Goal: Task Accomplishment & Management: Manage account settings

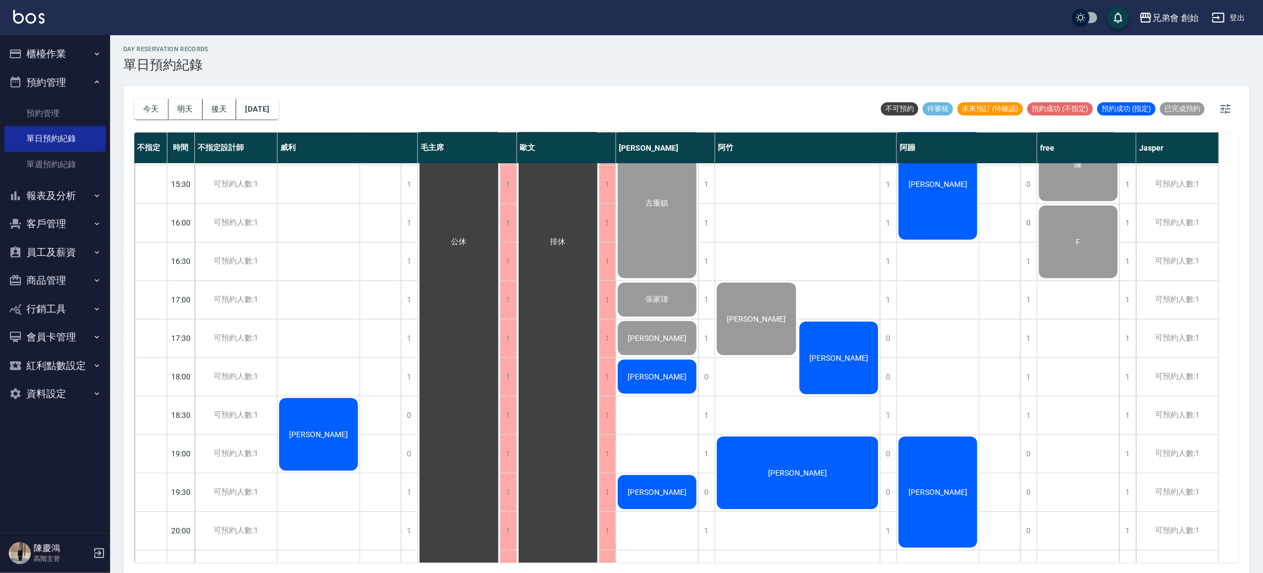
scroll to position [508, 0]
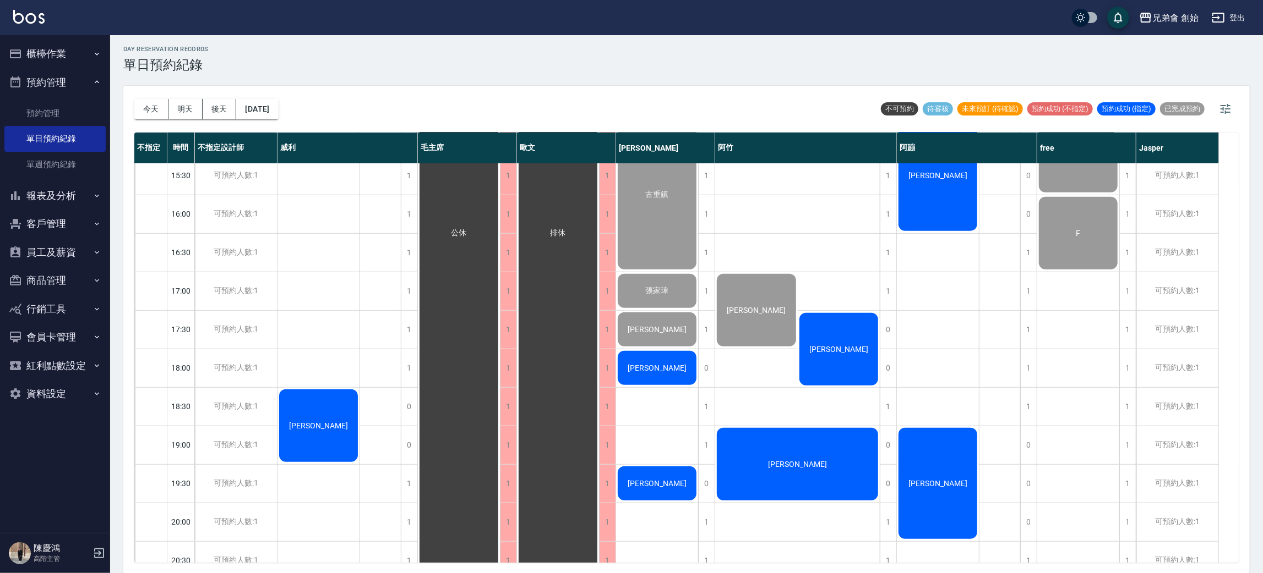
click at [662, 479] on span "[PERSON_NAME]" at bounding box center [656, 483] width 63 height 9
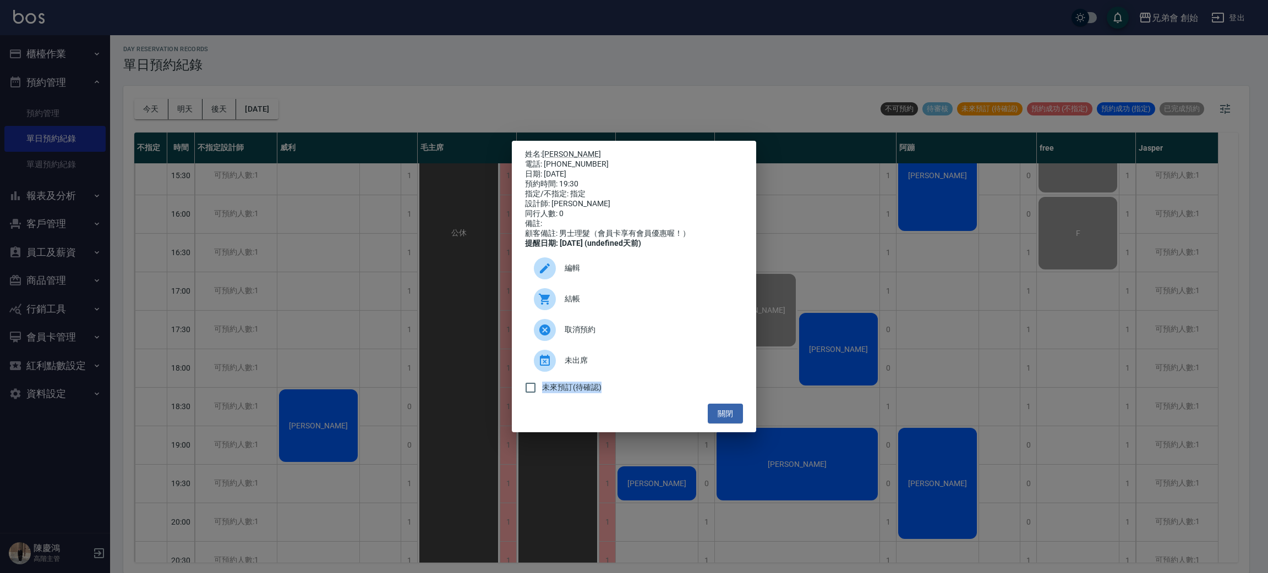
drag, startPoint x: 662, startPoint y: 478, endPoint x: 574, endPoint y: 319, distance: 181.8
click at [574, 319] on div "姓名: 楊年智 電話: 0902121120 日期: 2025/10/07 預約時間: 19:30 指定/不指定: 指定 設計師: 潘潘 同行人數: 0 備註…" at bounding box center [634, 286] width 1268 height 573
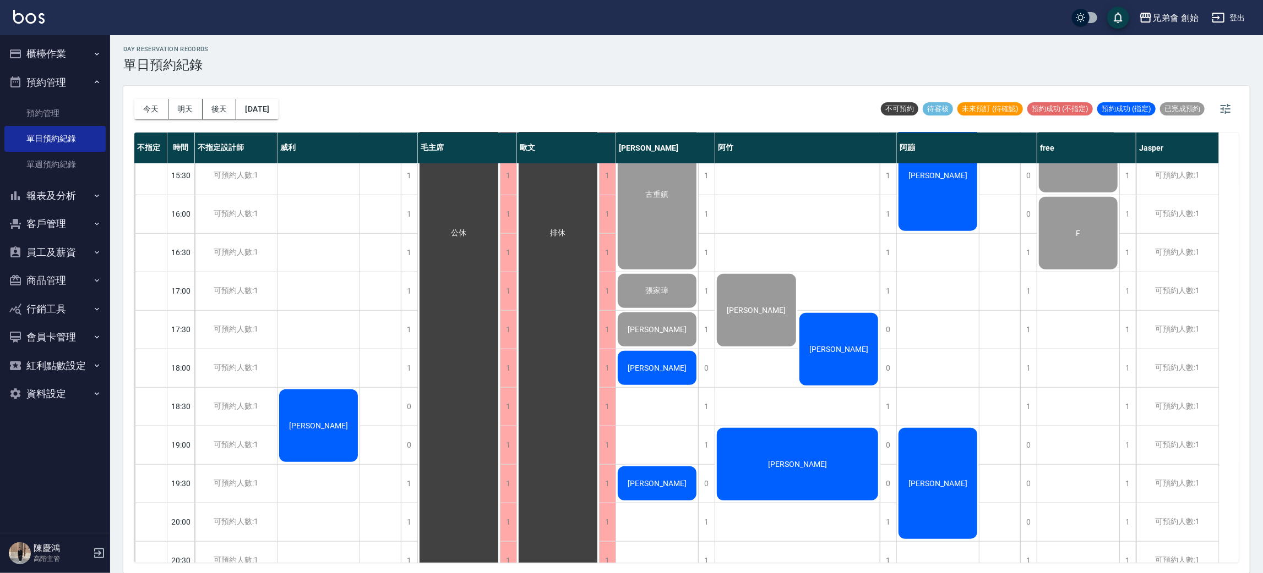
click at [635, 491] on div "楊年智" at bounding box center [657, 483] width 82 height 37
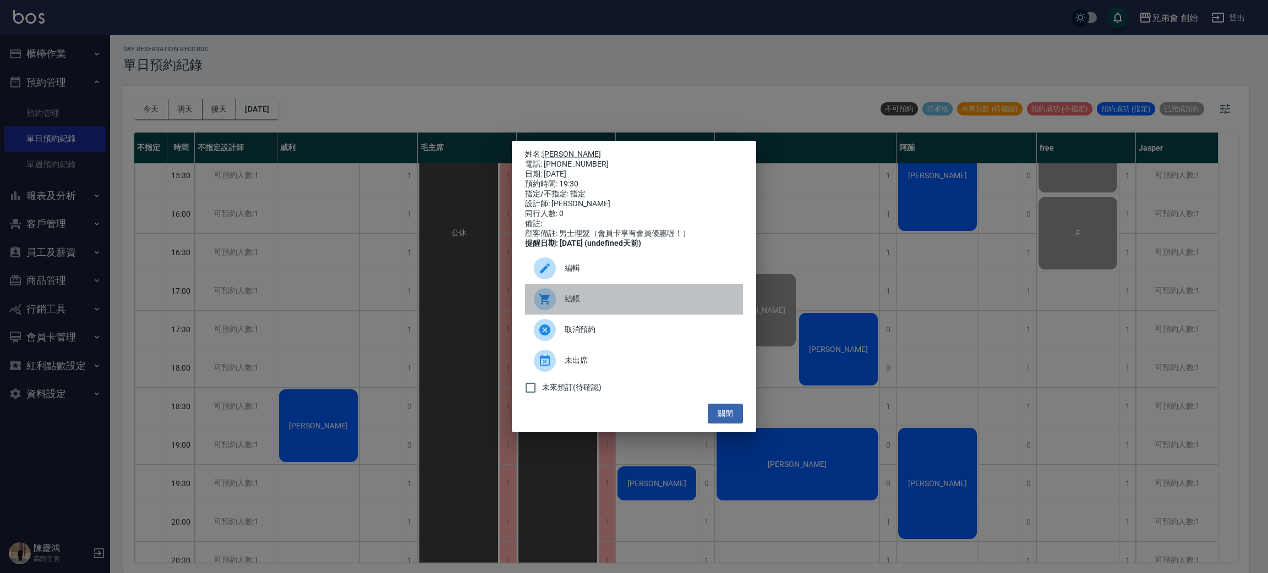
click at [577, 305] on span "結帳" at bounding box center [650, 299] width 170 height 12
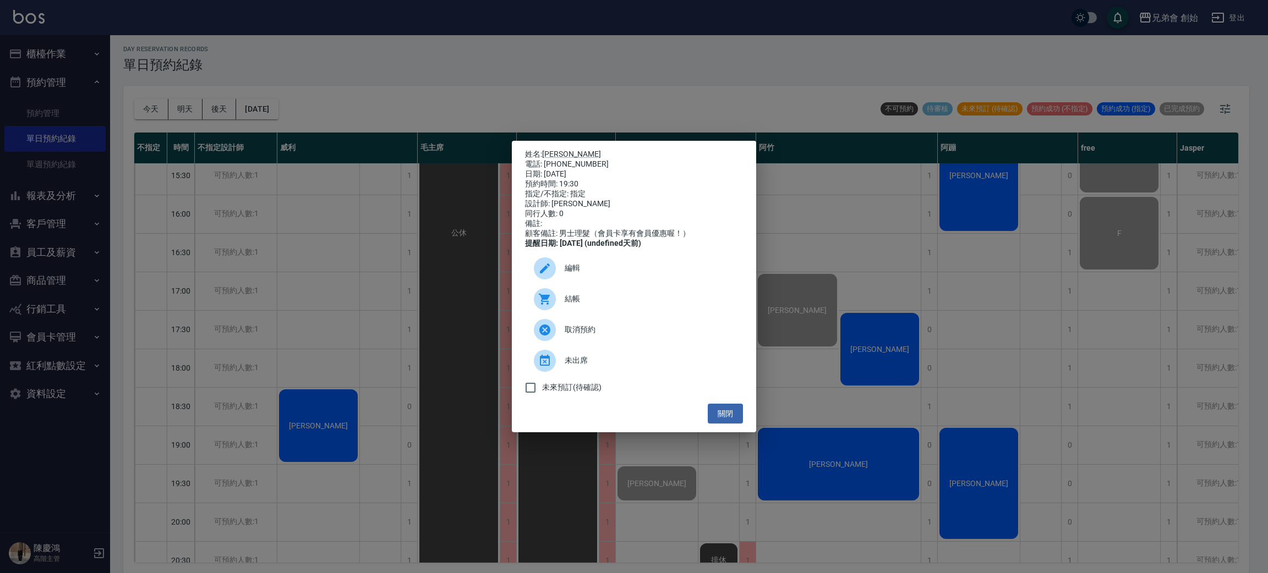
click at [795, 419] on div "姓名: 楊年智 電話: 0902121120 日期: 2025/10/07 預約時間: 19:30 指定/不指定: 指定 設計師: 潘潘 同行人數: 0 備註…" at bounding box center [634, 286] width 1268 height 573
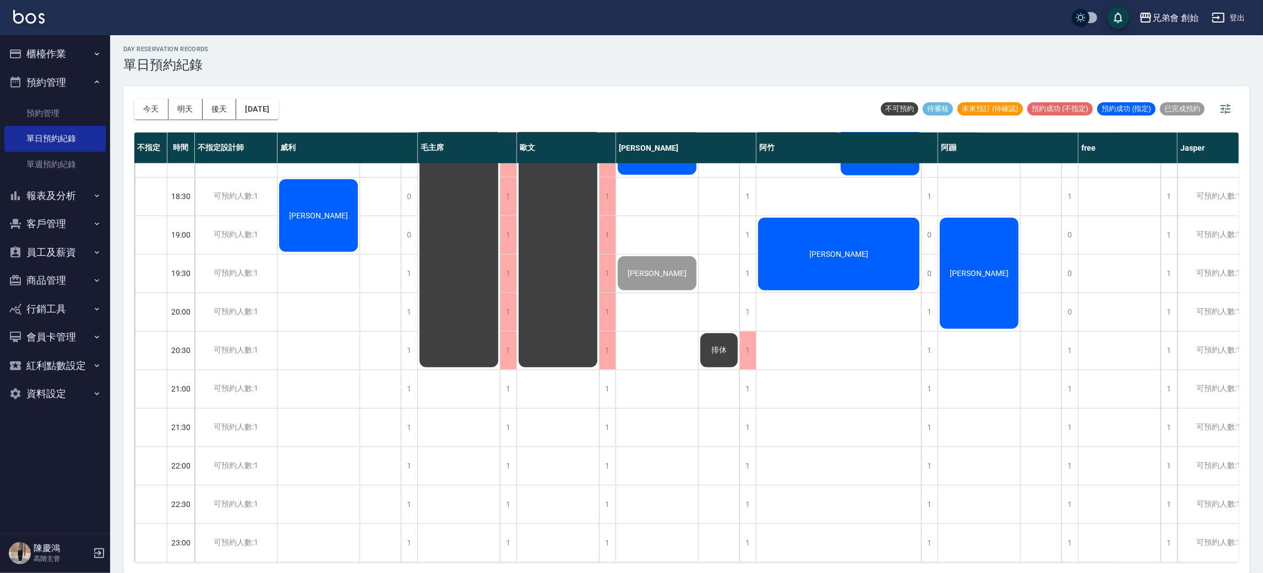
scroll to position [703, 0]
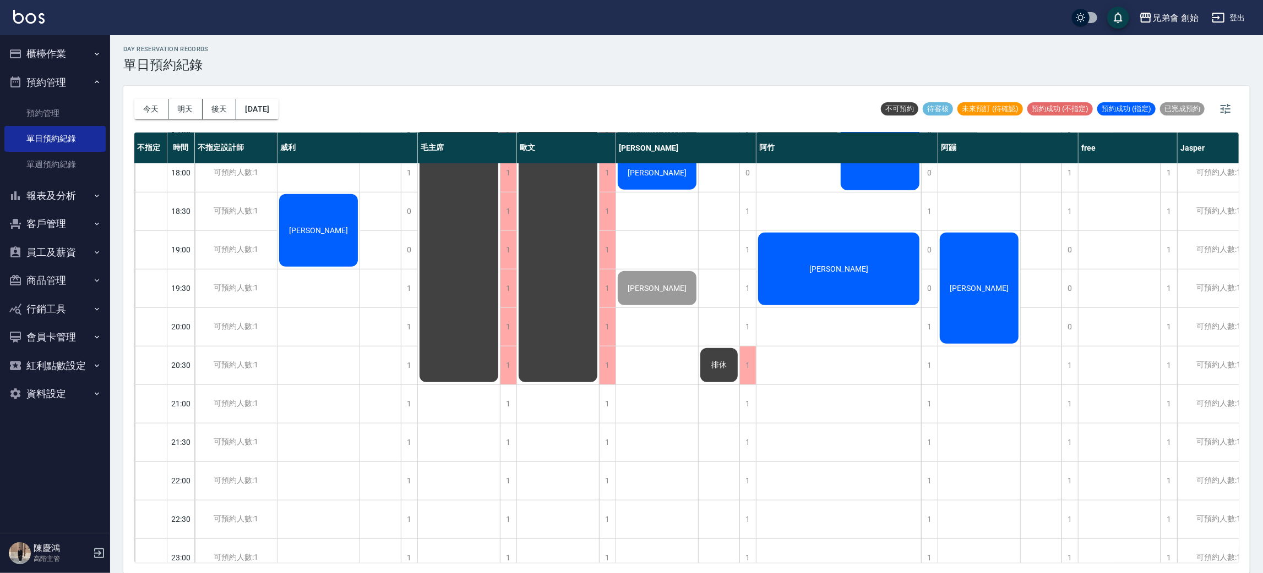
click at [311, 226] on span "[PERSON_NAME]" at bounding box center [318, 230] width 63 height 9
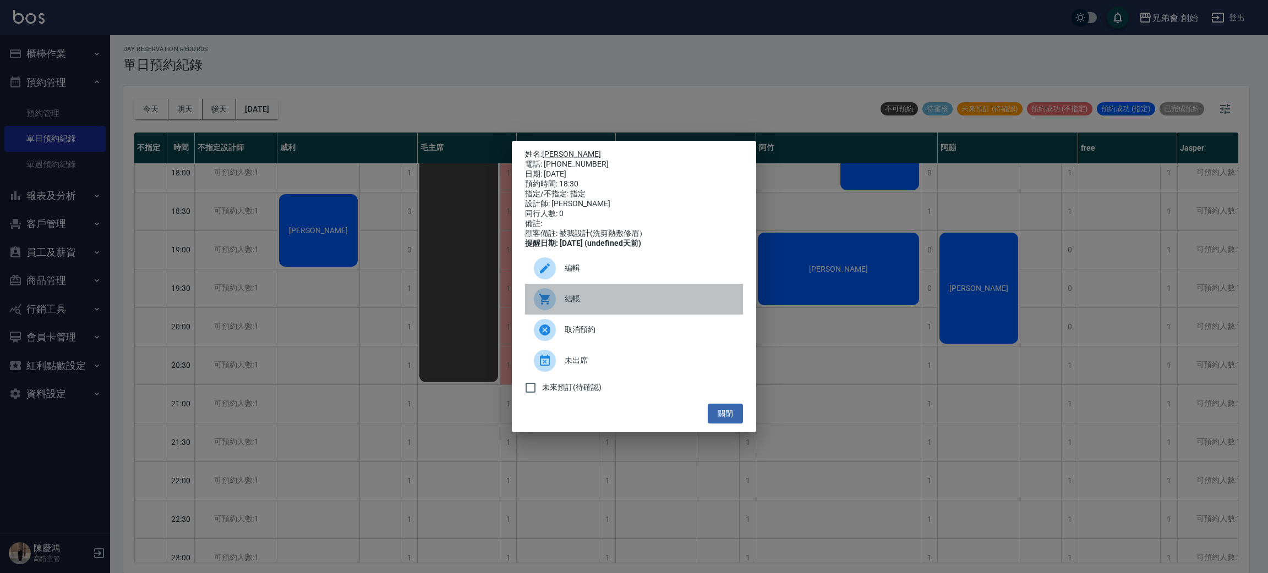
click at [565, 301] on span "結帳" at bounding box center [650, 299] width 170 height 12
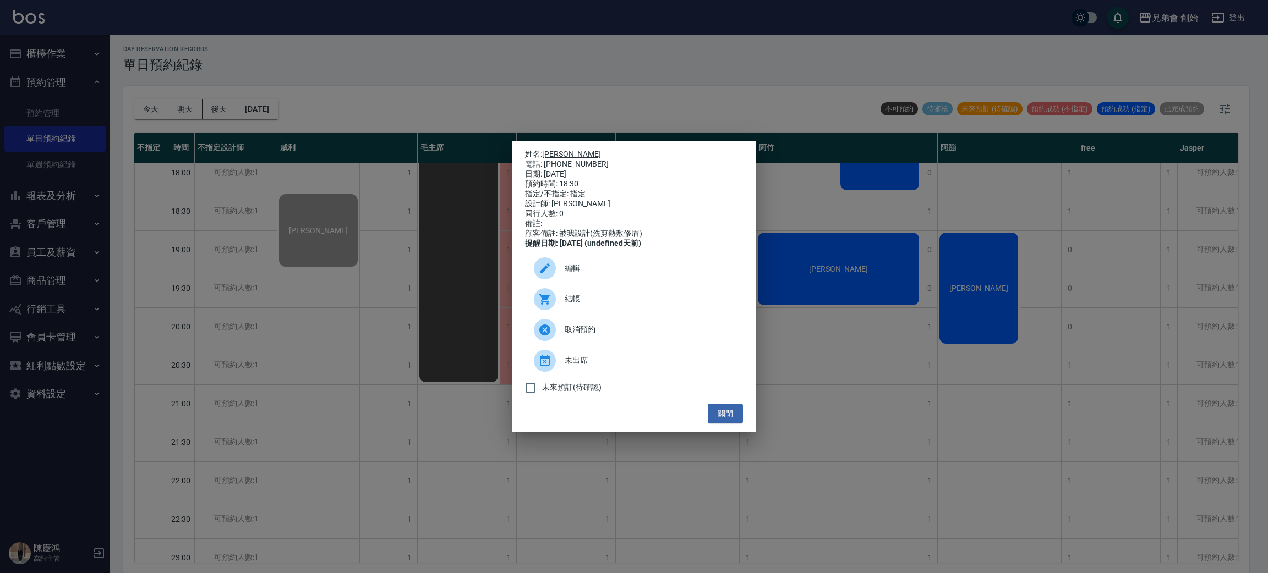
click at [560, 150] on link "[PERSON_NAME]" at bounding box center [571, 154] width 59 height 9
click at [353, 32] on div "姓名: 邱浩瑋 電話: 0928717415 日期: 2025/10/07 預約時間: 18:30 指定/不指定: 指定 設計師: 威利 同行人數: 0 備註…" at bounding box center [634, 286] width 1268 height 573
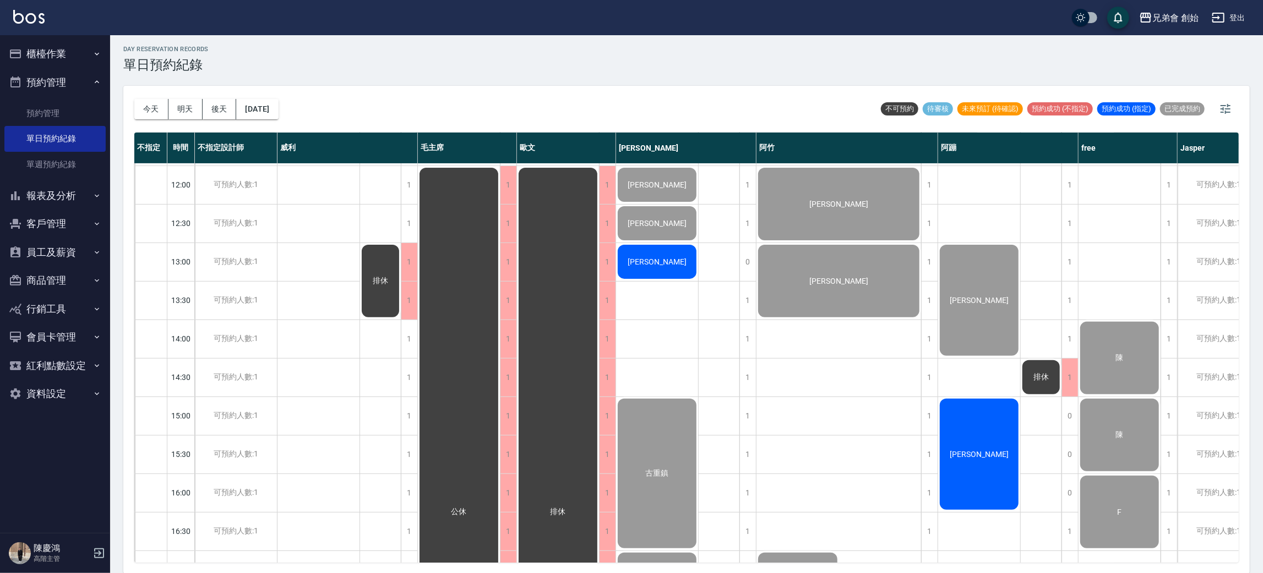
scroll to position [324, 0]
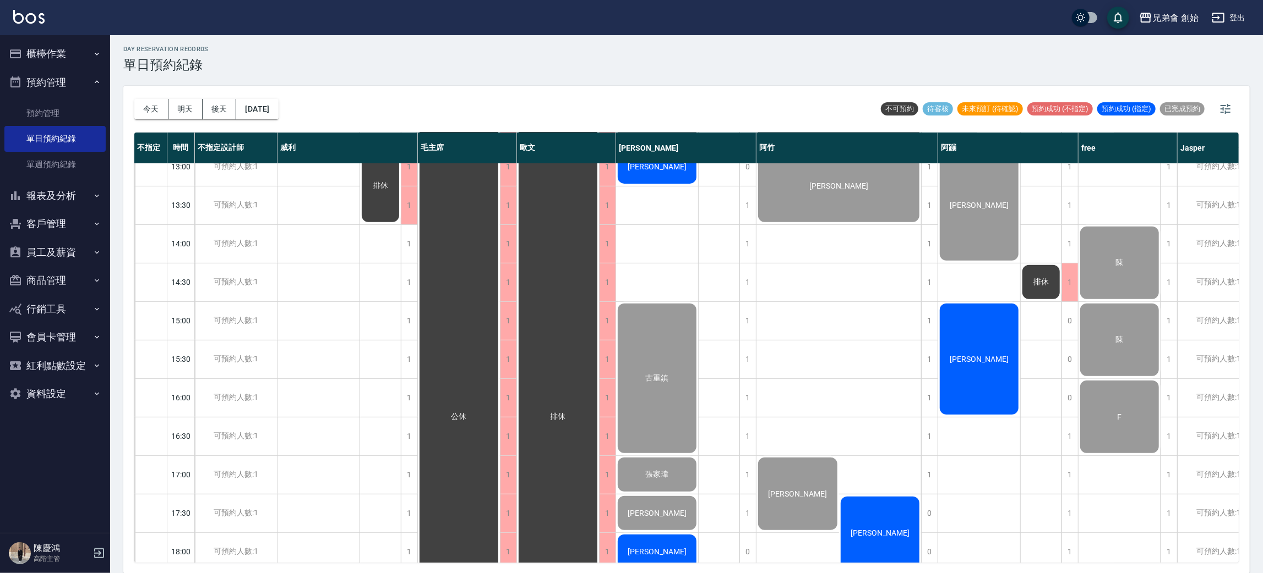
click at [655, 390] on div "古重鎮" at bounding box center [657, 378] width 82 height 153
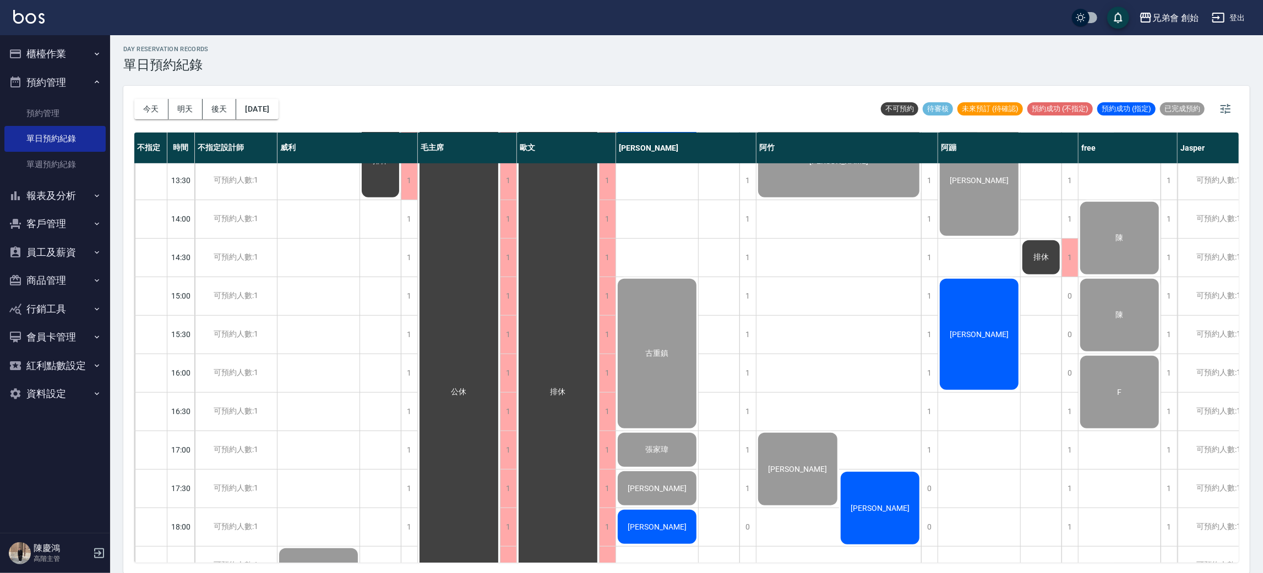
scroll to position [352, 0]
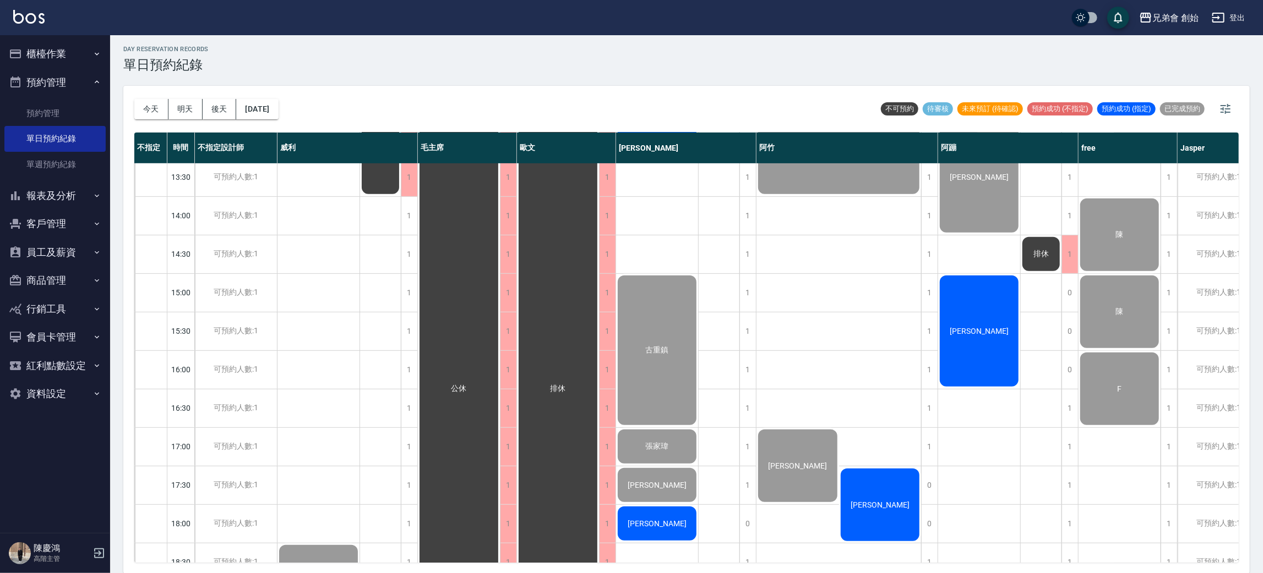
click at [660, 438] on div "張家瑋" at bounding box center [657, 446] width 82 height 37
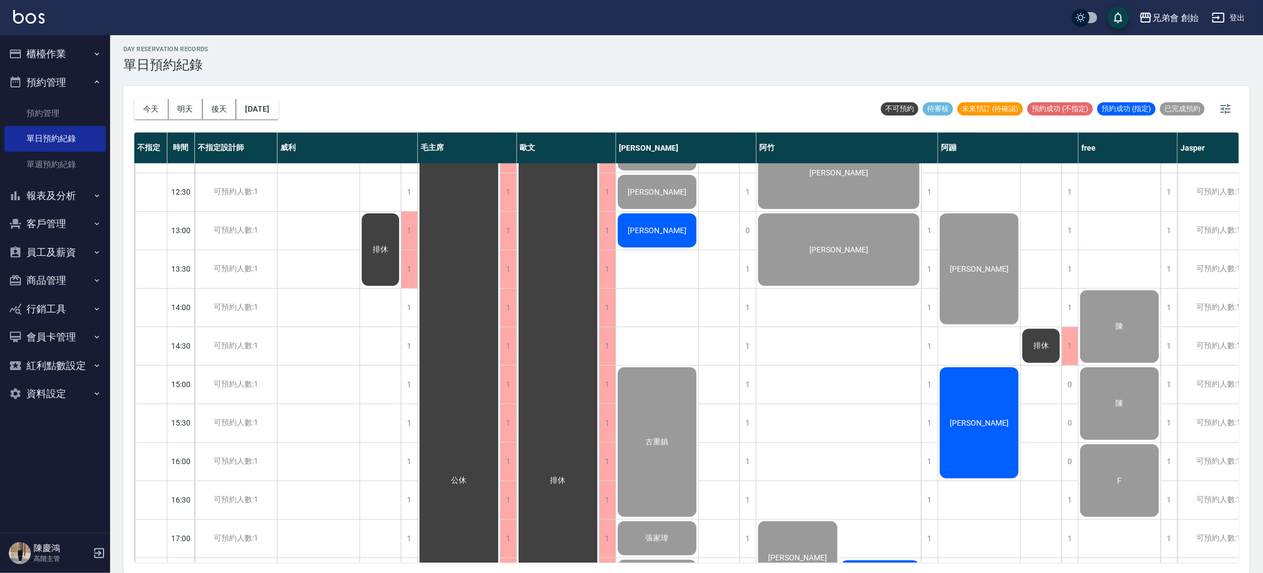
scroll to position [258, 0]
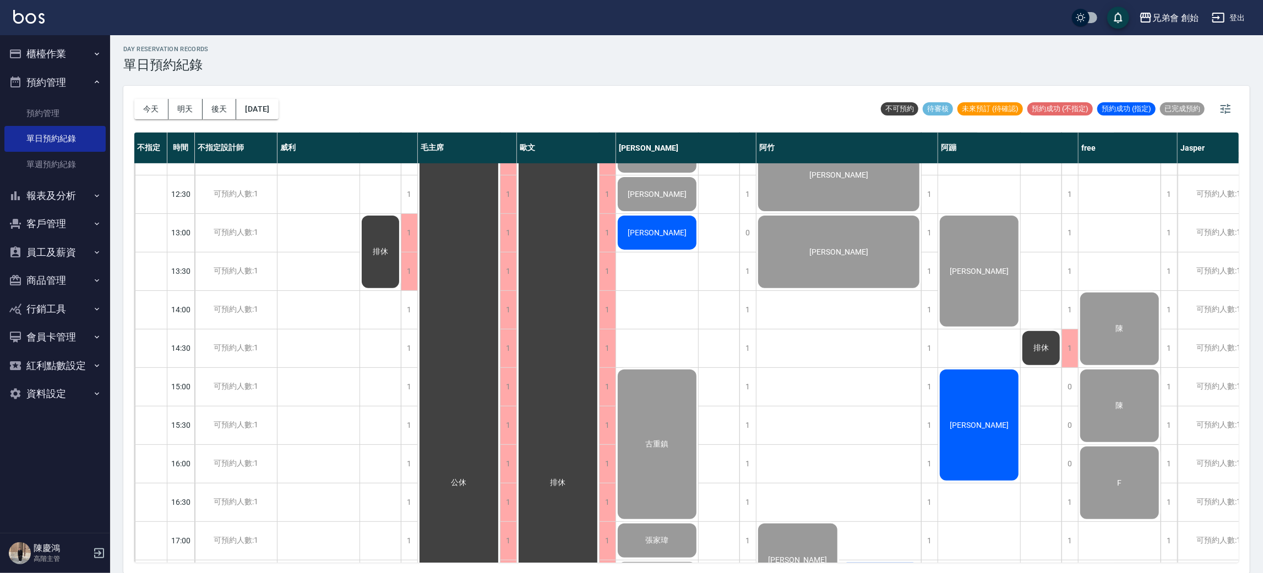
click at [665, 198] on span "[PERSON_NAME]" at bounding box center [656, 194] width 63 height 9
click at [184, 106] on button "明天" at bounding box center [185, 109] width 34 height 20
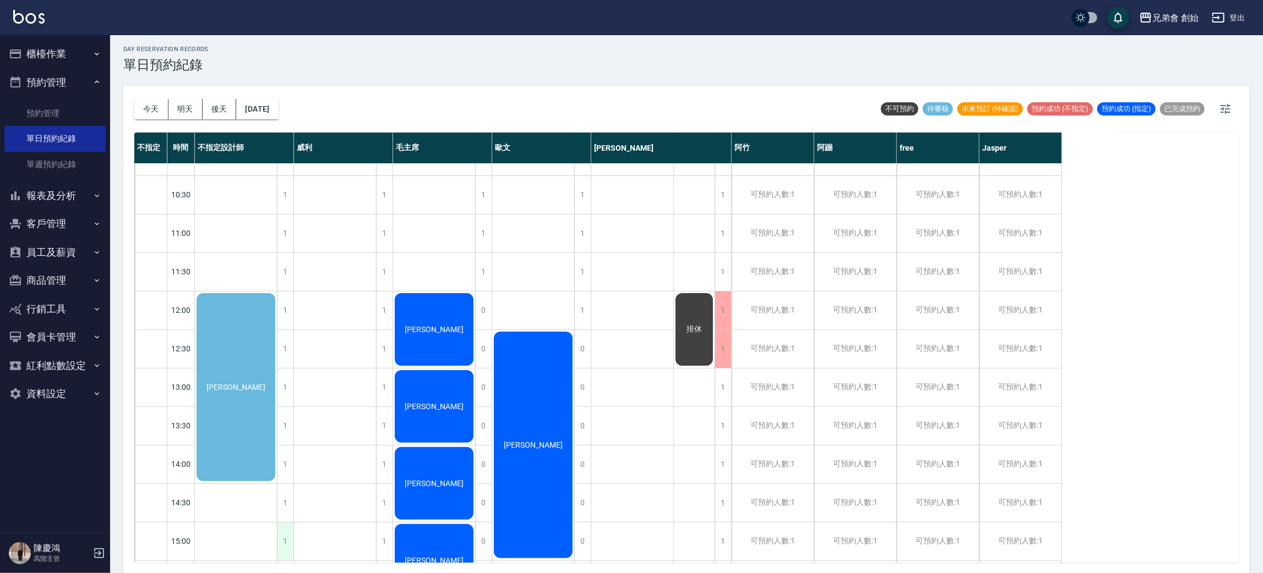
scroll to position [94, 0]
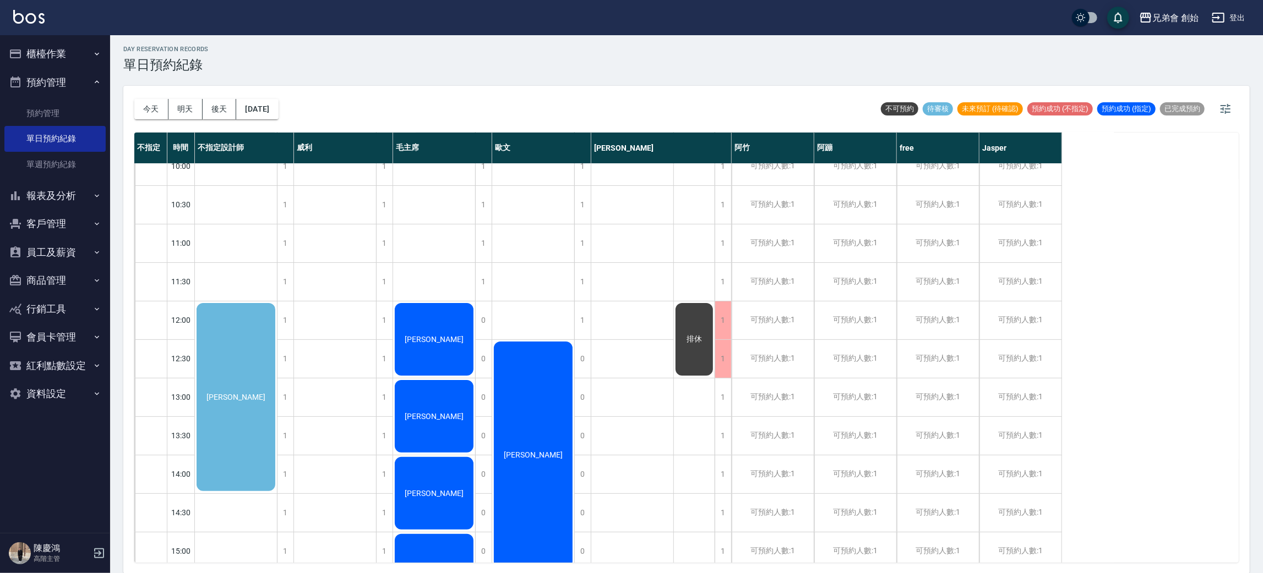
click at [233, 379] on div "鍾承翰" at bounding box center [236, 398] width 82 height 192
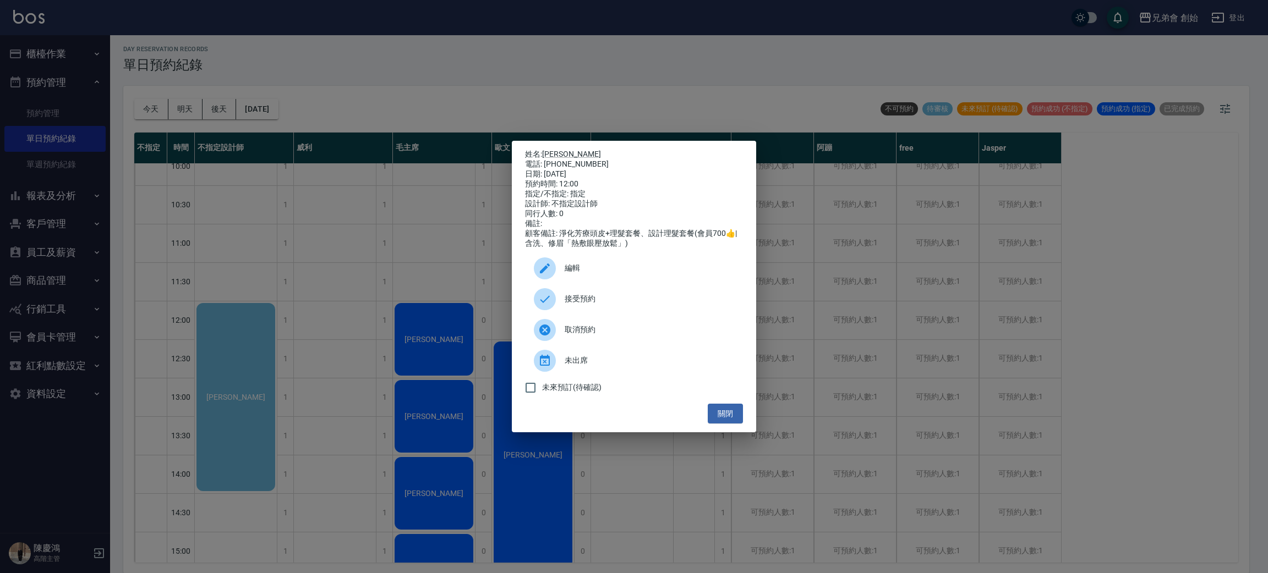
click at [596, 199] on div "設計師: 不指定設計師" at bounding box center [634, 204] width 218 height 10
drag, startPoint x: 505, startPoint y: 76, endPoint x: 518, endPoint y: 41, distance: 37.1
click at [505, 75] on div "姓名: 鍾承翰 電話: 0980095643 日期: 2025/10/08 預約時間: 12:00 指定/不指定: 指定 設計師: 不指定設計師 同行人數: …" at bounding box center [634, 286] width 1268 height 573
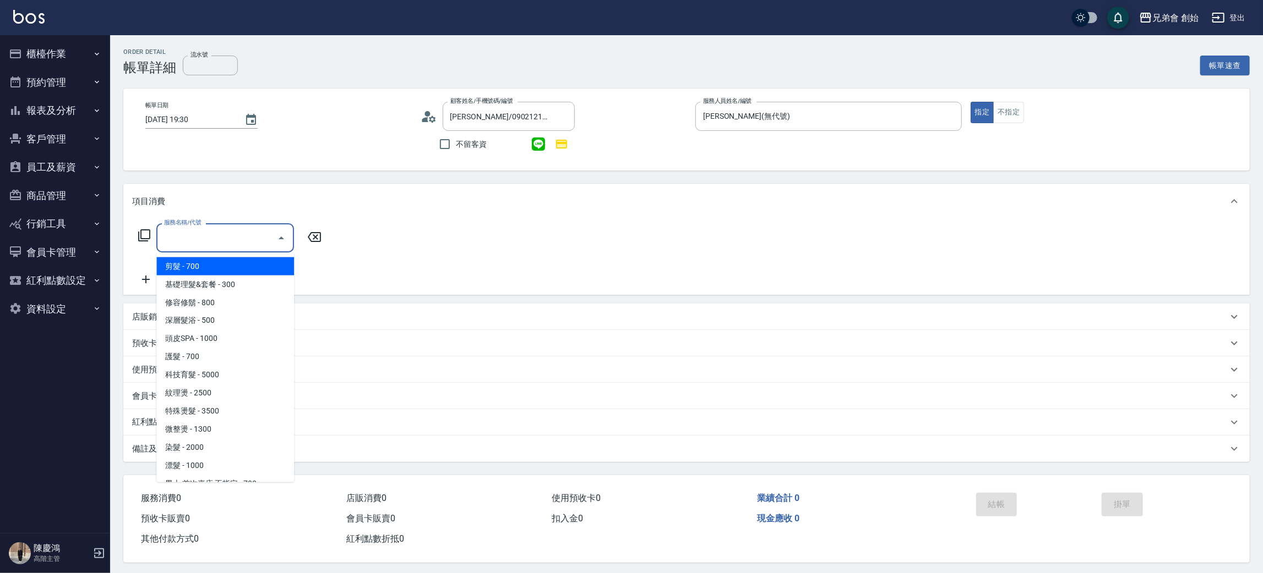
click at [198, 241] on input "服務名稱/代號" at bounding box center [216, 237] width 111 height 19
click at [199, 264] on span "剪髮 - 700" at bounding box center [225, 267] width 138 height 18
type input "剪髮(A01)"
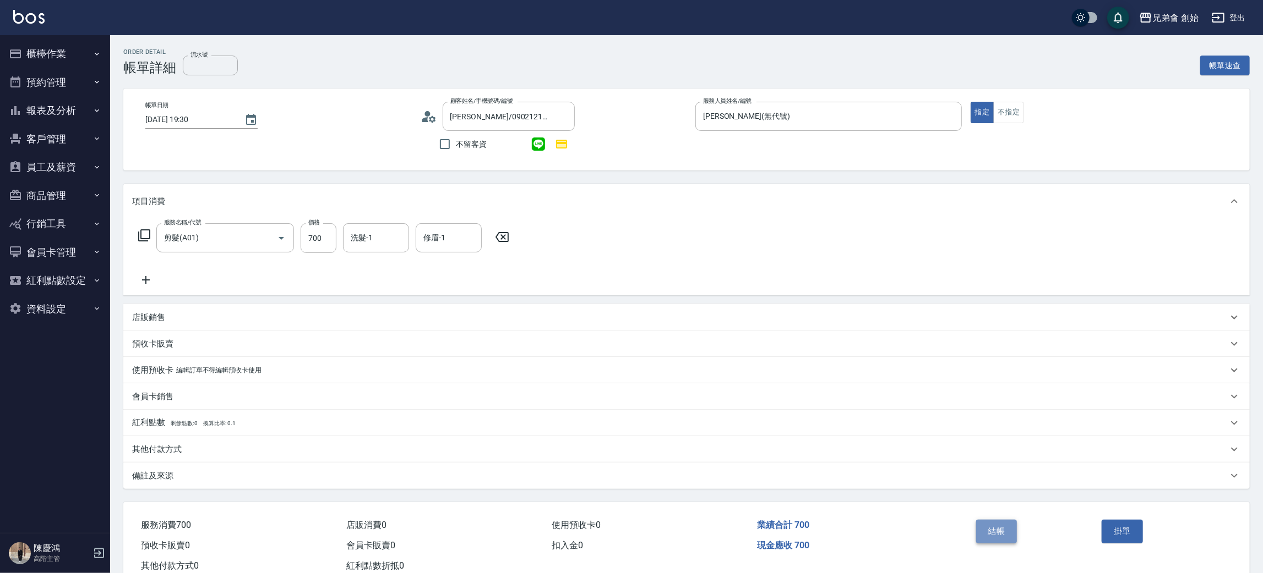
click at [1003, 521] on button "結帳" at bounding box center [996, 531] width 41 height 23
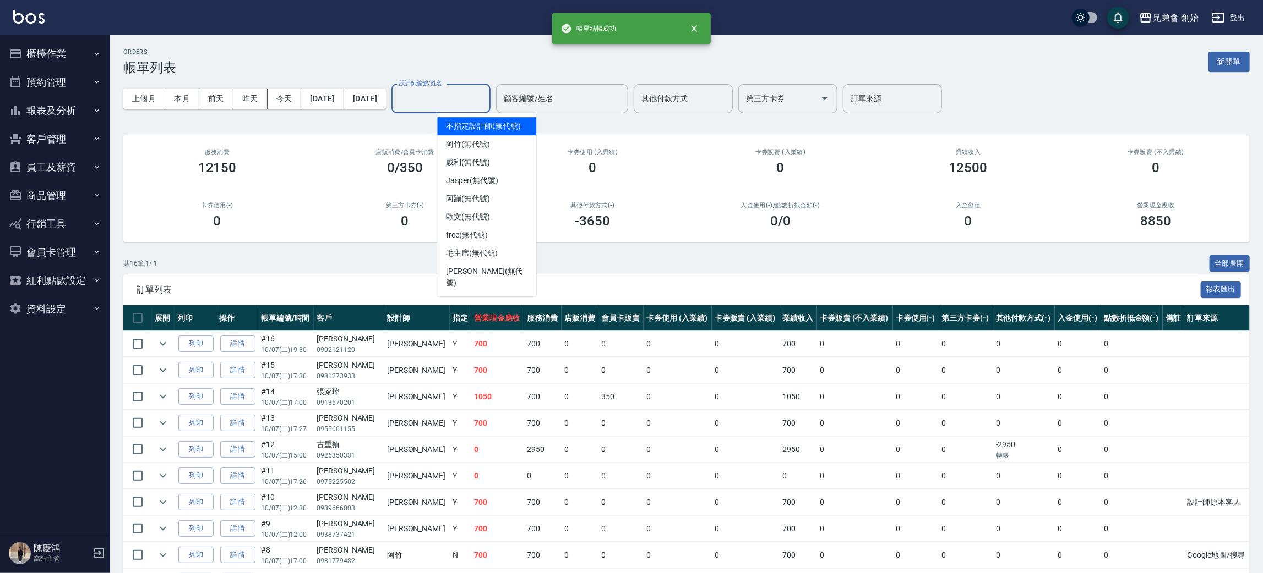
click at [464, 104] on input "設計師編號/姓名" at bounding box center [440, 98] width 89 height 19
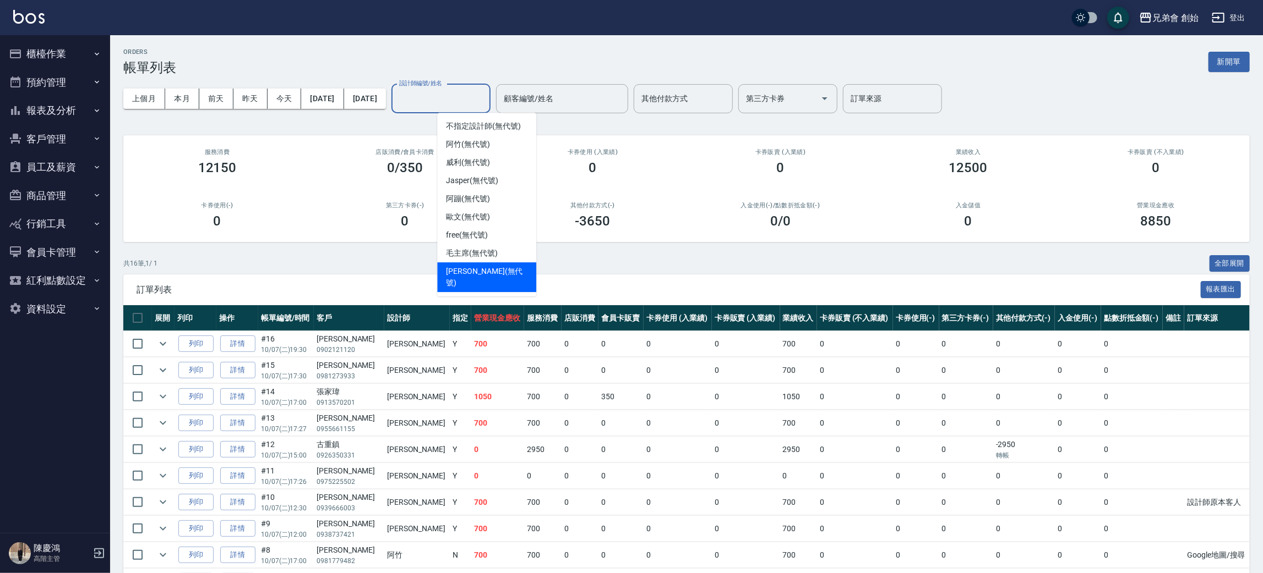
click at [457, 276] on span "潘潘 (無代號)" at bounding box center [486, 277] width 81 height 23
type input "潘潘(無代號)"
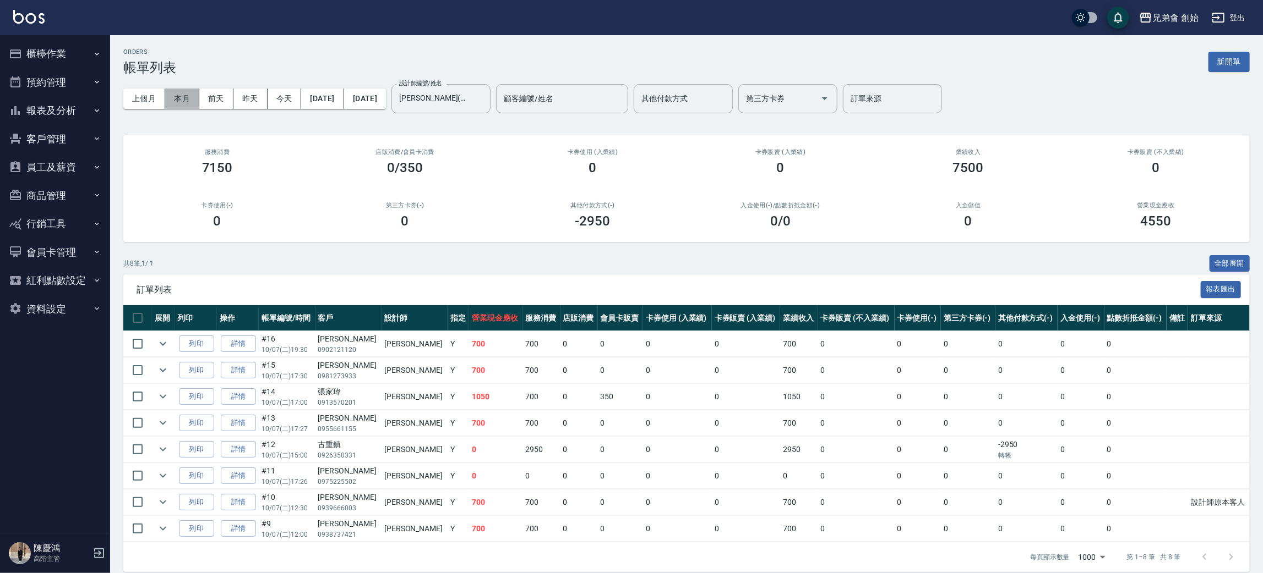
click at [183, 99] on button "本月" at bounding box center [182, 99] width 34 height 20
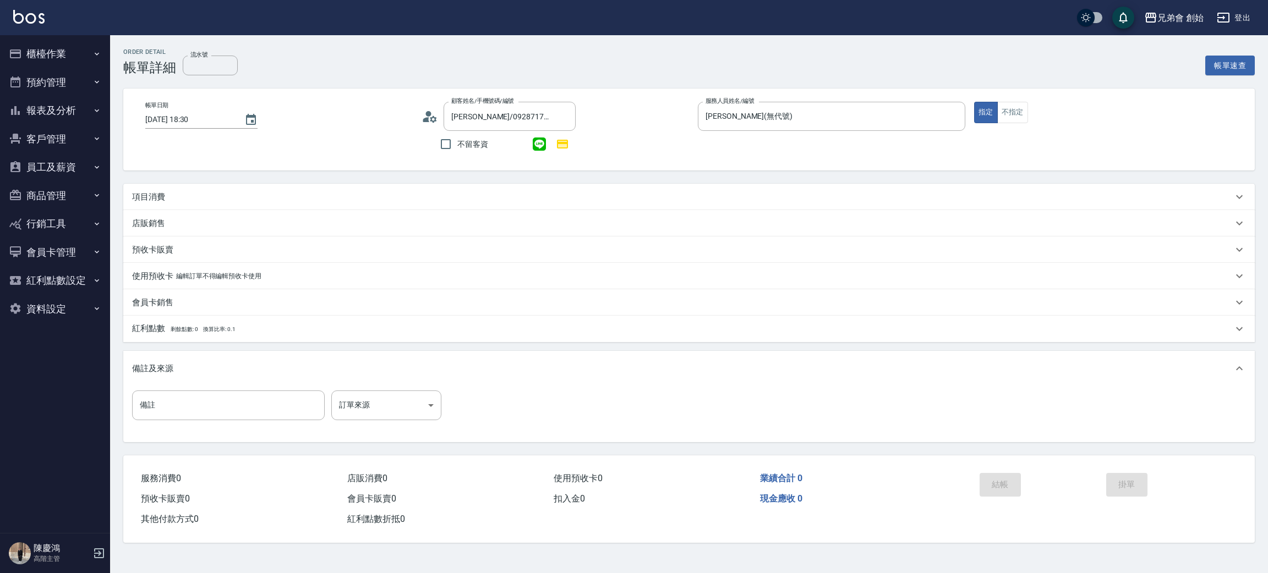
click at [192, 201] on div "項目消費" at bounding box center [682, 198] width 1101 height 12
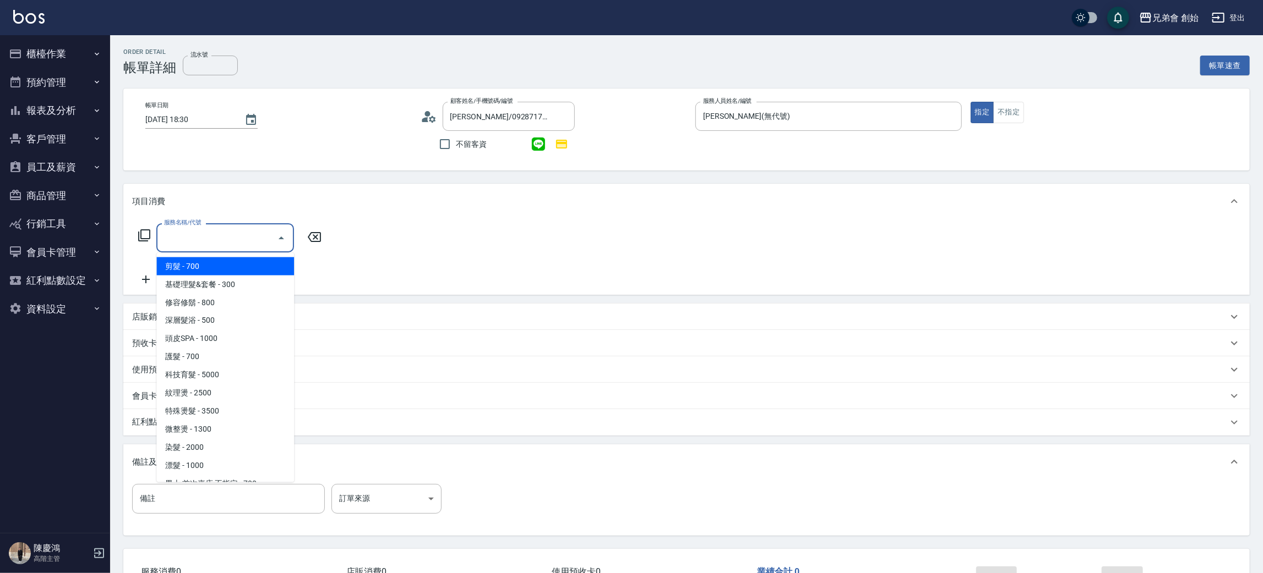
click at [203, 236] on input "服務名稱/代號" at bounding box center [216, 237] width 111 height 19
click at [211, 269] on span "剪髮 - 700" at bounding box center [225, 267] width 138 height 18
type input "剪髮(A01)"
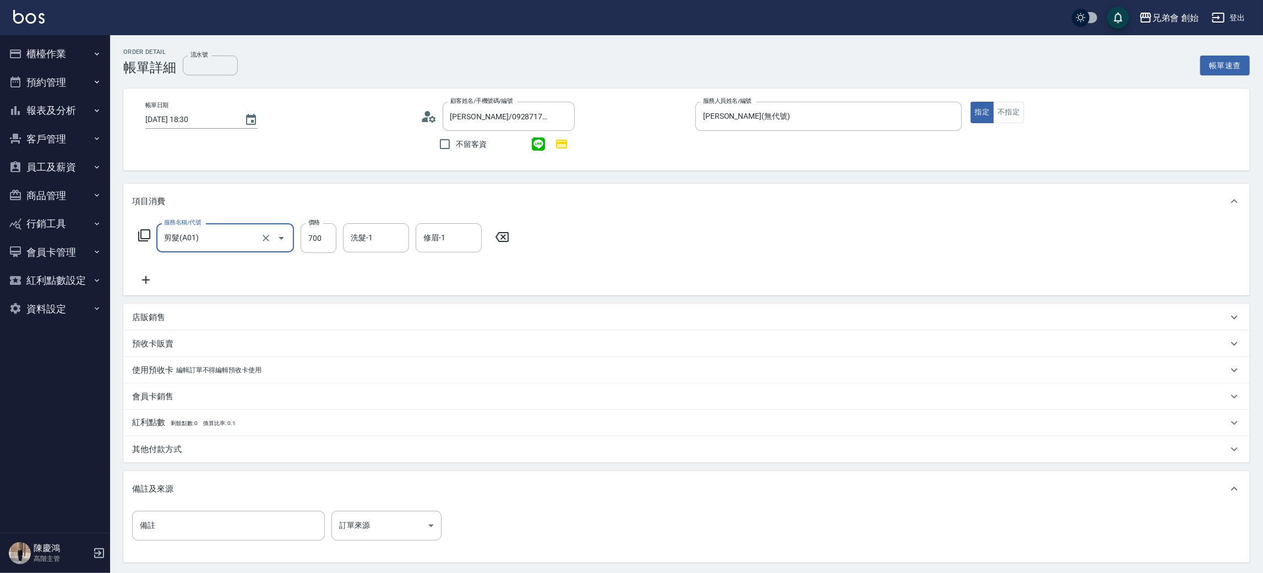
scroll to position [106, 0]
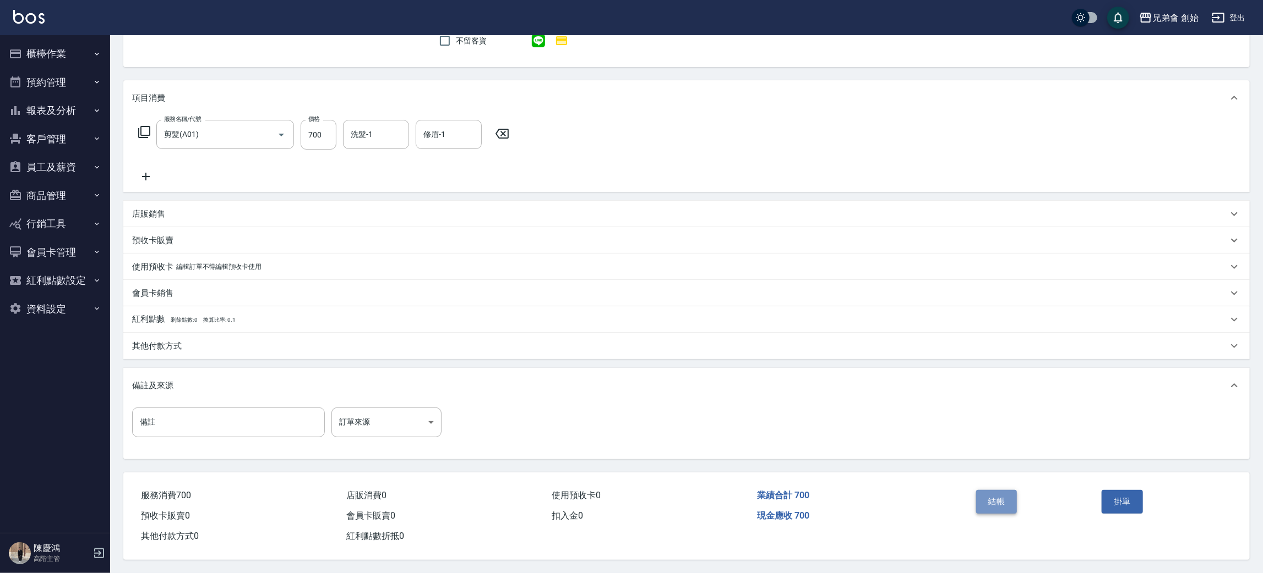
click at [999, 498] on button "結帳" at bounding box center [996, 501] width 41 height 23
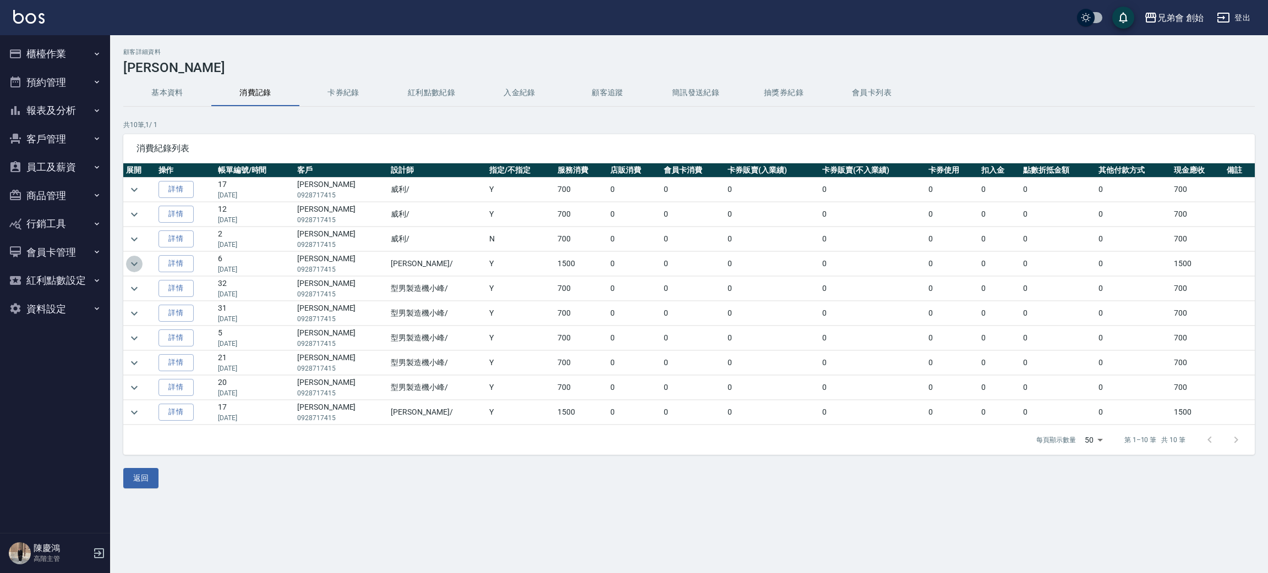
click at [136, 269] on icon "expand row" at bounding box center [134, 264] width 13 height 13
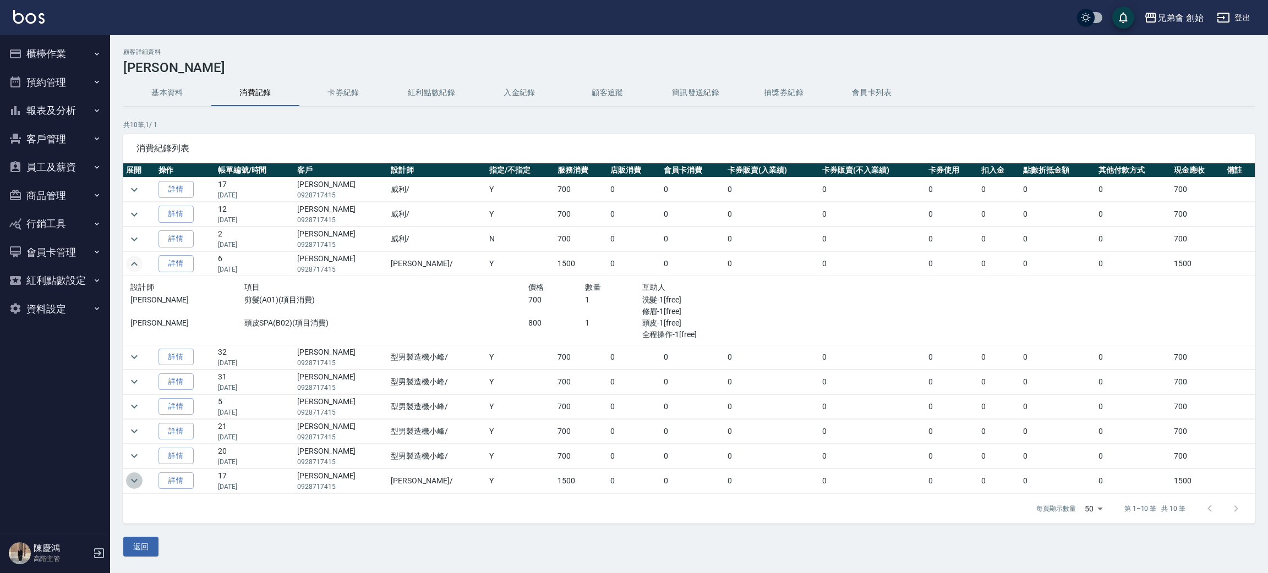
click at [130, 482] on icon "expand row" at bounding box center [134, 480] width 13 height 13
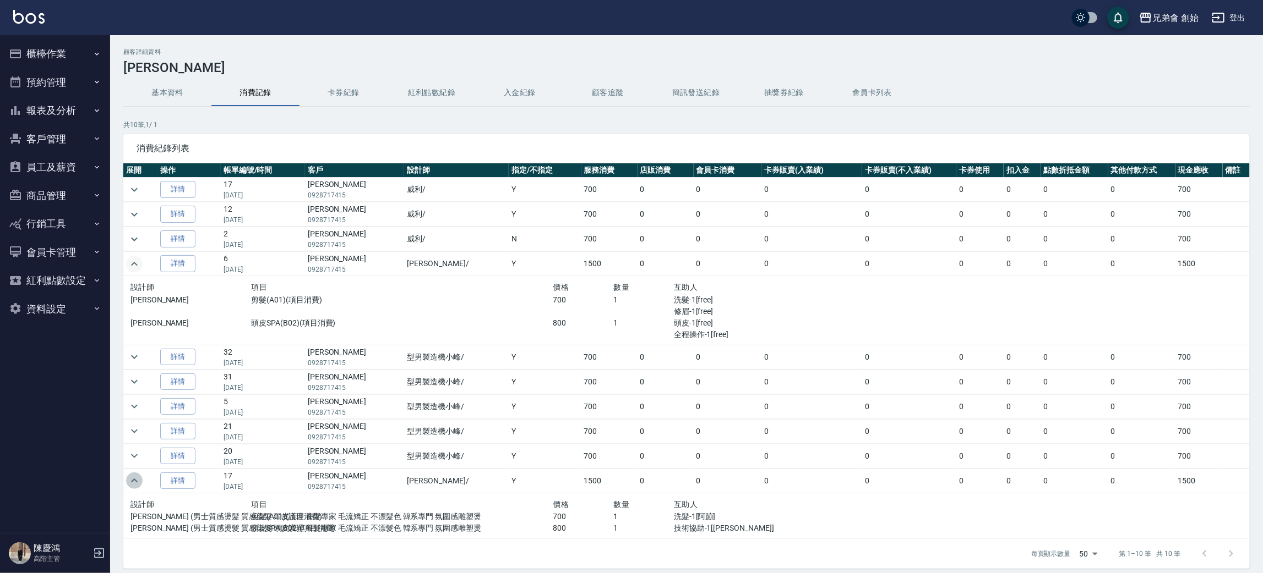
click at [130, 482] on icon "expand row" at bounding box center [134, 480] width 13 height 13
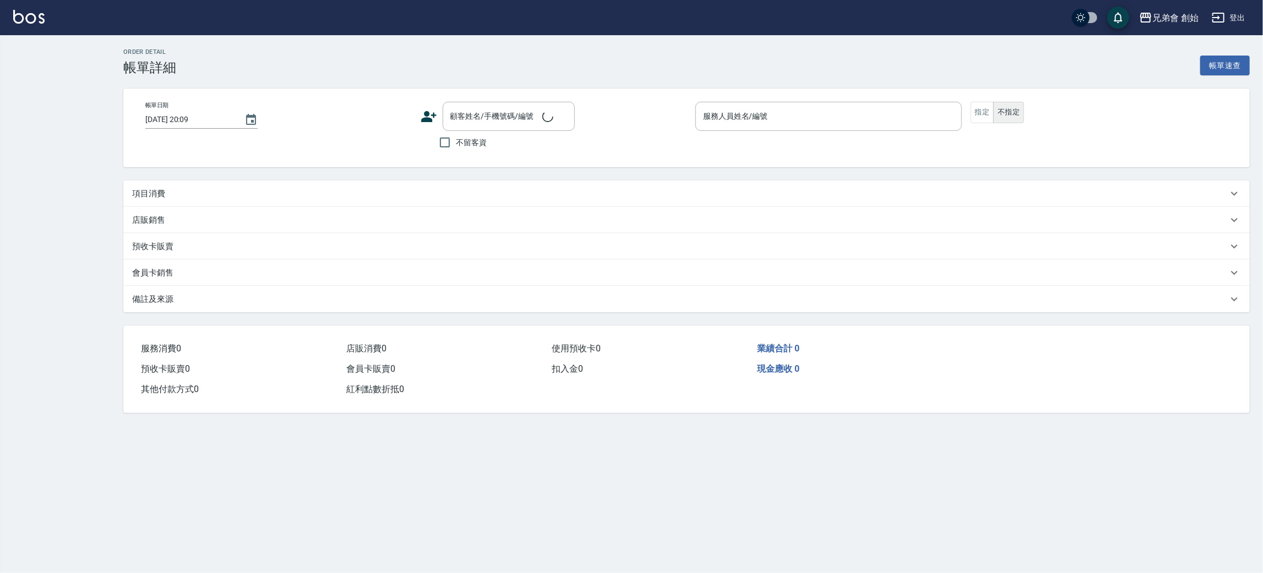
type input "[DATE] 15:00"
type input "[PERSON_NAME](無代號)"
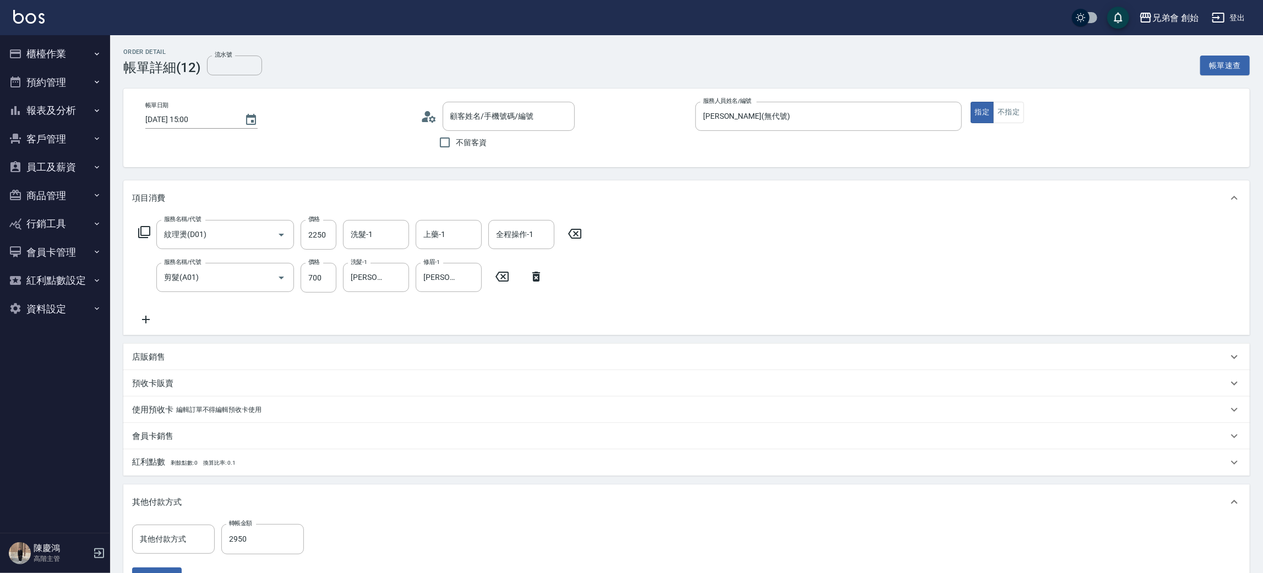
type input "紋理燙(D01)"
type input "剪髮(A01)"
type input "轉帳"
type input "古重鎮/0926350331/null"
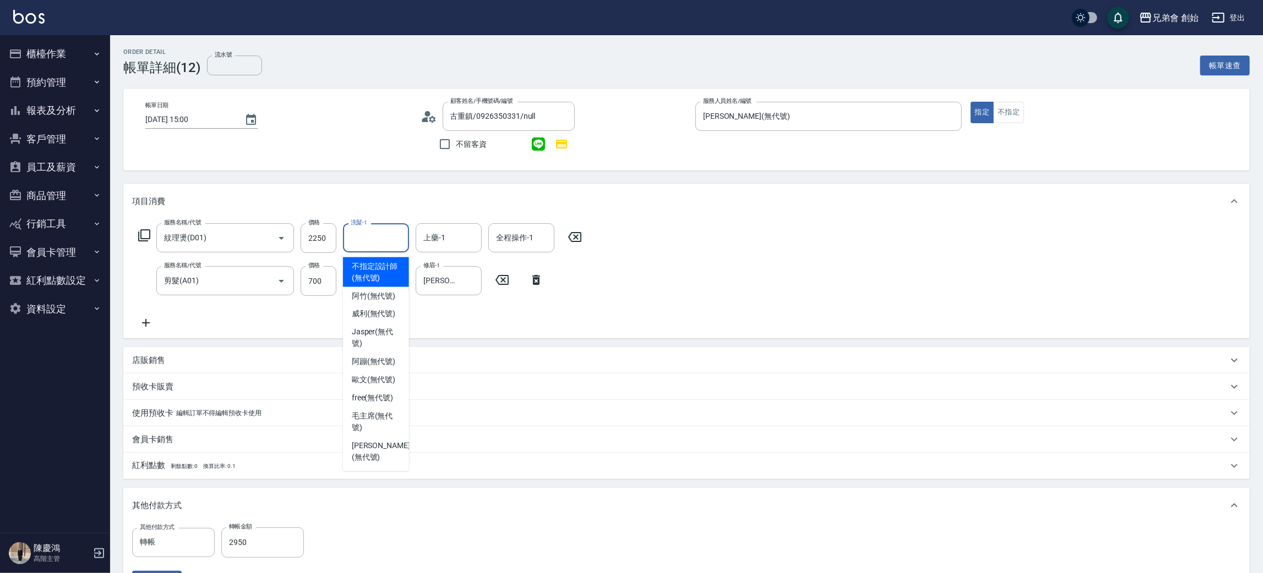
click at [376, 230] on input "洗髮-1" at bounding box center [376, 237] width 56 height 19
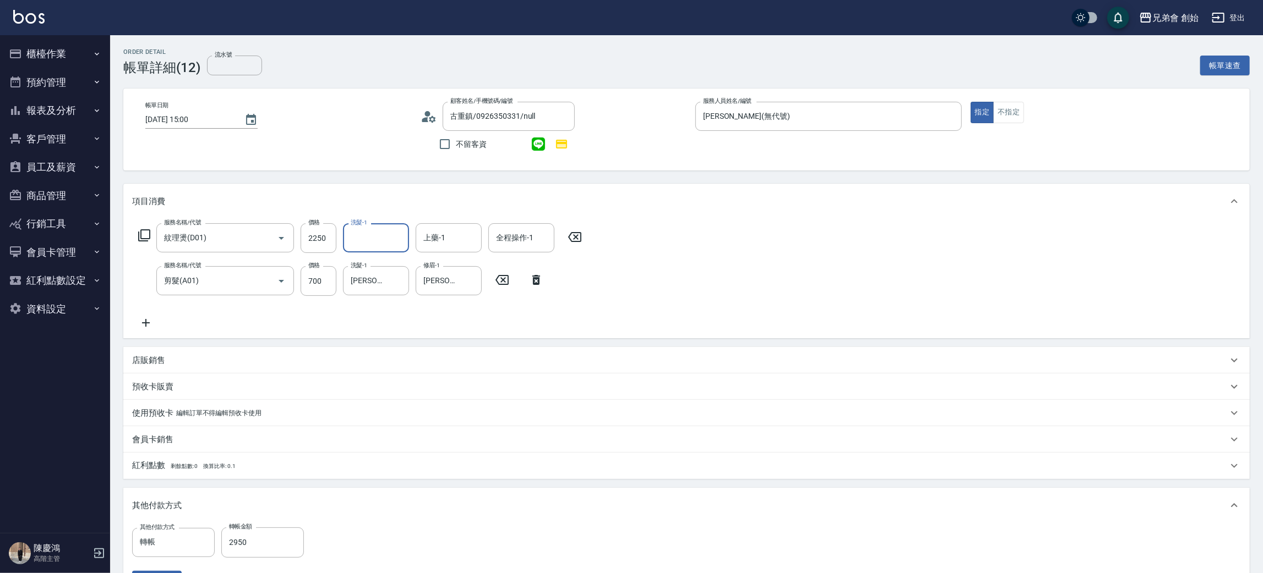
click at [376, 230] on input "洗髮-1" at bounding box center [376, 237] width 56 height 19
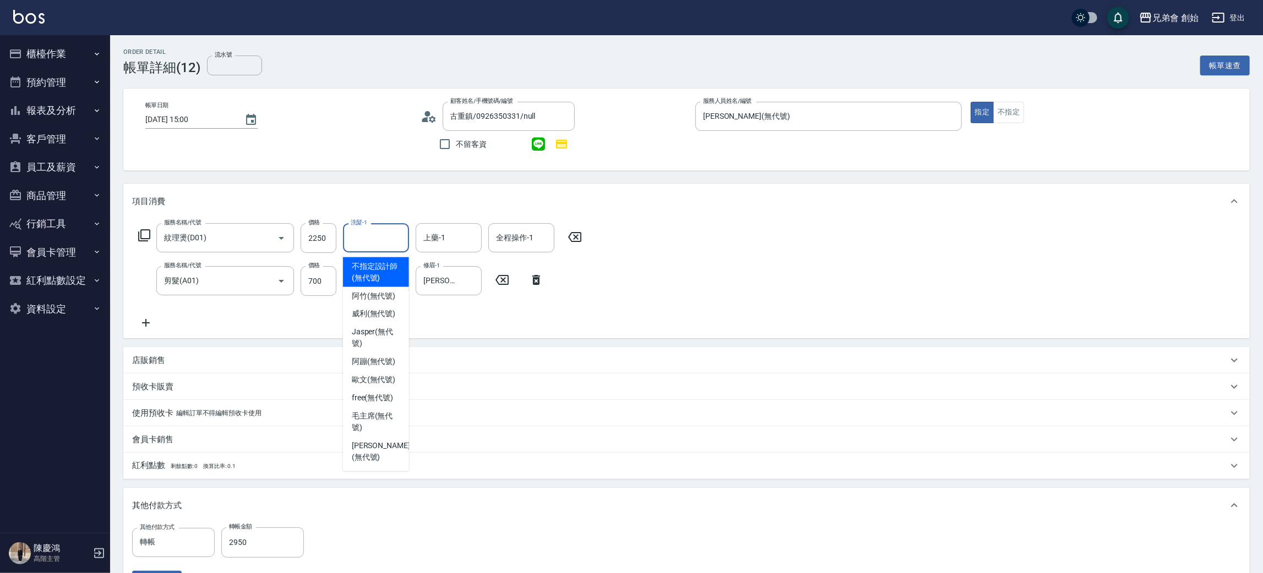
click at [376, 230] on input "洗髮-1" at bounding box center [376, 237] width 56 height 19
click at [369, 313] on span "[PERSON_NAME] (無代號)" at bounding box center [374, 315] width 44 height 12
type input "[PERSON_NAME](無代號)"
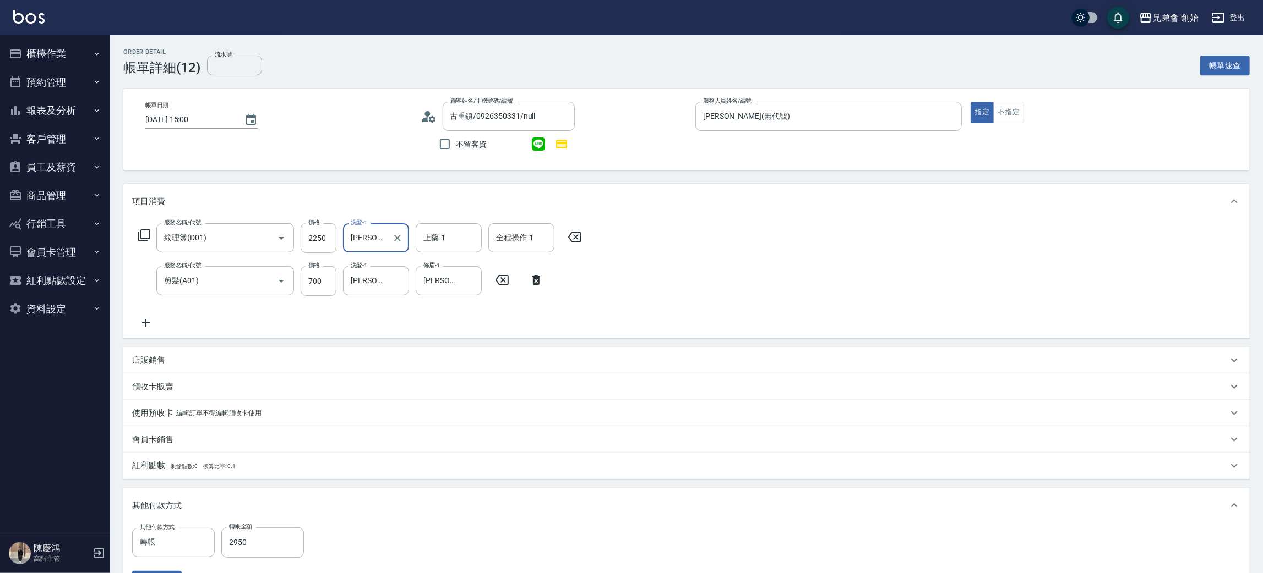
scroll to position [177, 0]
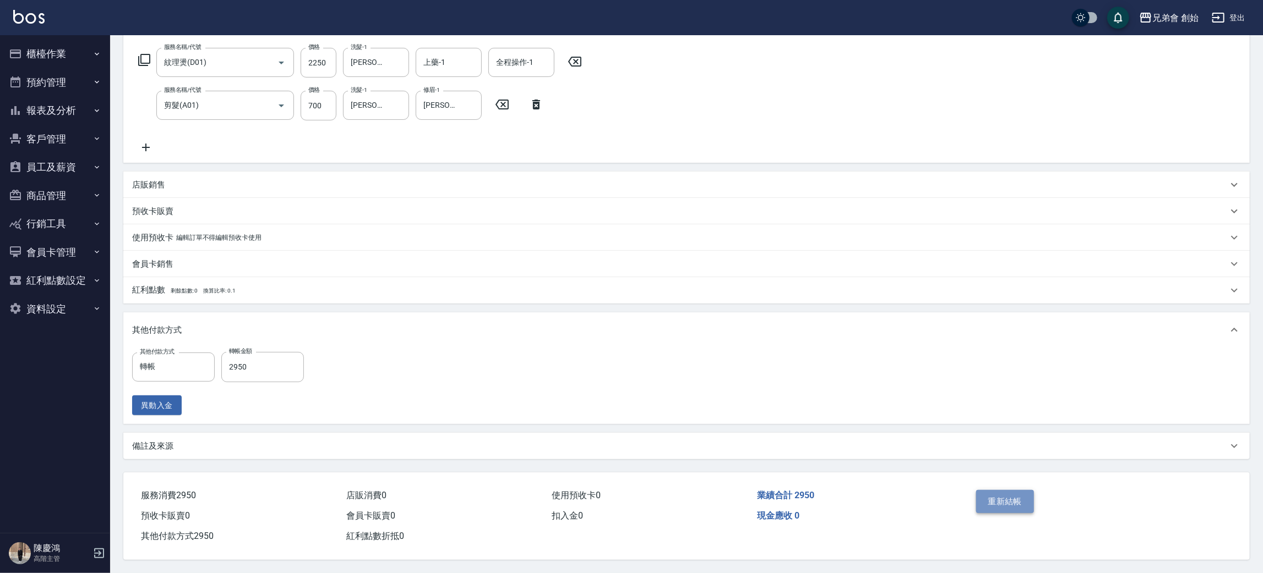
click at [1009, 498] on button "重新結帳" at bounding box center [1005, 501] width 58 height 23
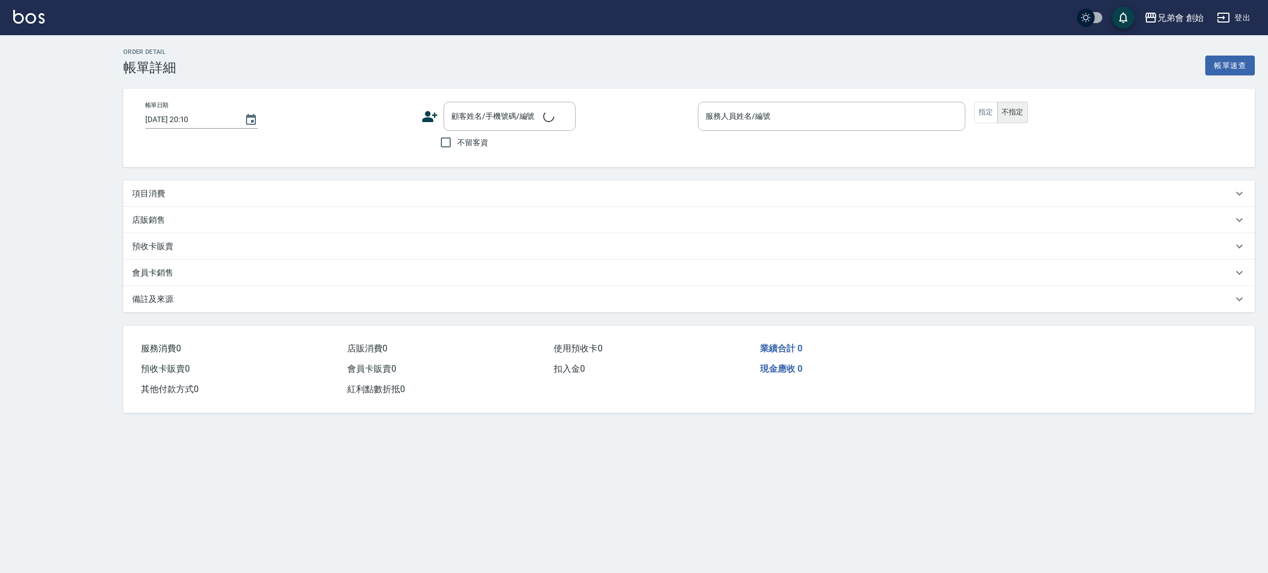
type input "[DATE] 17:00"
type input "[PERSON_NAME](無代號)"
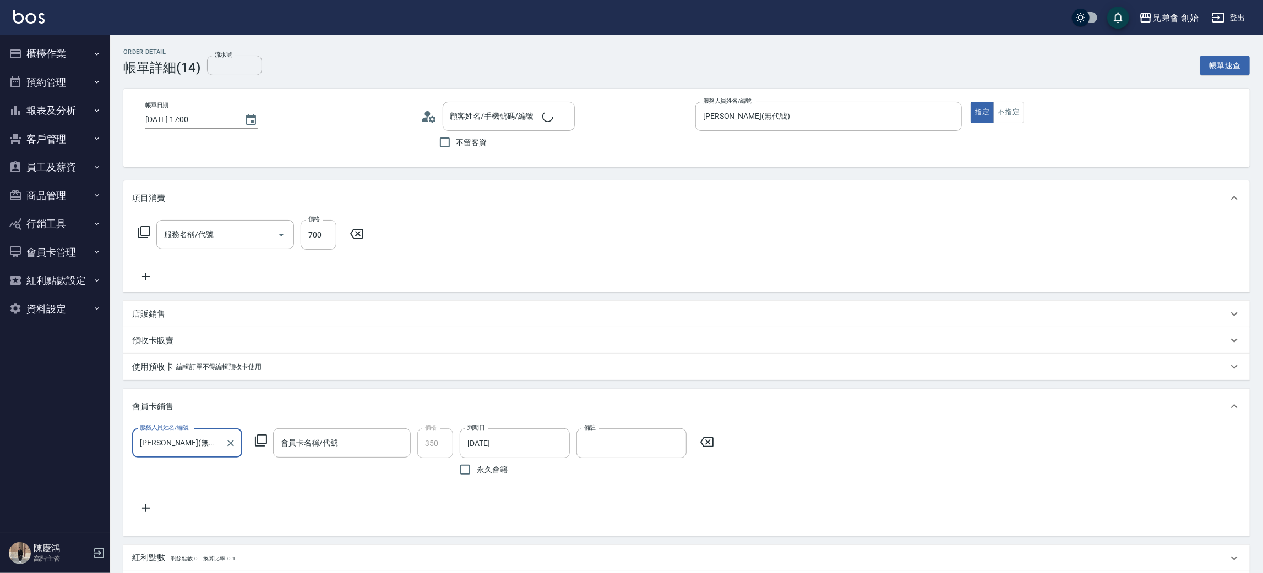
type input "張家瑋/0913570201/null"
type input "剪髮(A01)"
type input "好兄弟 (購買350)-365天"
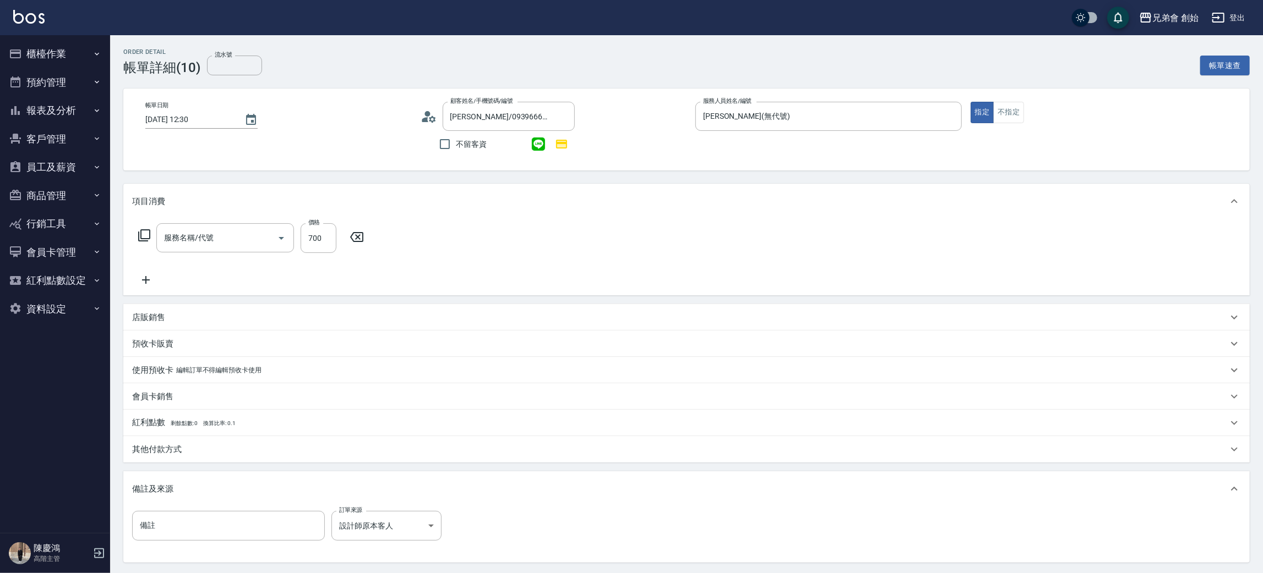
type input "[PERSON_NAME]/0939666003/null"
type input "剪髮(A01)"
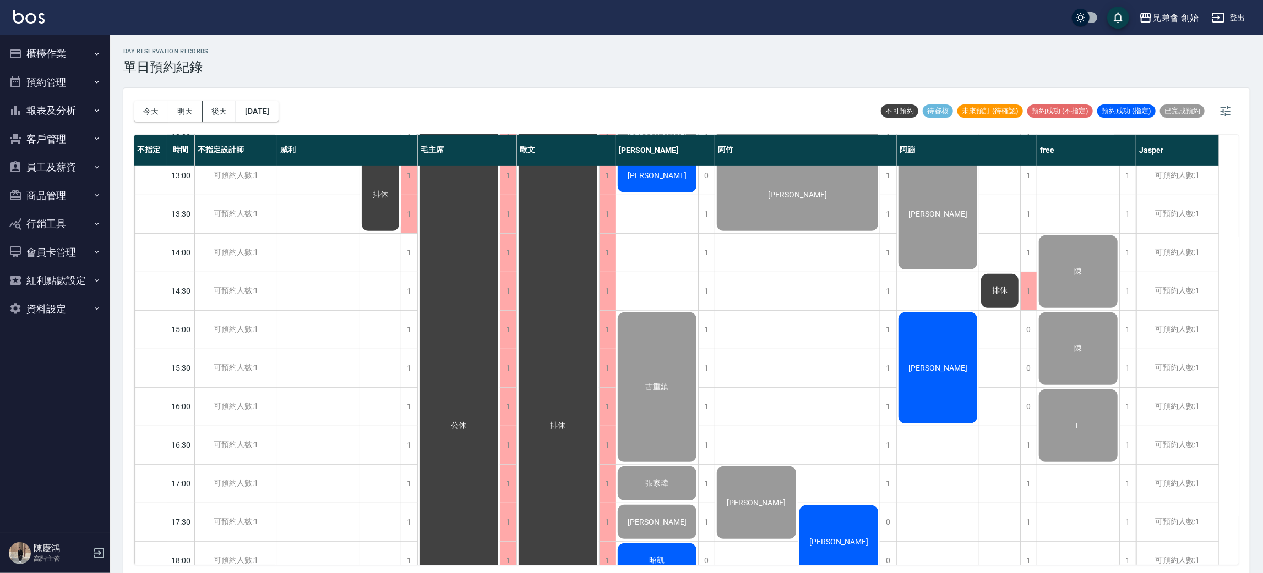
scroll to position [648, 0]
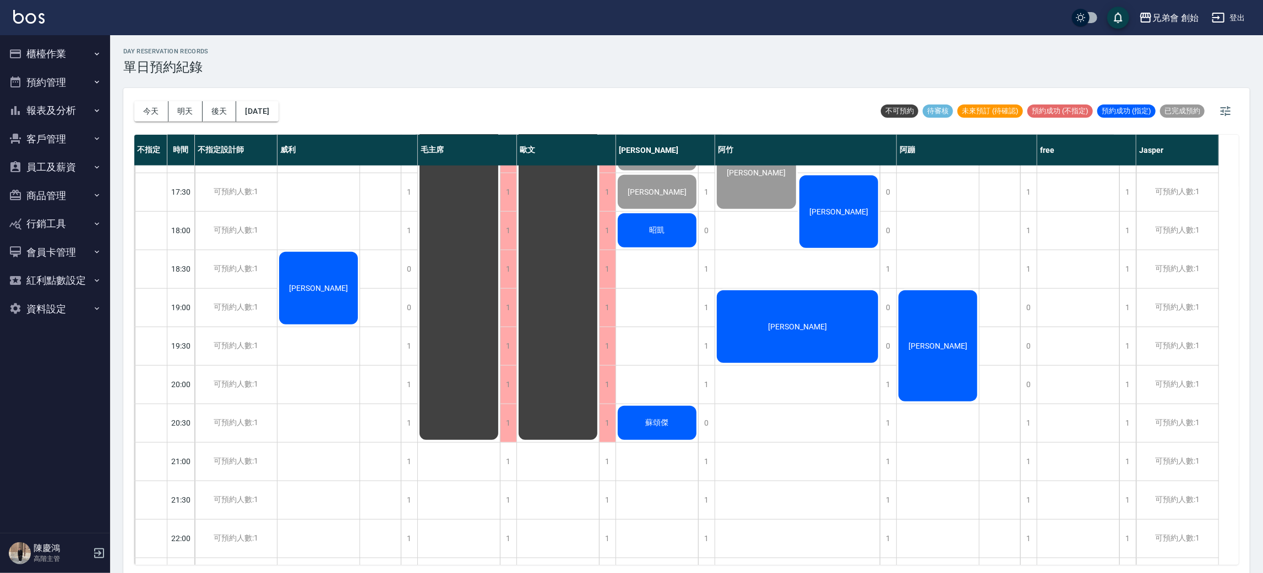
click at [316, 312] on div "[PERSON_NAME]" at bounding box center [318, 288] width 82 height 76
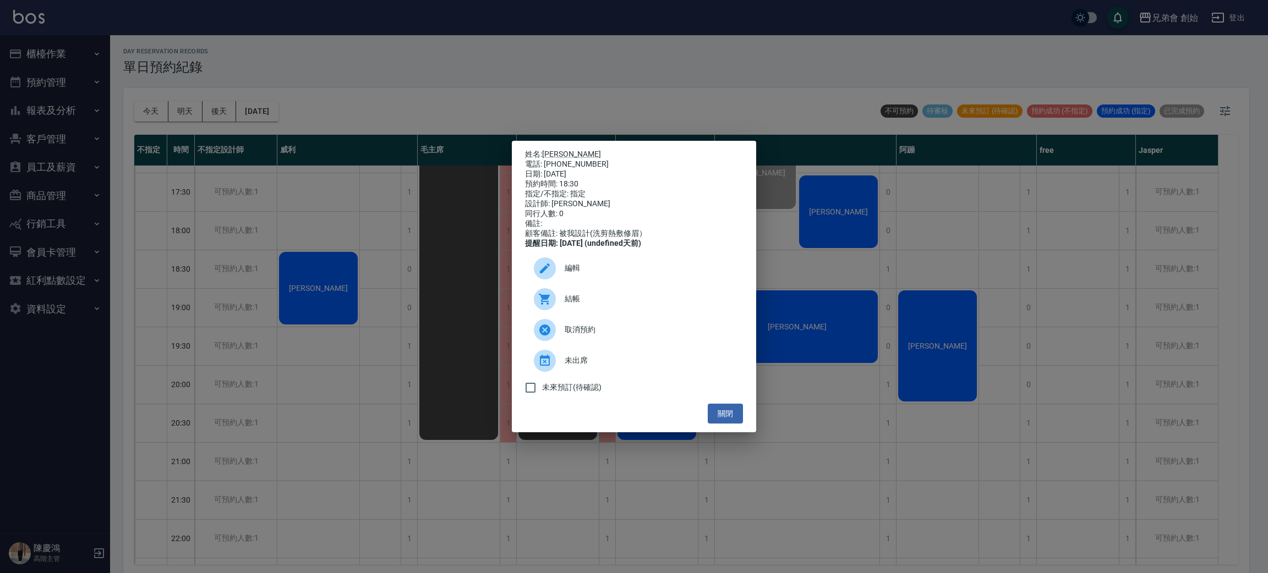
click at [603, 183] on div "預約時間: 18:30" at bounding box center [634, 184] width 218 height 10
click at [857, 274] on div "姓名: 邱浩瑋 電話: 0928717415 日期: 2025/10/07 預約時間: 18:30 指定/不指定: 指定 設計師: 威利 同行人數: 0 備註…" at bounding box center [634, 286] width 1268 height 573
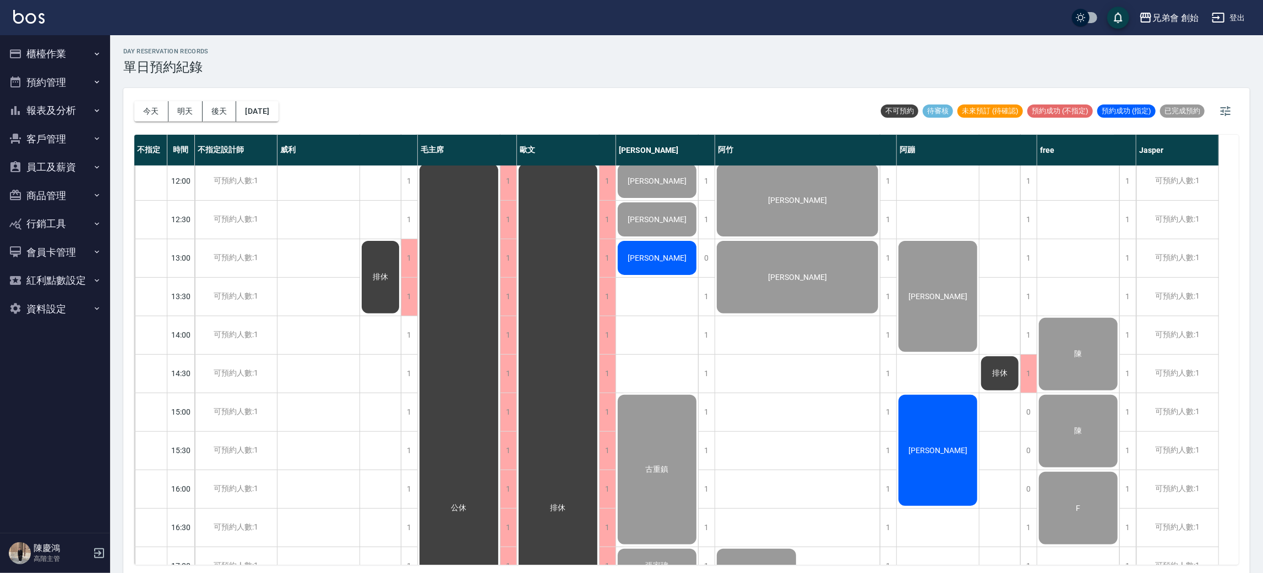
scroll to position [400, 0]
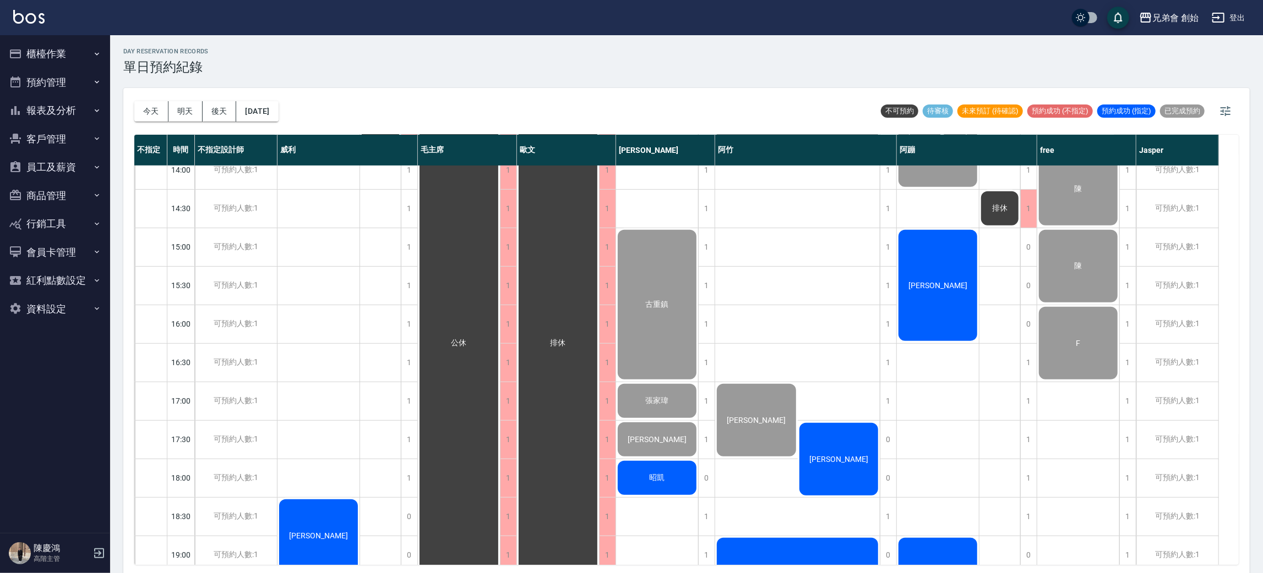
click at [657, 396] on span "張家瑋" at bounding box center [657, 401] width 28 height 10
click at [408, 62] on div "day Reservation records 單日預約紀錄" at bounding box center [686, 61] width 1126 height 27
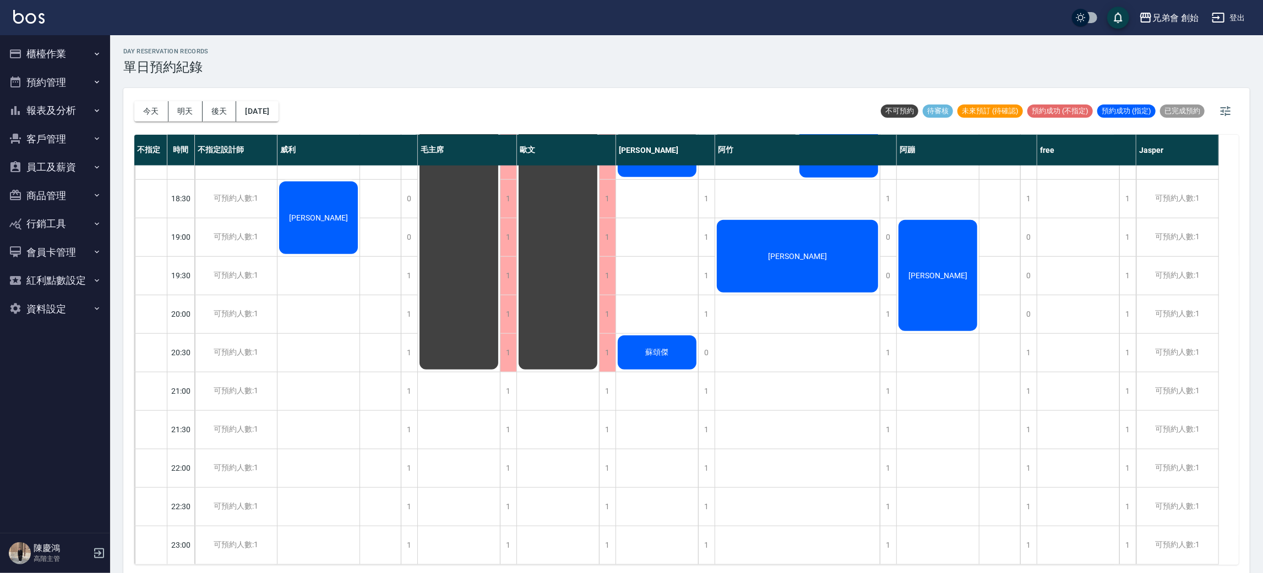
scroll to position [483, 0]
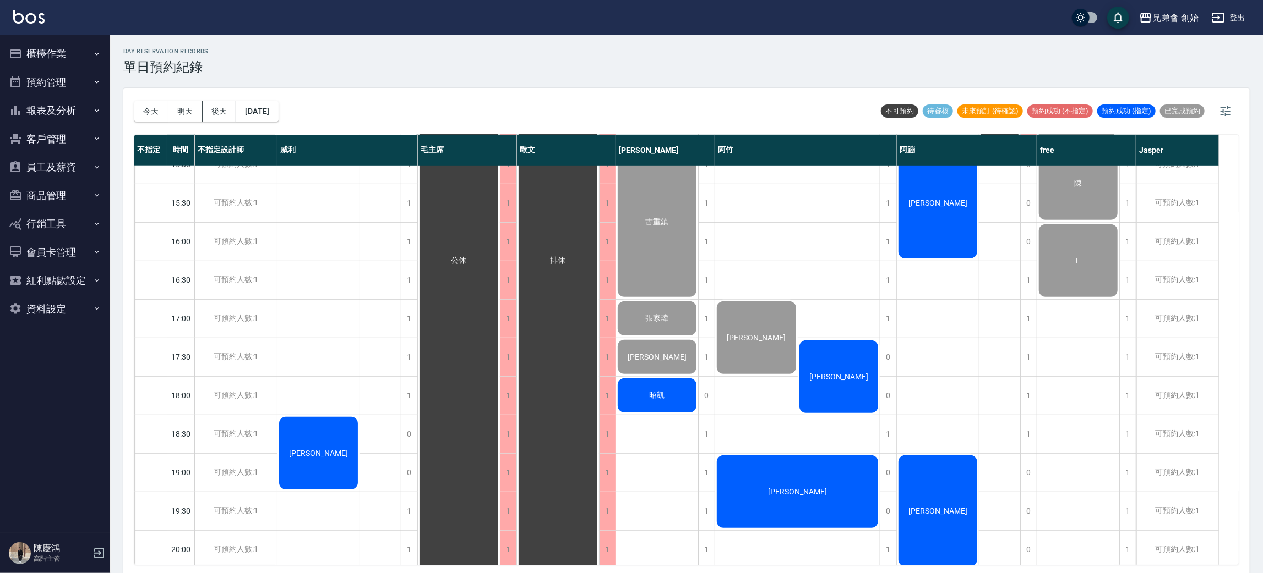
click at [666, 321] on span "張家瑋" at bounding box center [657, 319] width 28 height 10
click at [663, 315] on span "張家瑋" at bounding box center [657, 319] width 28 height 10
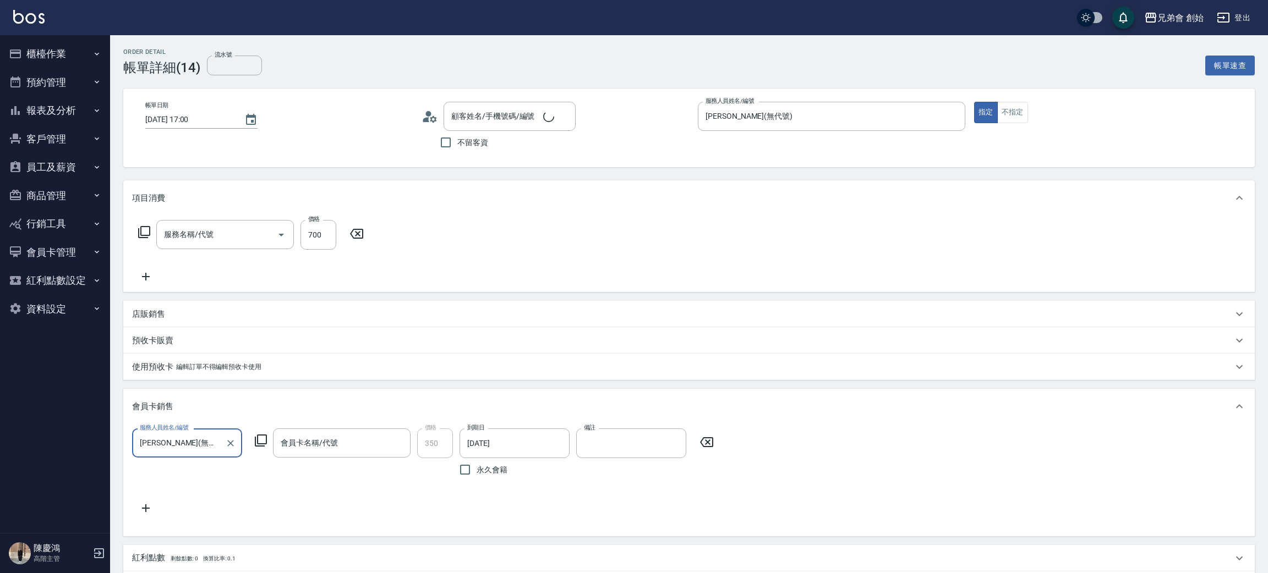
type input "[PERSON_NAME]/0913570201/null"
type input "剪髮(A01)"
type input "好兄弟 (購買350)-365天"
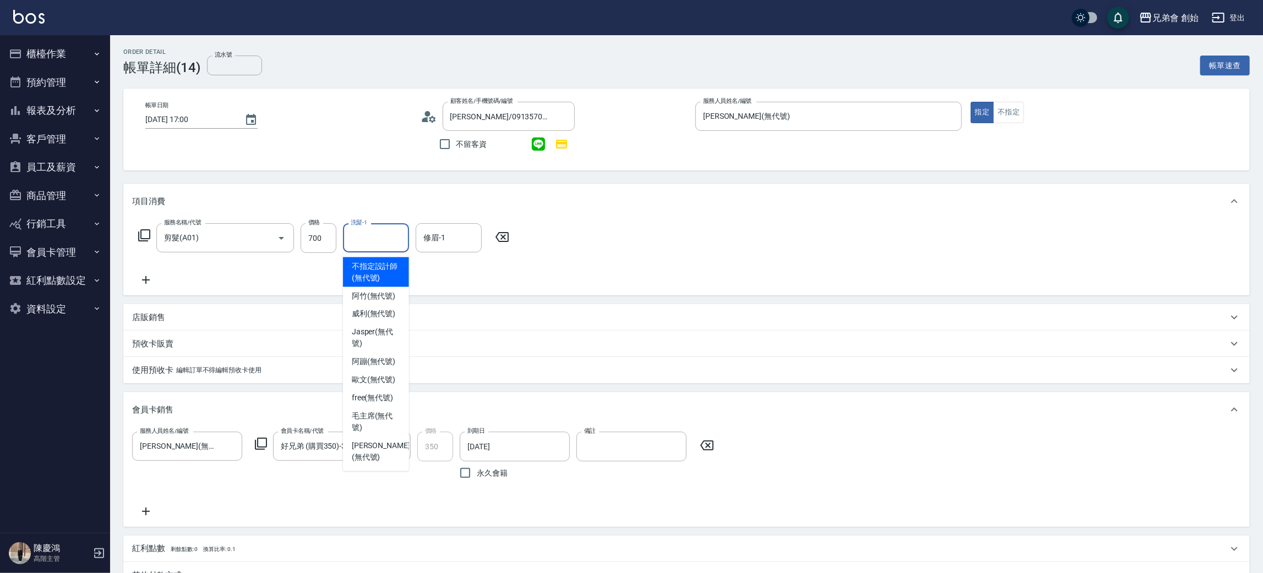
click at [386, 236] on input "洗髮-1" at bounding box center [376, 237] width 56 height 19
click at [385, 312] on span "[PERSON_NAME] (無代號)" at bounding box center [374, 315] width 44 height 12
type input "[PERSON_NAME](無代號)"
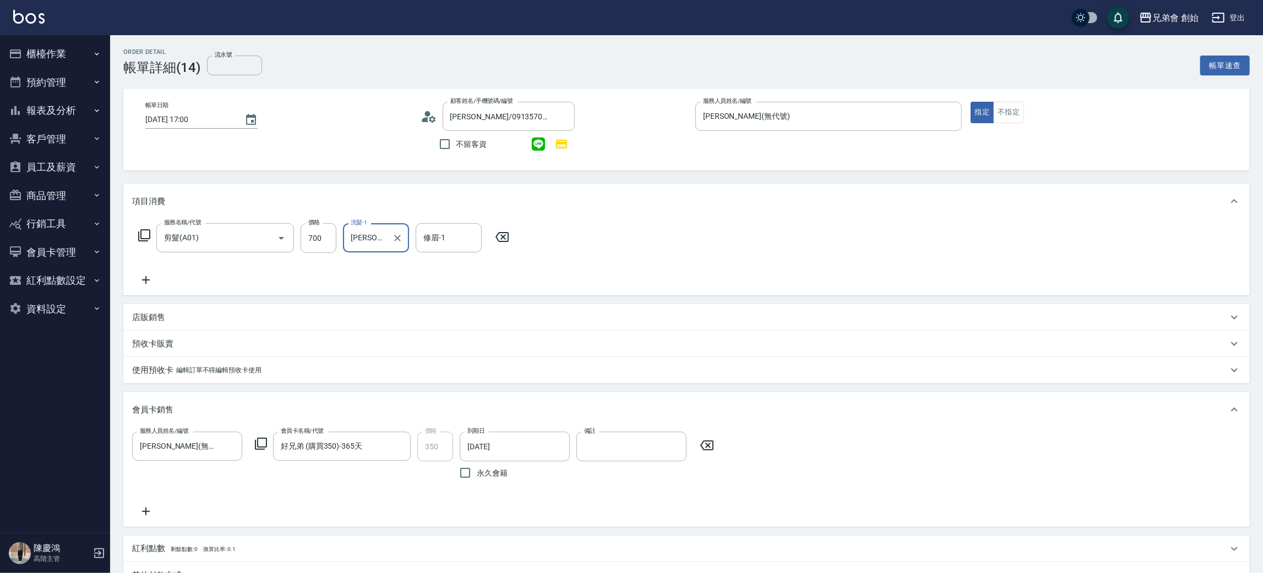
scroll to position [244, 0]
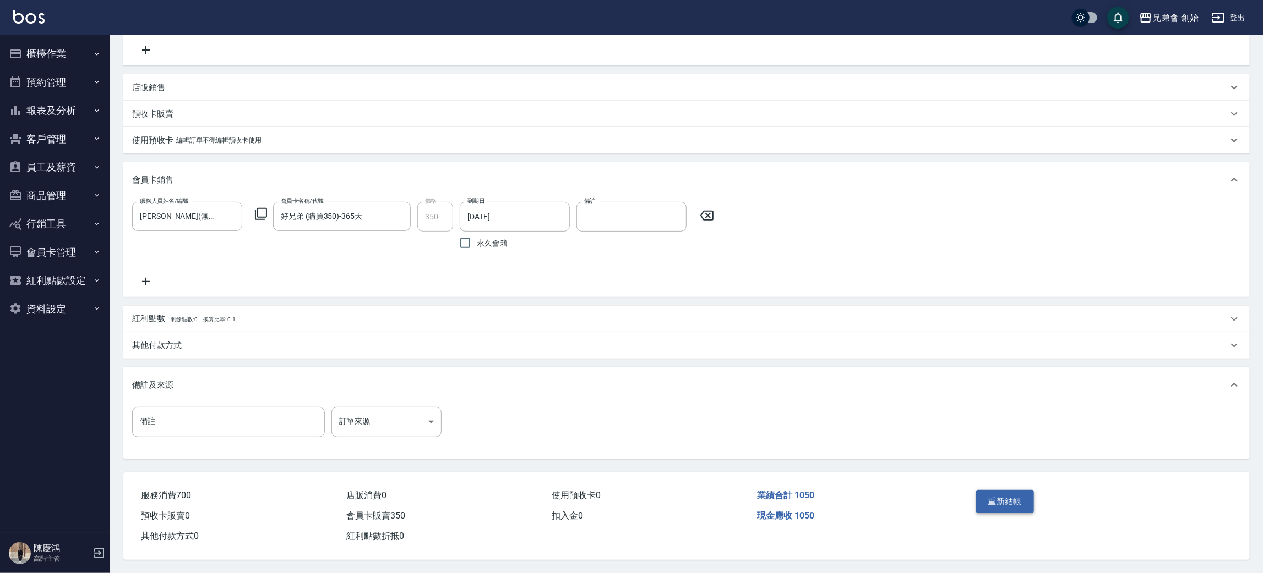
click at [1015, 497] on button "重新結帳" at bounding box center [1005, 501] width 58 height 23
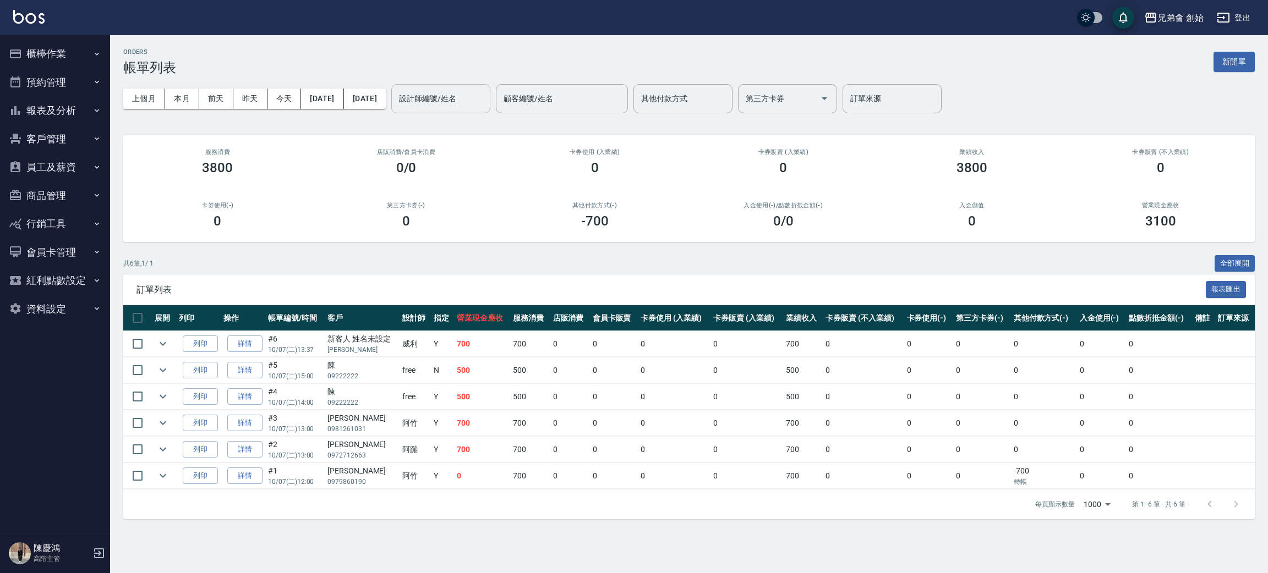
click at [482, 96] on input "設計師編號/姓名" at bounding box center [440, 98] width 89 height 19
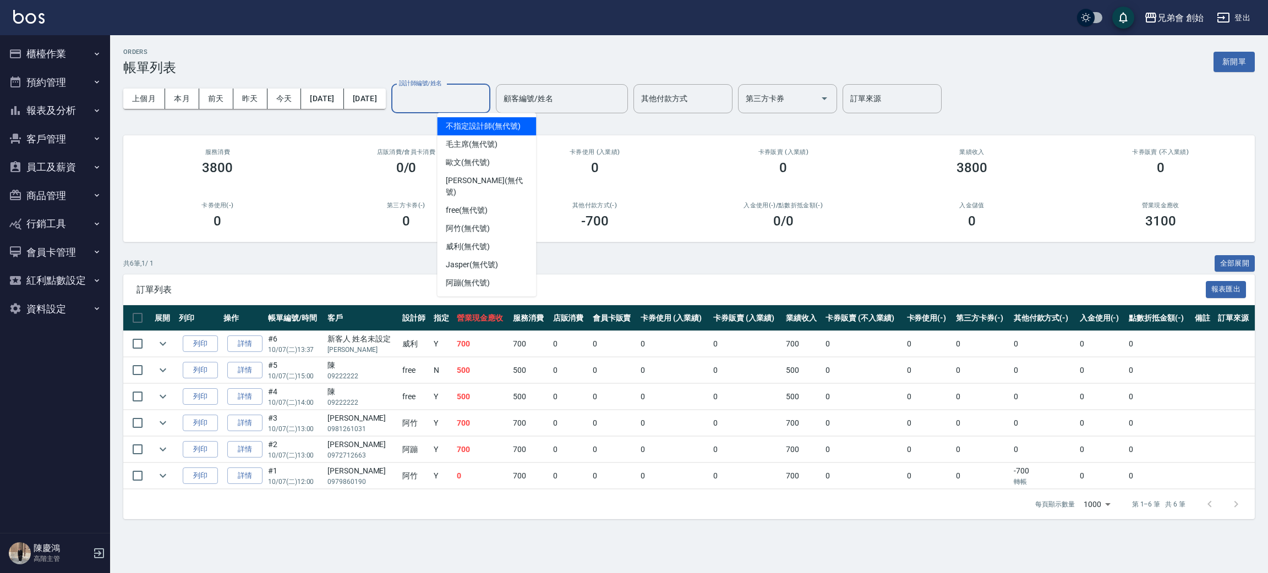
click at [485, 135] on div "毛主席 (無代號)" at bounding box center [486, 144] width 99 height 18
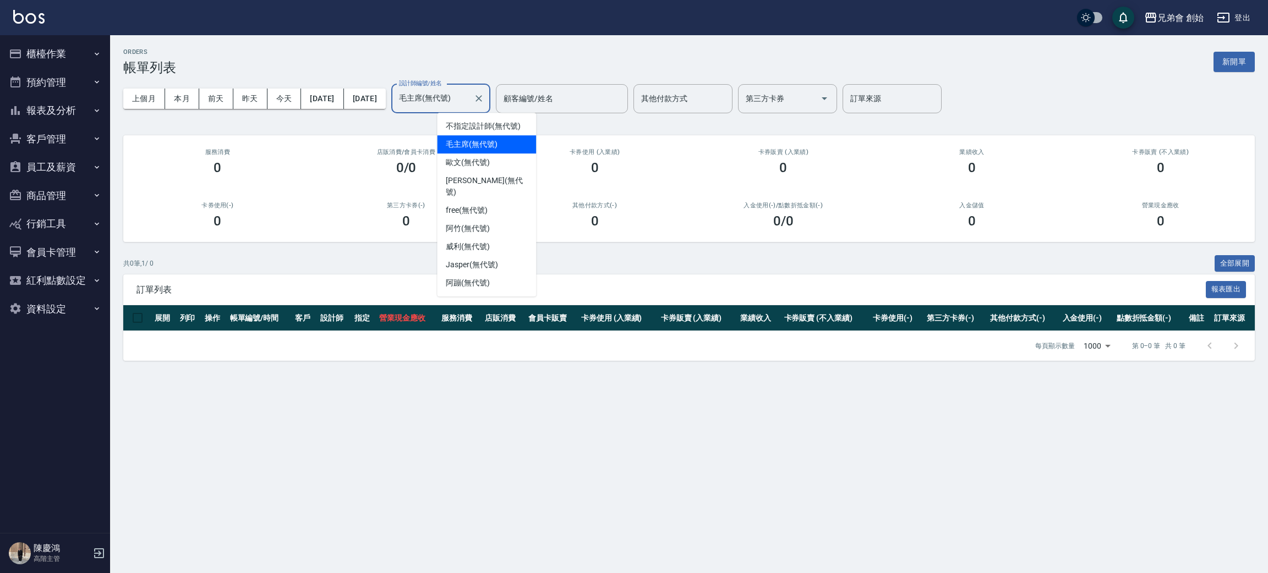
click at [469, 99] on input "毛主席(無代號)" at bounding box center [432, 98] width 73 height 19
click at [484, 124] on span "不指定設計師 (無代號)" at bounding box center [483, 127] width 74 height 12
type input "不指定設計師(無代號)"
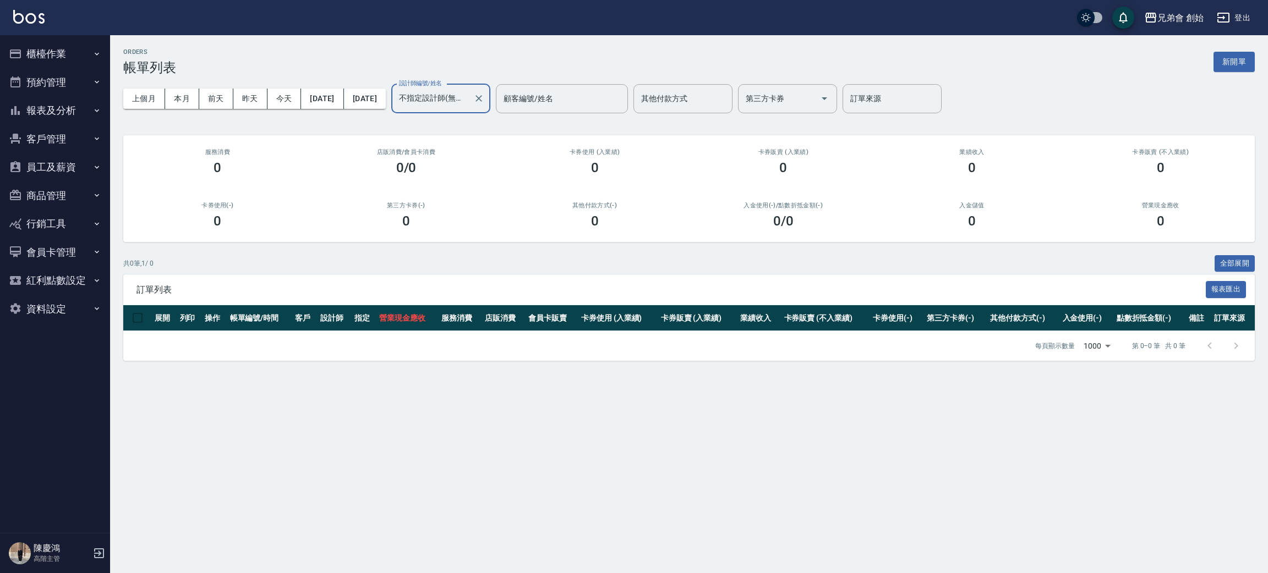
click at [469, 95] on input "不指定設計師(無代號)" at bounding box center [432, 98] width 73 height 19
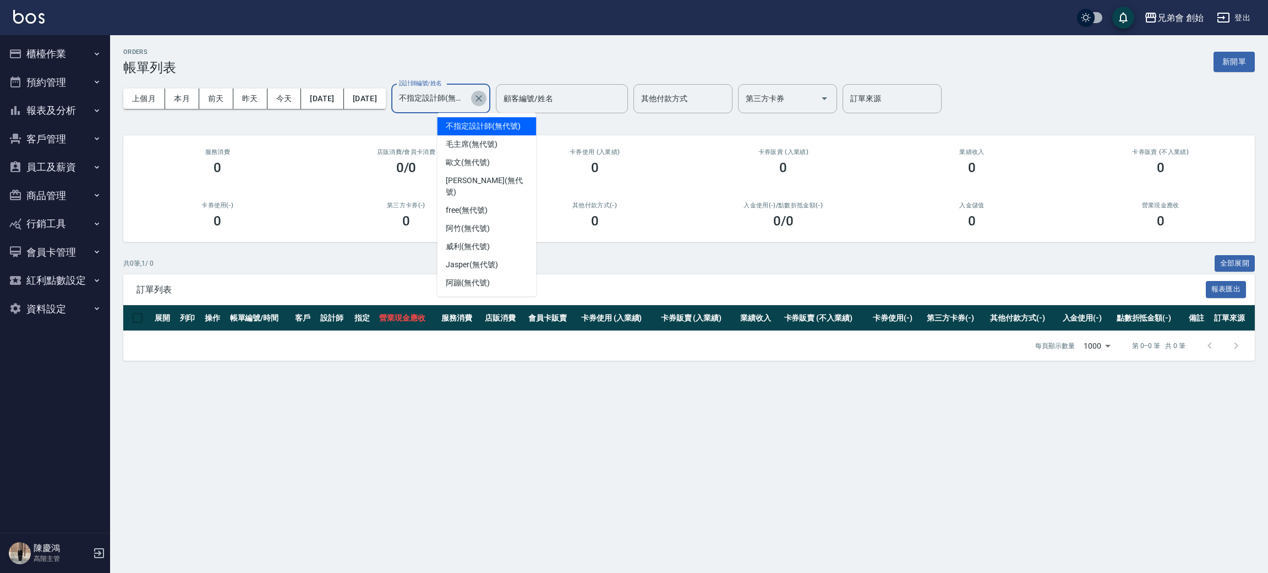
click at [484, 101] on icon "Clear" at bounding box center [478, 98] width 11 height 11
click at [450, 43] on div "ORDERS 帳單列表 新開單 上個月 本月 前天 昨天 今天 2025/10/07 2025/10/07 設計師編號/姓名 設計師編號/姓名 顧客編號/姓名…" at bounding box center [689, 204] width 1158 height 339
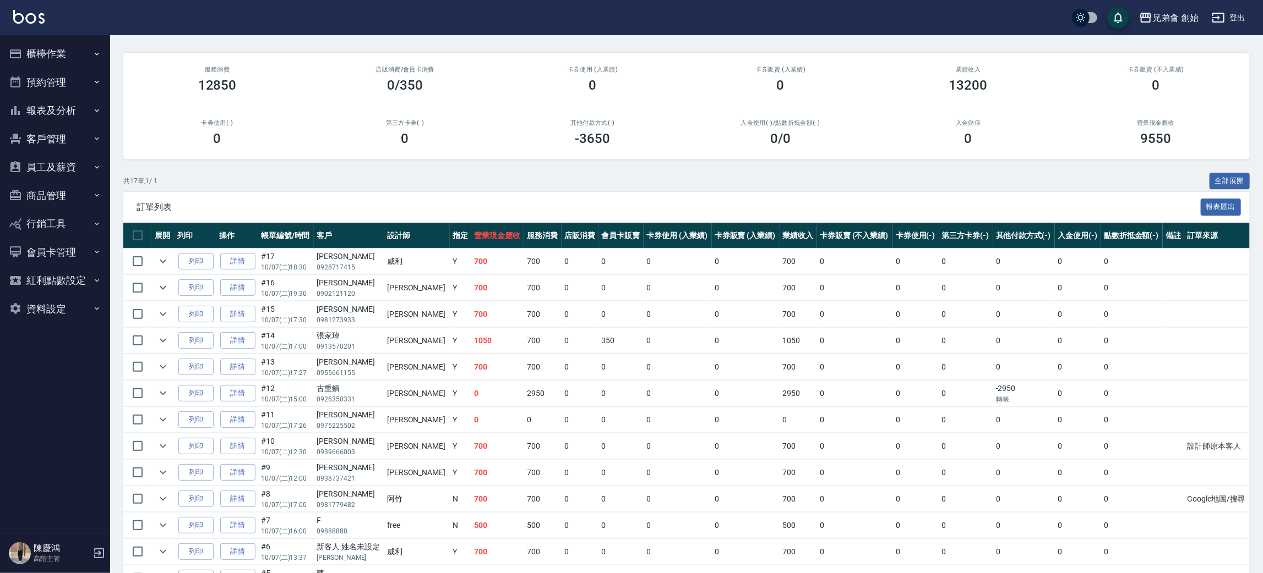
scroll to position [165, 0]
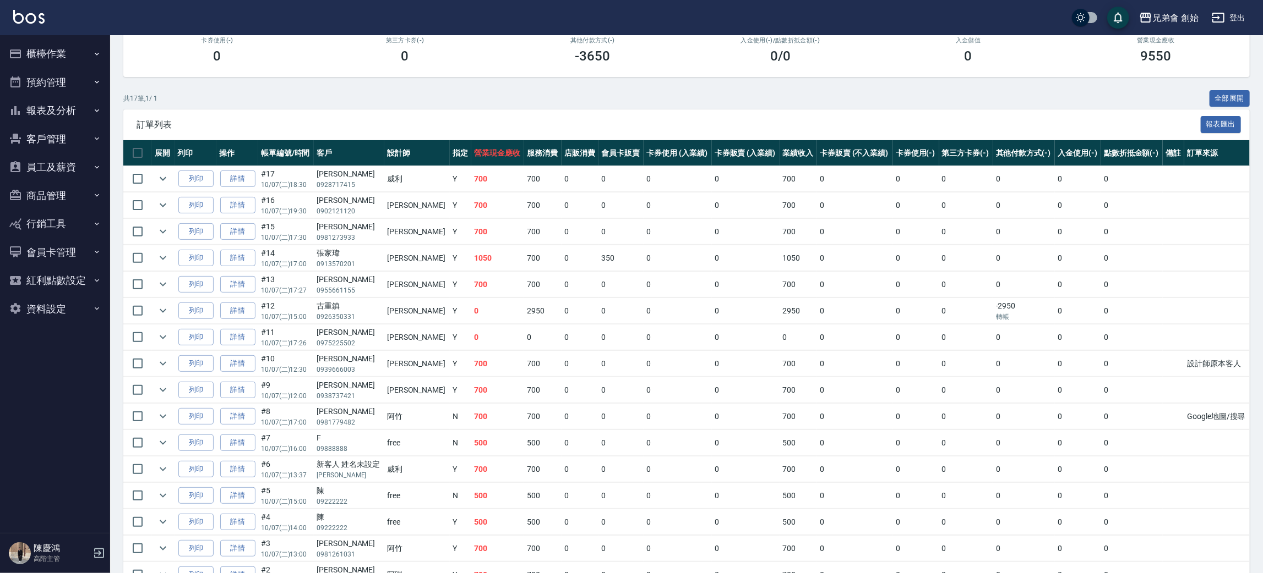
click at [171, 259] on td at bounding box center [163, 258] width 23 height 26
click at [165, 259] on icon "expand row" at bounding box center [162, 258] width 13 height 13
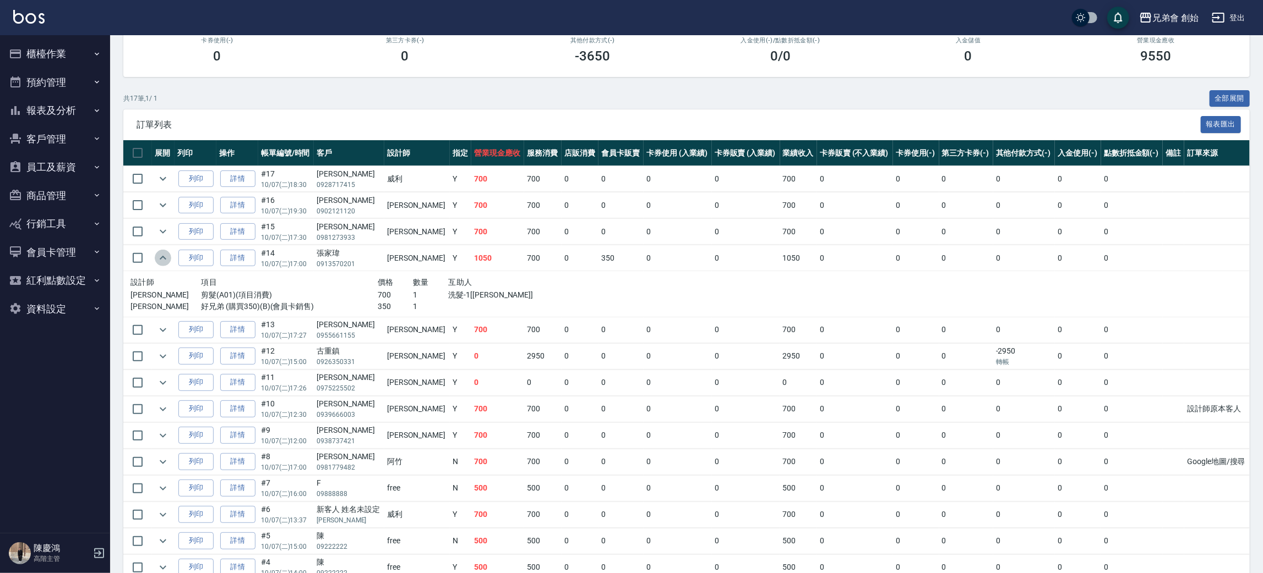
click at [165, 259] on icon "expand row" at bounding box center [163, 258] width 7 height 4
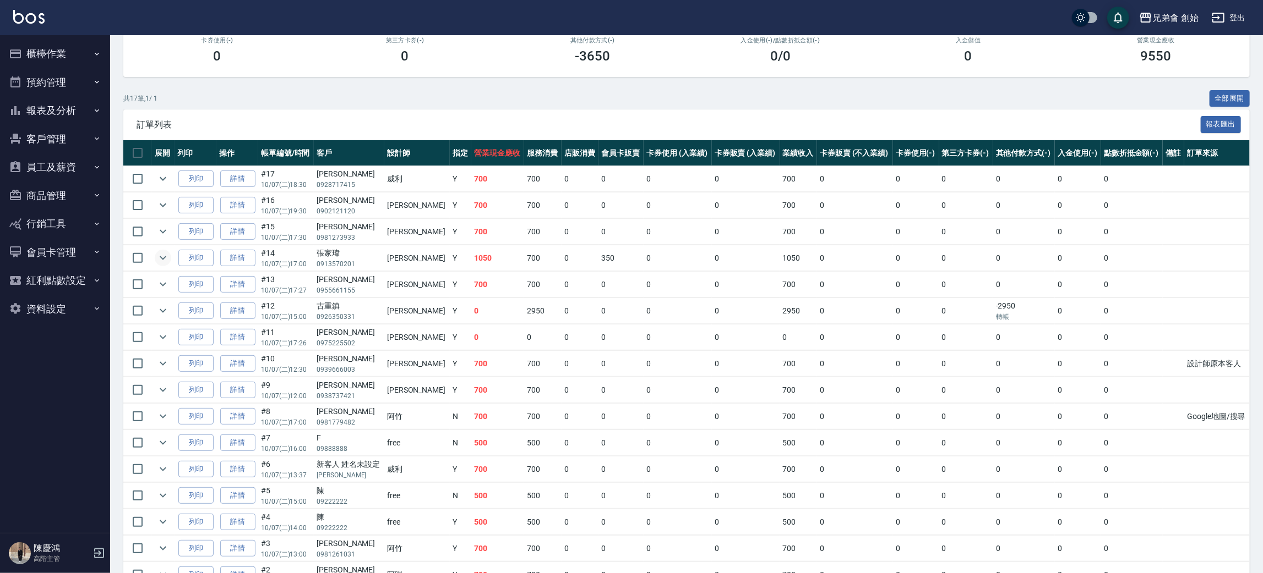
click at [164, 263] on icon "expand row" at bounding box center [162, 258] width 13 height 13
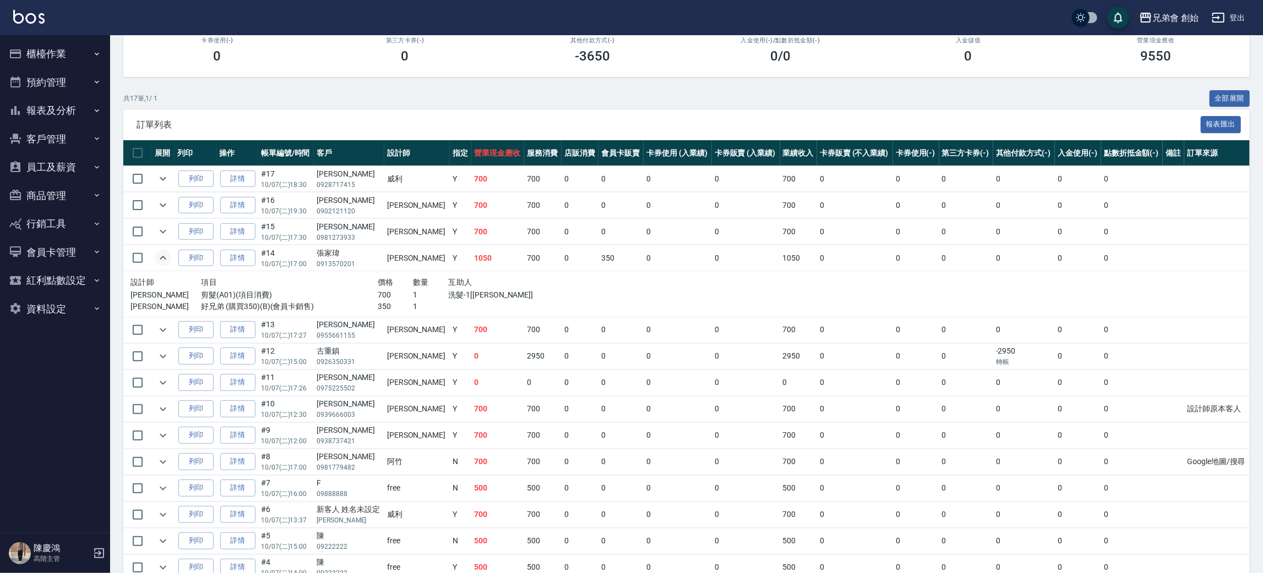
click at [164, 263] on icon "expand row" at bounding box center [162, 258] width 13 height 13
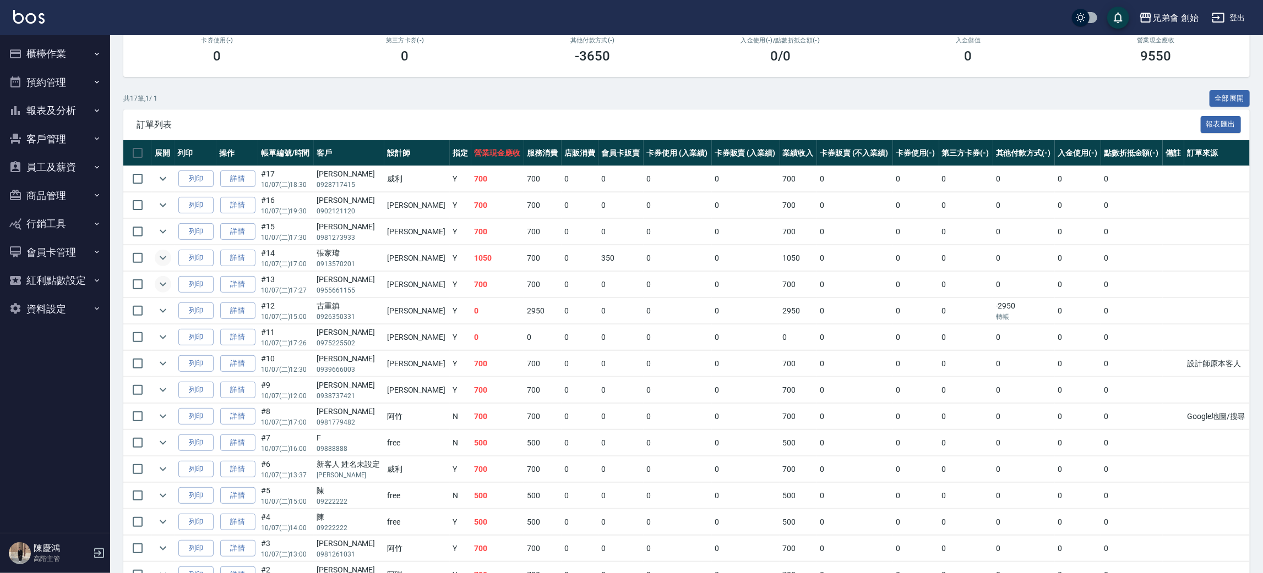
click at [164, 286] on icon "expand row" at bounding box center [162, 284] width 13 height 13
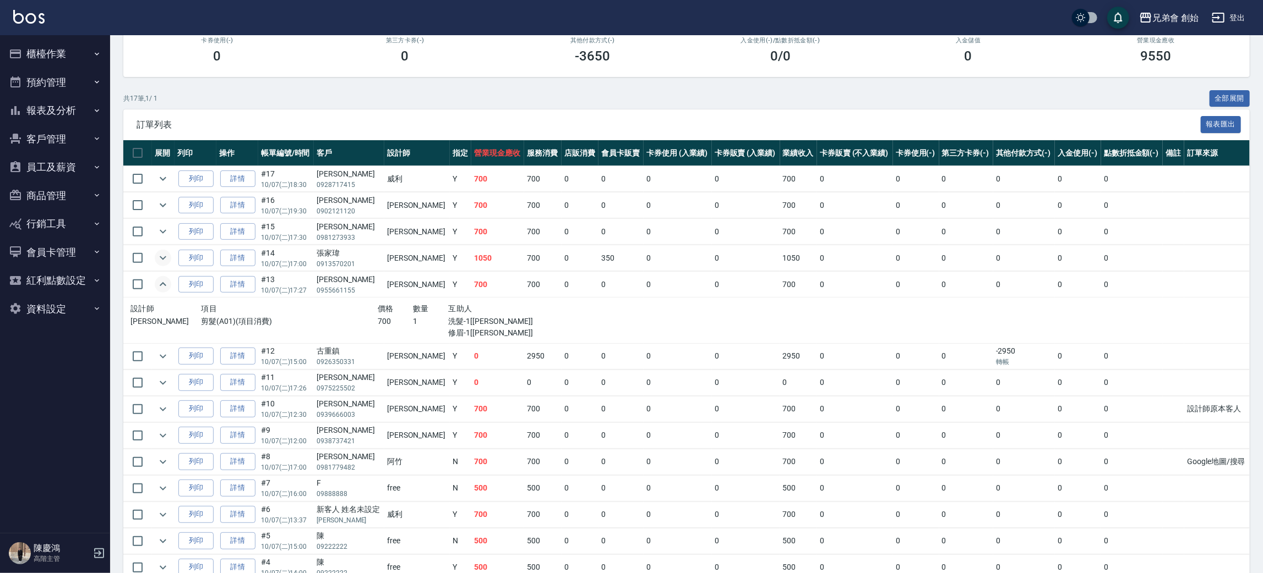
click at [160, 256] on icon "expand row" at bounding box center [162, 258] width 13 height 13
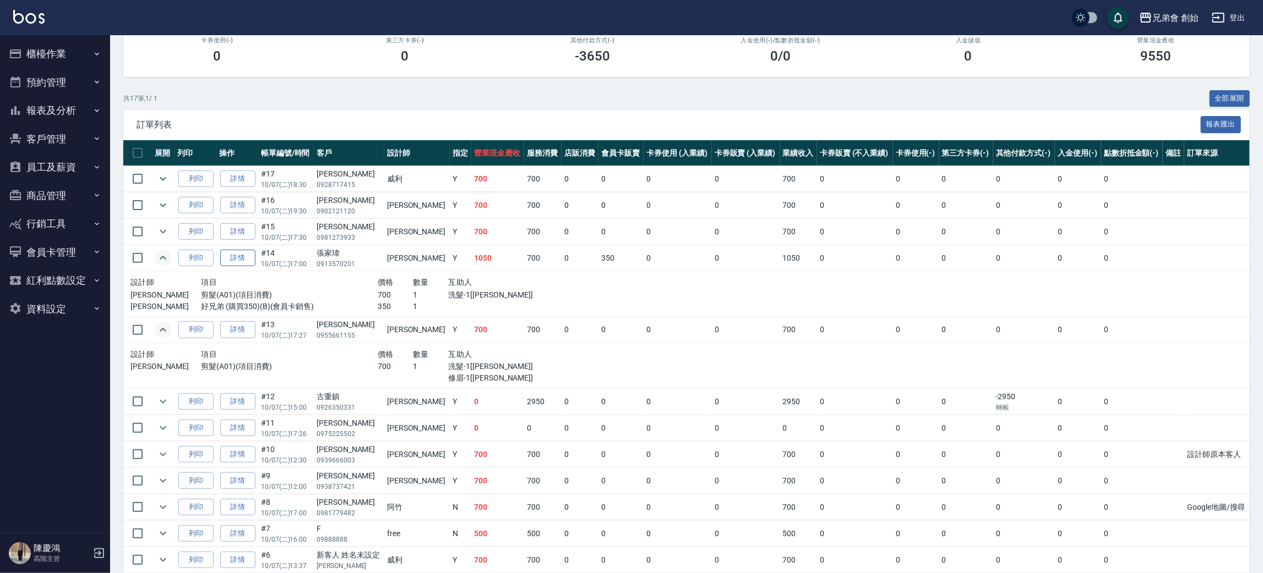
click at [247, 254] on link "詳情" at bounding box center [237, 258] width 35 height 17
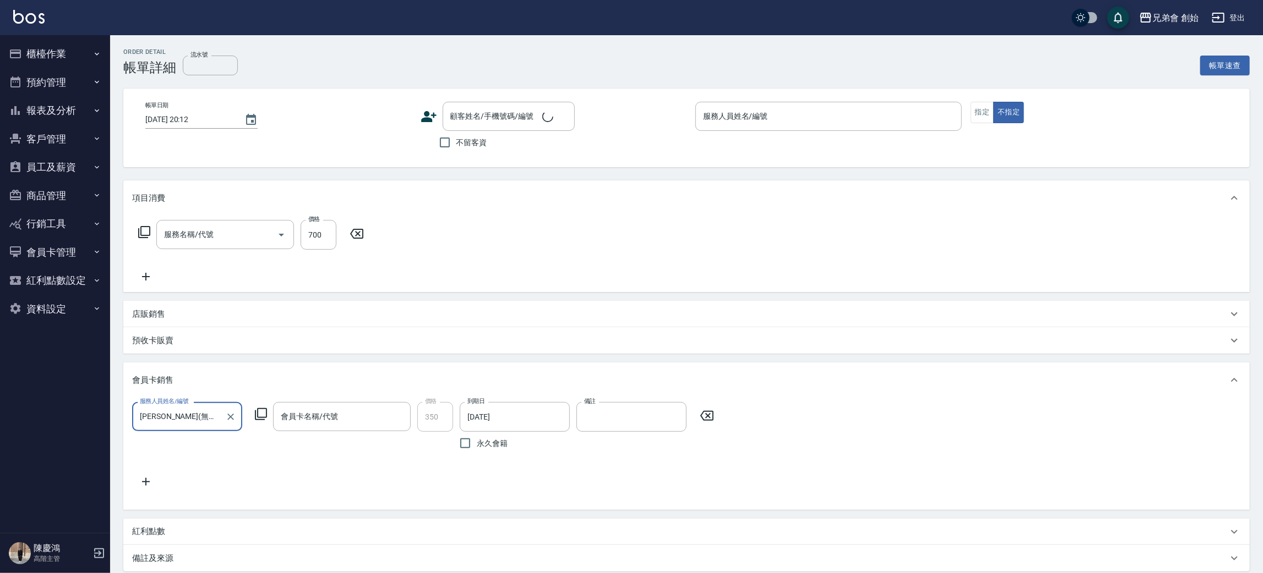
type input "2025/10/07 17:00"
type input "潘潘(無代號)"
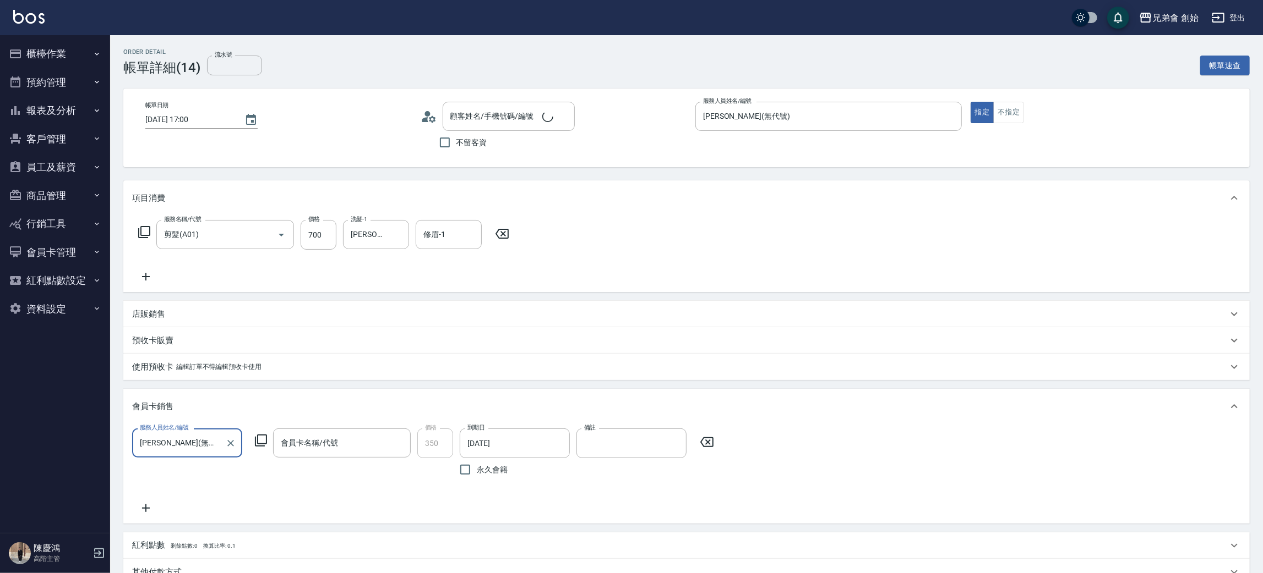
type input "剪髮(A01)"
type input "張家瑋/0913570201/null"
type input "好兄弟 (購買350)-365天"
click at [385, 232] on input "威利(無代號)" at bounding box center [368, 237] width 40 height 19
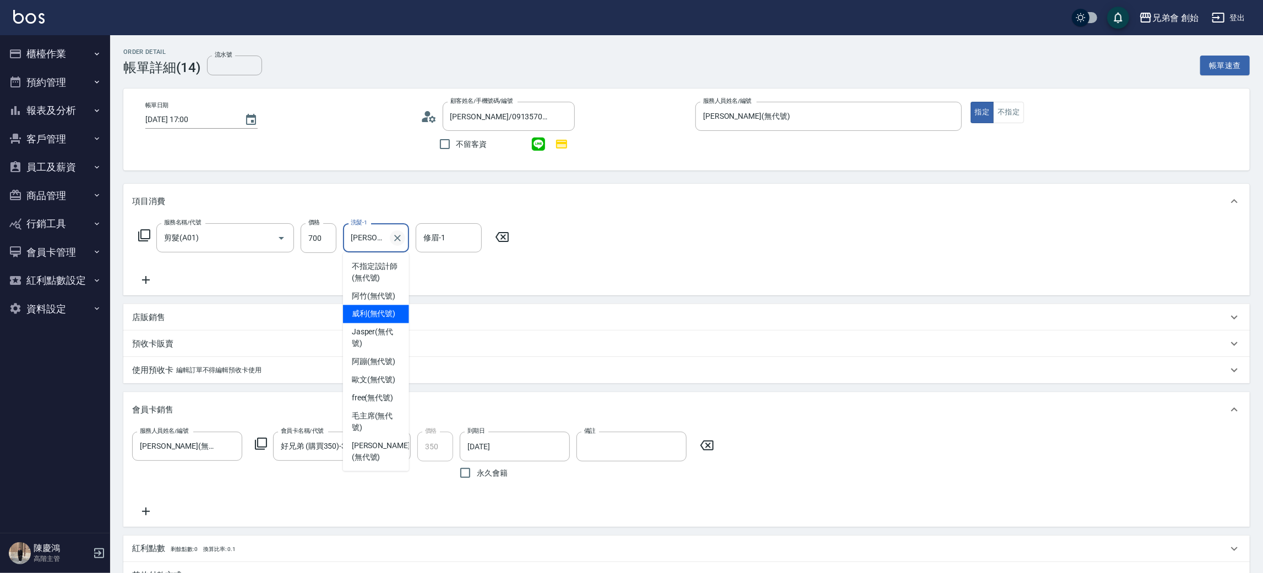
click at [401, 239] on icon "Clear" at bounding box center [397, 238] width 11 height 11
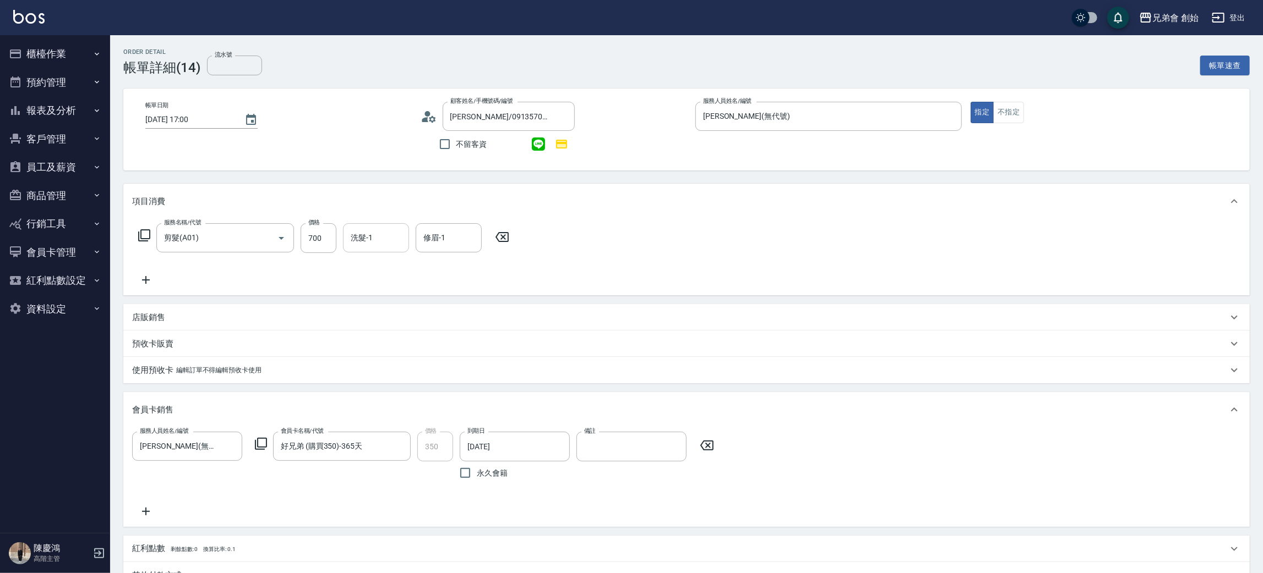
click at [761, 240] on div "服務名稱/代號 剪髮(A01) 服務名稱/代號 價格 700 價格 洗髮-1 洗髮-1 修眉-1 修眉-1" at bounding box center [686, 257] width 1126 height 77
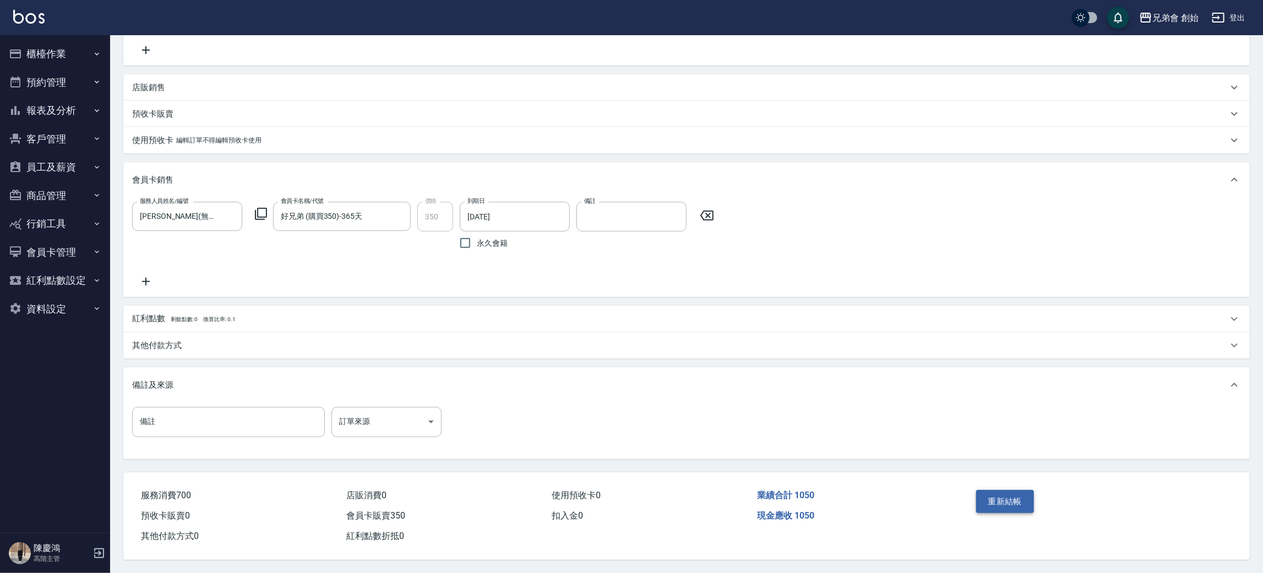
click at [1017, 497] on button "重新結帳" at bounding box center [1005, 501] width 58 height 23
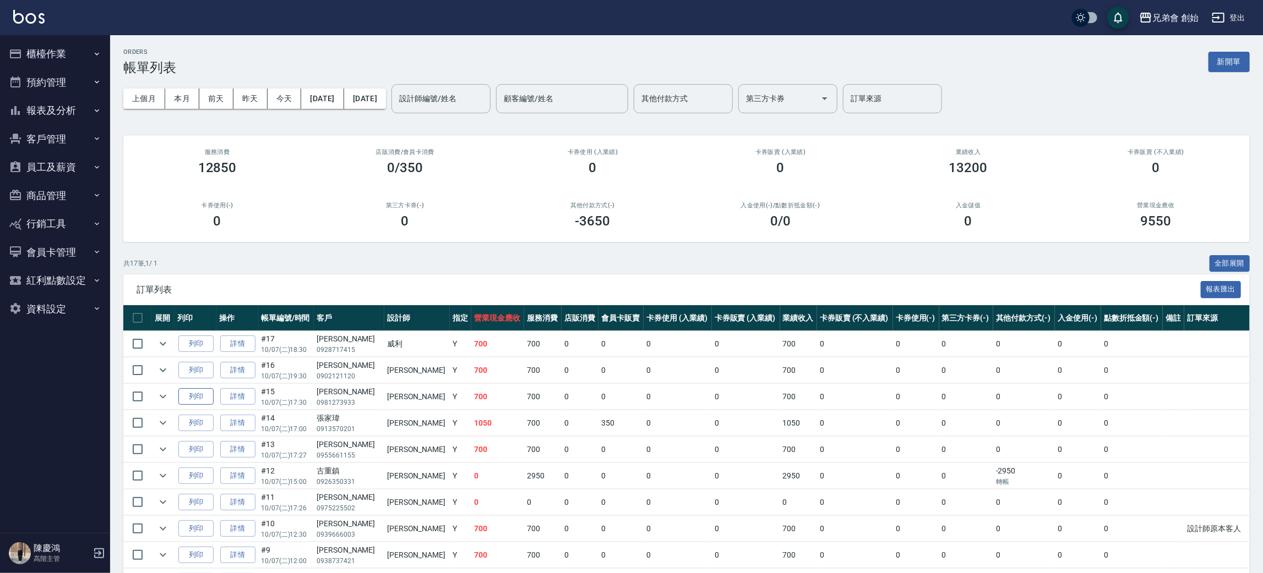
scroll to position [165, 0]
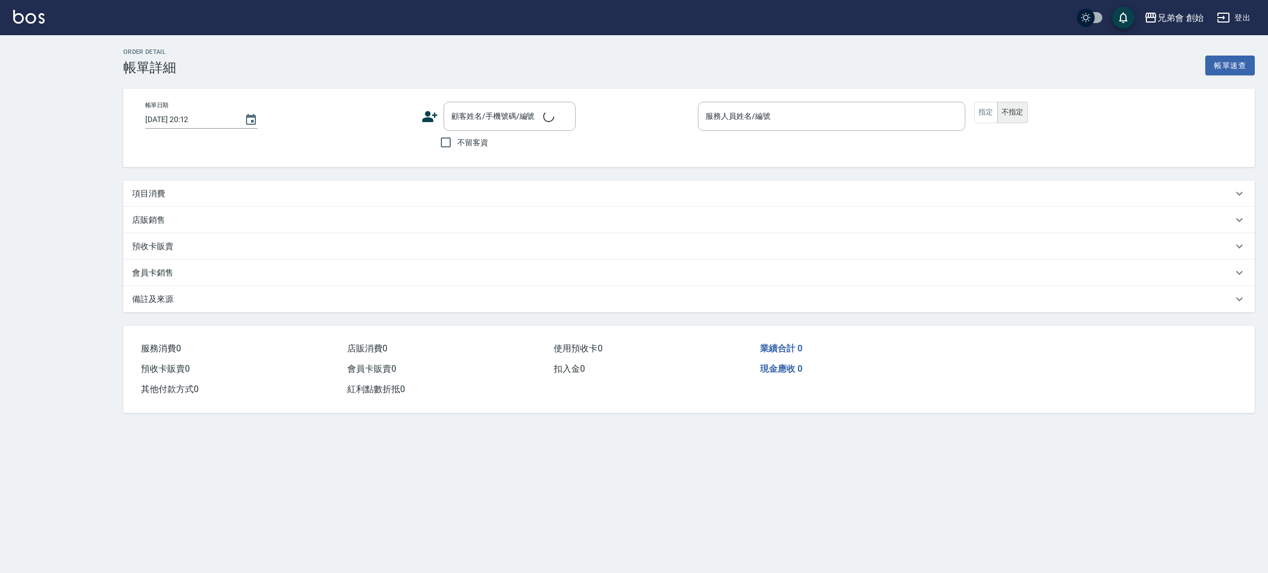
click at [331, 197] on div "項目消費" at bounding box center [682, 194] width 1101 height 12
type input "[DATE] 17:00"
type input "[PERSON_NAME](無代號)"
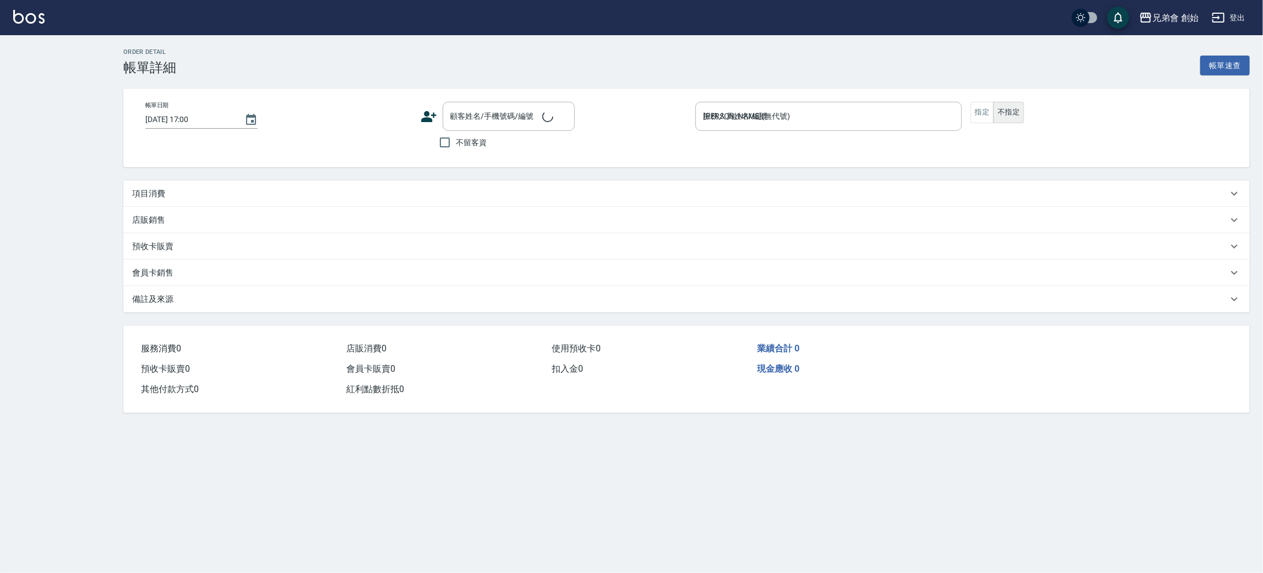
scroll to position [2, 0]
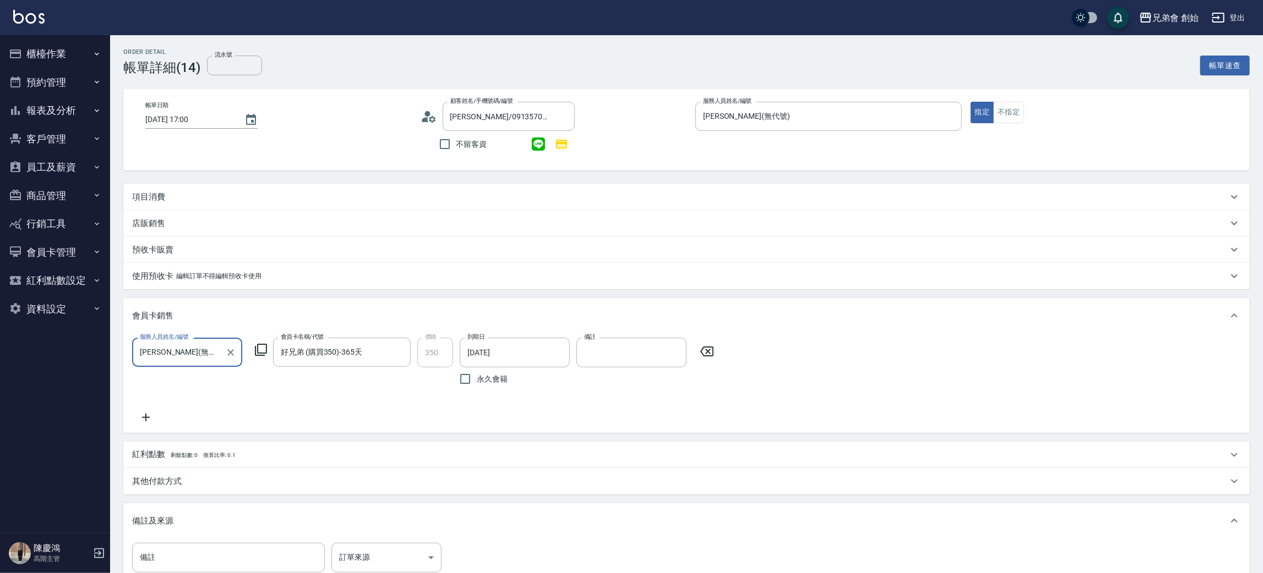
type input "[PERSON_NAME]/0913570201/null"
click at [352, 201] on div "項目消費" at bounding box center [679, 198] width 1095 height 12
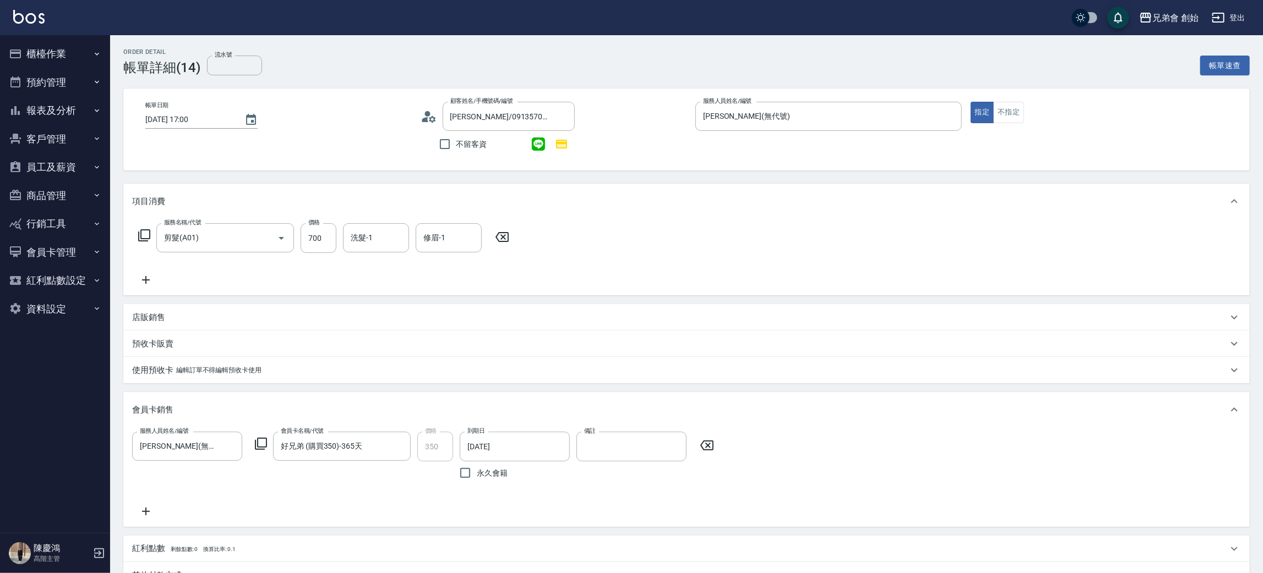
click at [676, 252] on div "服務名稱/代號 剪髮(A01) 服務名稱/代號 價格 700 價格 洗髮-1 洗髮-1 修眉-1 修眉-1" at bounding box center [686, 257] width 1126 height 77
click at [385, 239] on input "洗髮-1" at bounding box center [376, 237] width 56 height 19
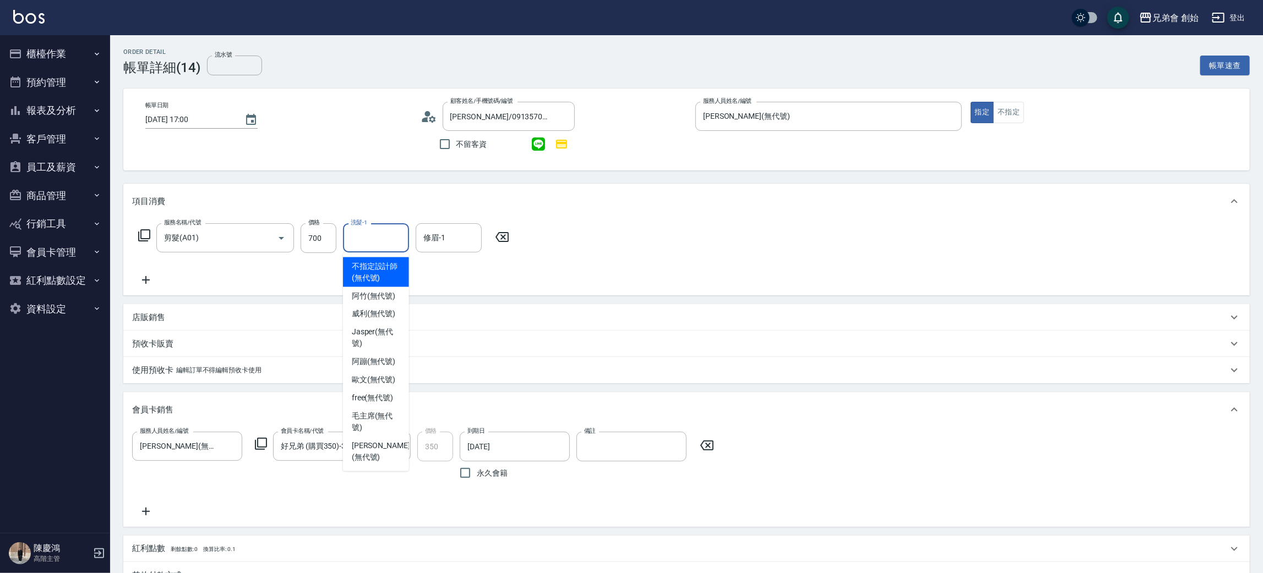
click at [385, 204] on div "項目消費" at bounding box center [679, 202] width 1095 height 12
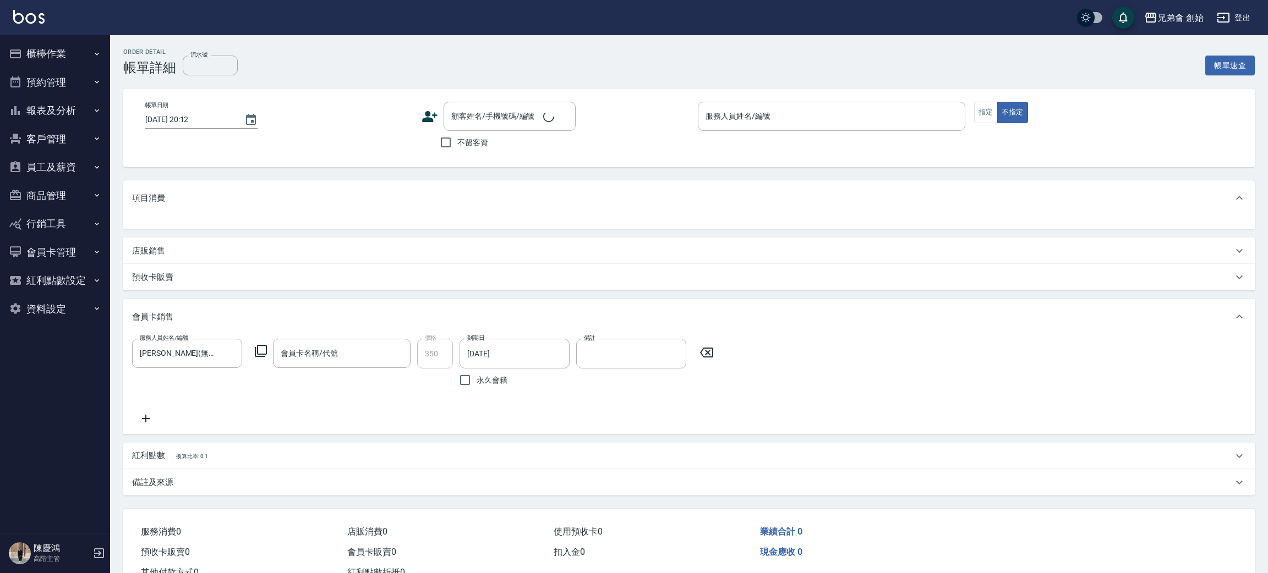
type input "[DATE] 17:00"
type input "[PERSON_NAME](無代號)"
type input "好兄弟 (購買350)-365天"
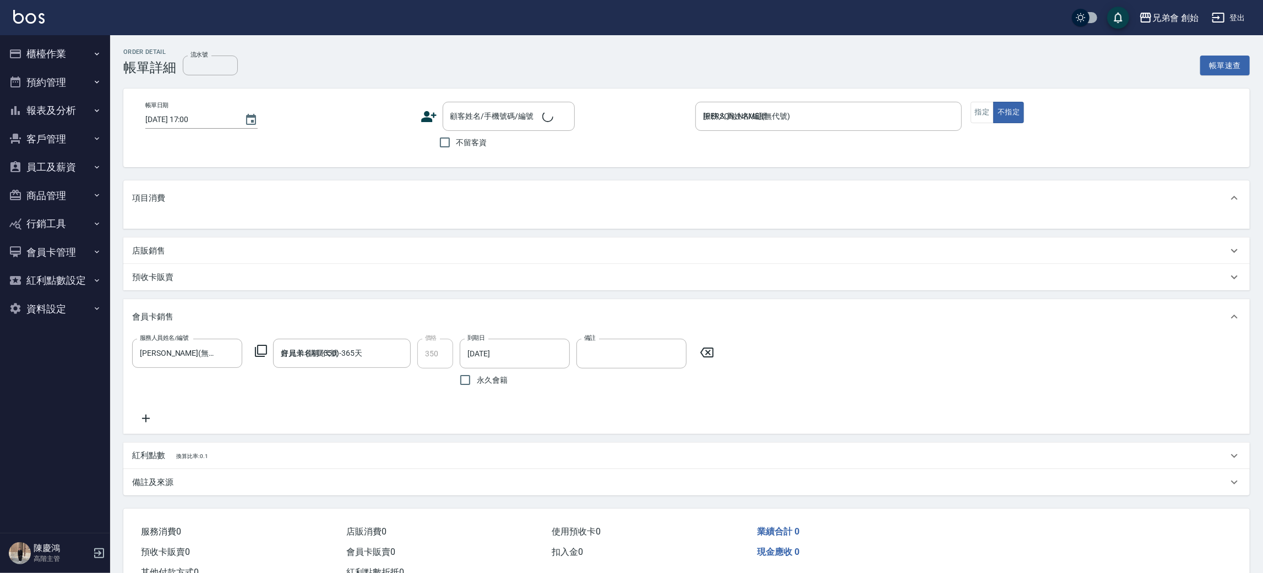
type input "[PERSON_NAME]/0913570201/null"
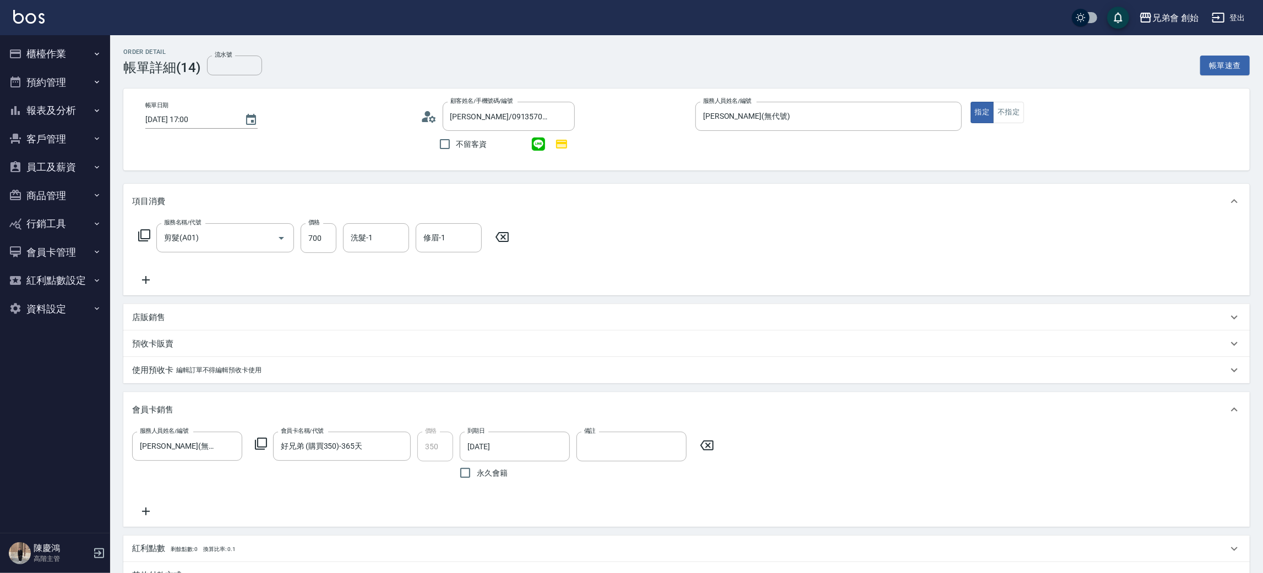
click at [410, 198] on div "項目消費" at bounding box center [679, 202] width 1095 height 12
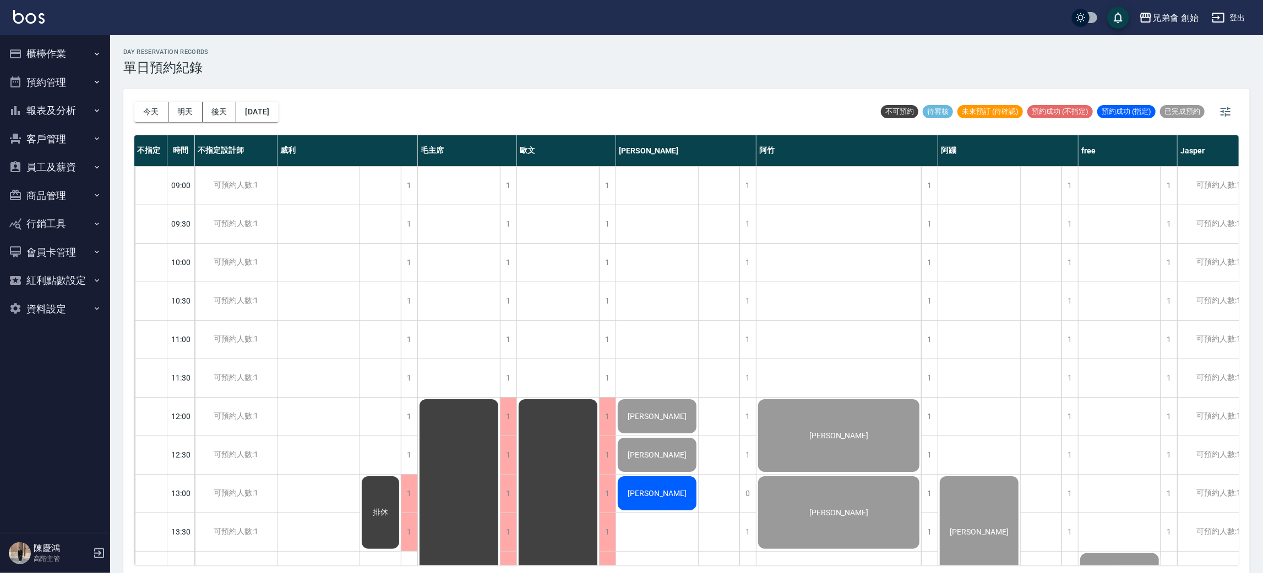
drag, startPoint x: 484, startPoint y: 100, endPoint x: 440, endPoint y: 234, distance: 141.0
click at [483, 101] on div "[DATE] [DATE] [DATE] [DATE] 不可預約 待審核 未來預訂 (待確認) 預約成功 (不指定) 預約成功 (指定) 已完成預約" at bounding box center [686, 112] width 1104 height 47
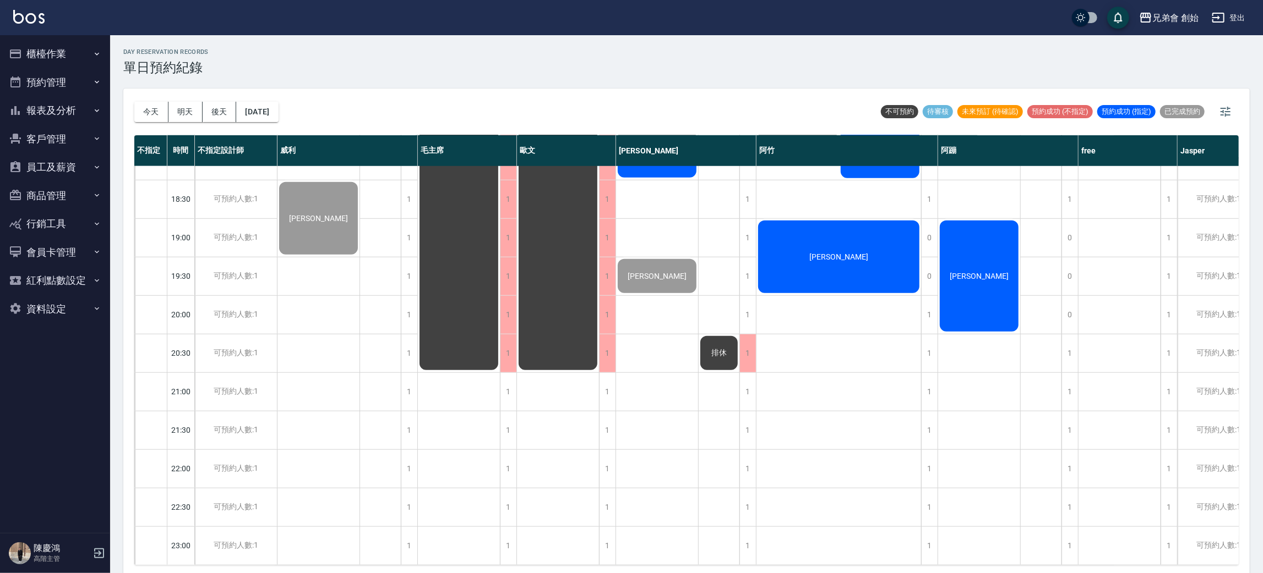
scroll to position [235, 0]
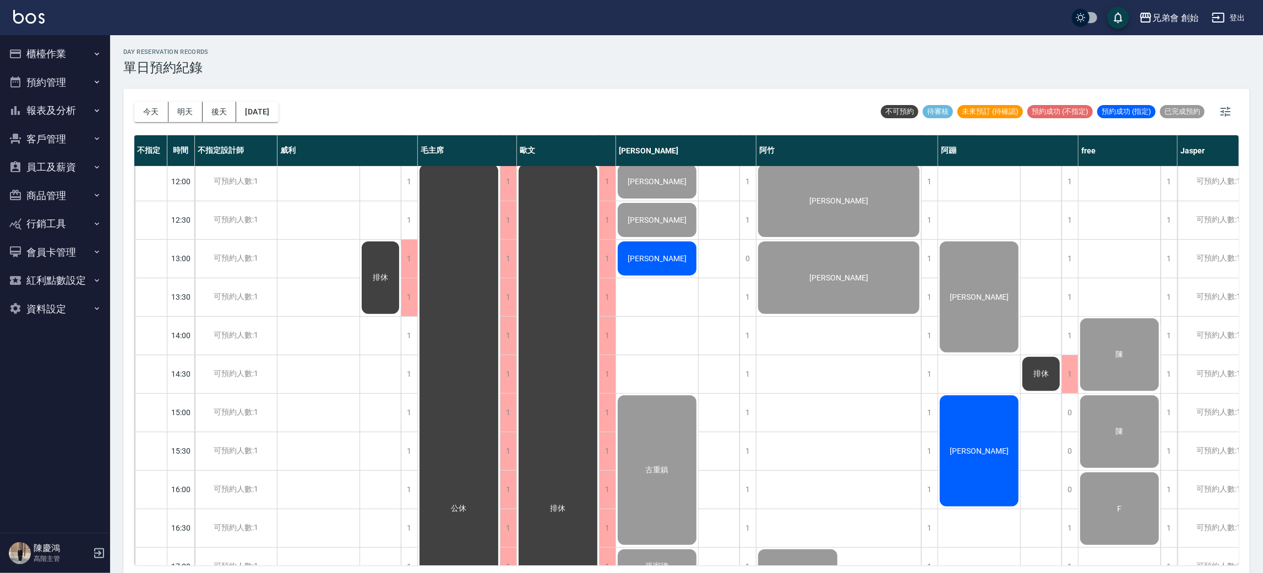
drag, startPoint x: 296, startPoint y: 384, endPoint x: 184, endPoint y: 124, distance: 282.8
click at [295, 376] on div "[PERSON_NAME]" at bounding box center [318, 489] width 83 height 1117
click at [468, 39] on div "day Reservation records 單日預約紀錄 [DATE] [DATE] [DATE] [DATE] 不可預約 待審核 未來預訂 (待確認) …" at bounding box center [686, 306] width 1152 height 542
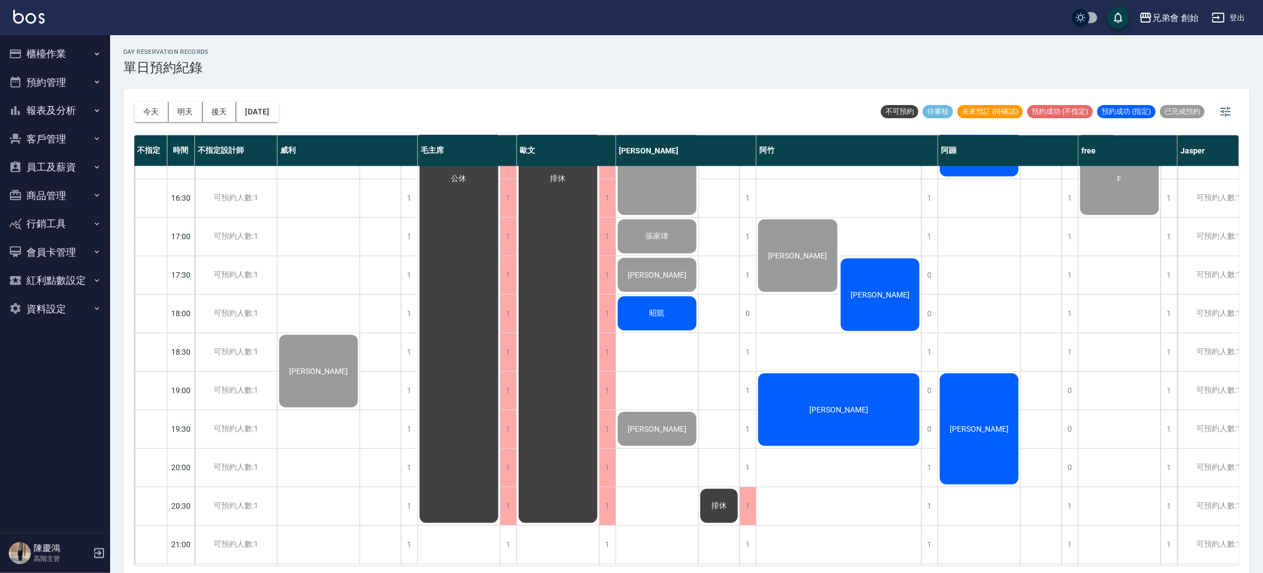
click at [313, 256] on div "[PERSON_NAME]" at bounding box center [318, 159] width 83 height 1117
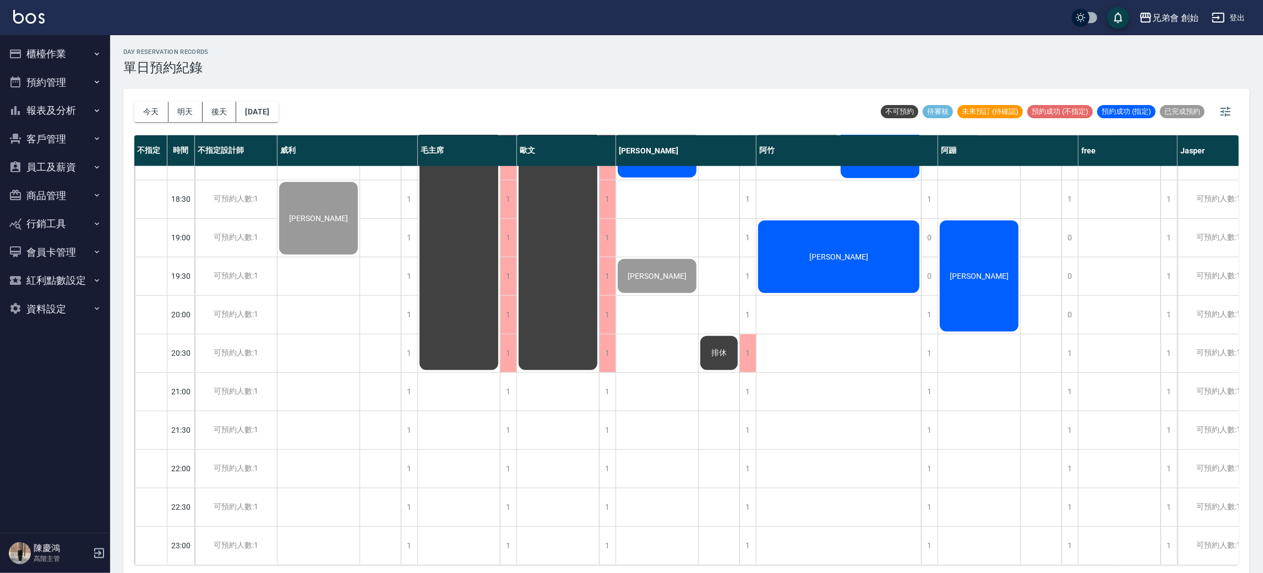
click at [318, 321] on div "[PERSON_NAME]" at bounding box center [318, 6] width 83 height 1117
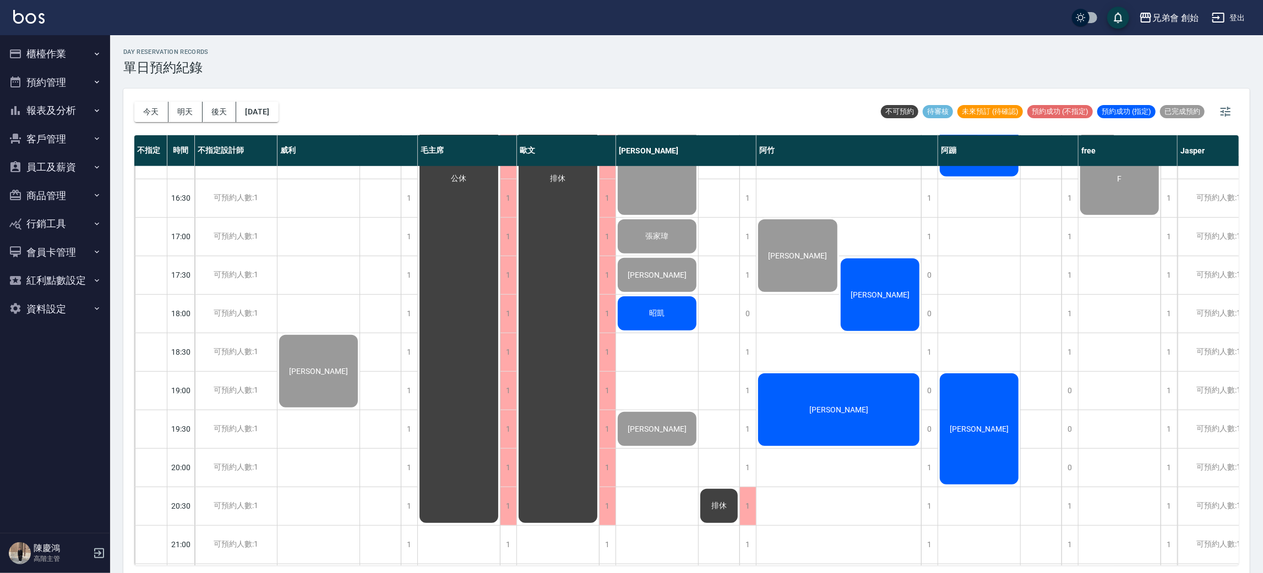
click at [839, 288] on div "[PERSON_NAME]" at bounding box center [880, 295] width 83 height 76
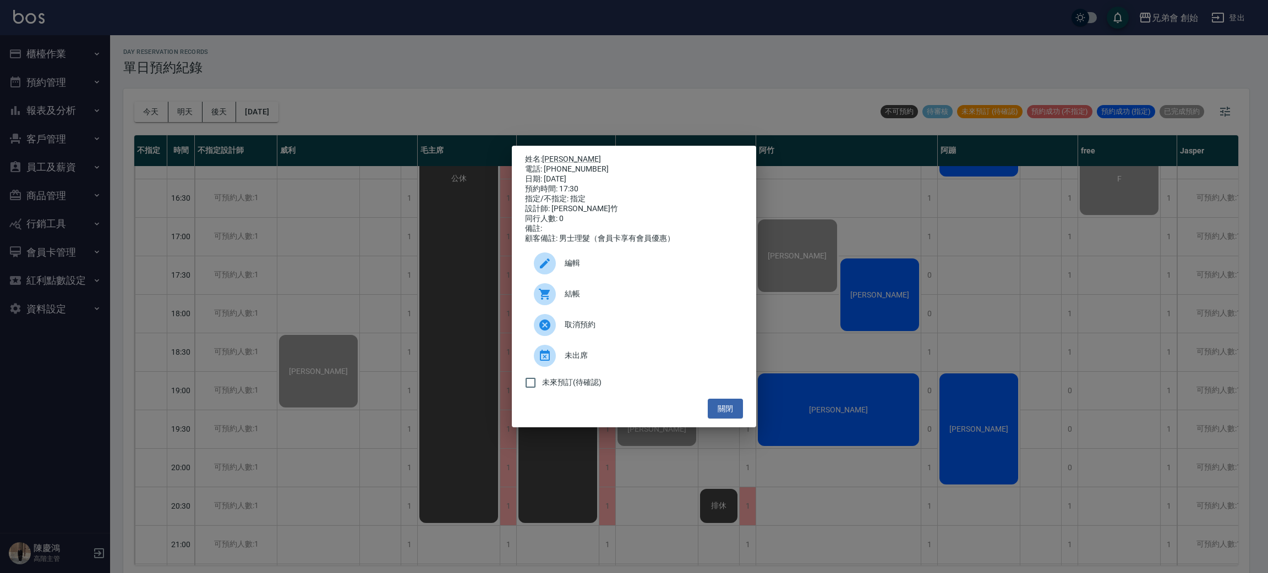
click at [637, 295] on span "結帳" at bounding box center [650, 294] width 170 height 12
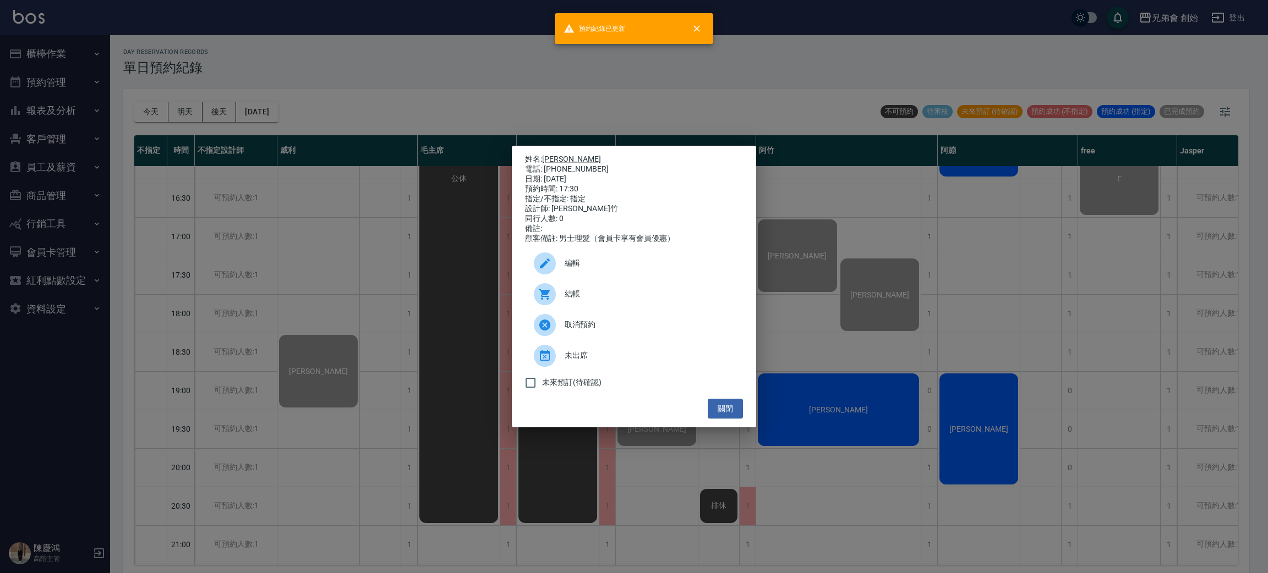
click at [883, 237] on div "姓名: [PERSON_NAME] 電話: [PHONE_NUMBER] 日期: [DATE] 預約時間: 17:30 指定/不指定: 指定 設計師: [PE…" at bounding box center [634, 286] width 1268 height 573
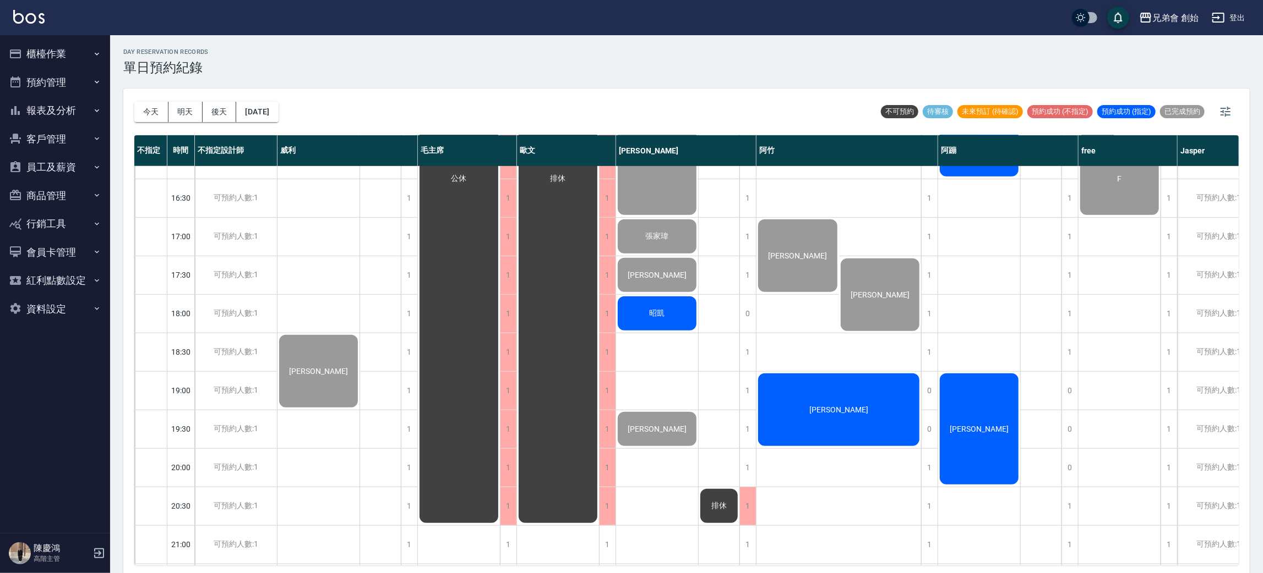
click at [882, 404] on div "[PERSON_NAME]" at bounding box center [838, 410] width 165 height 76
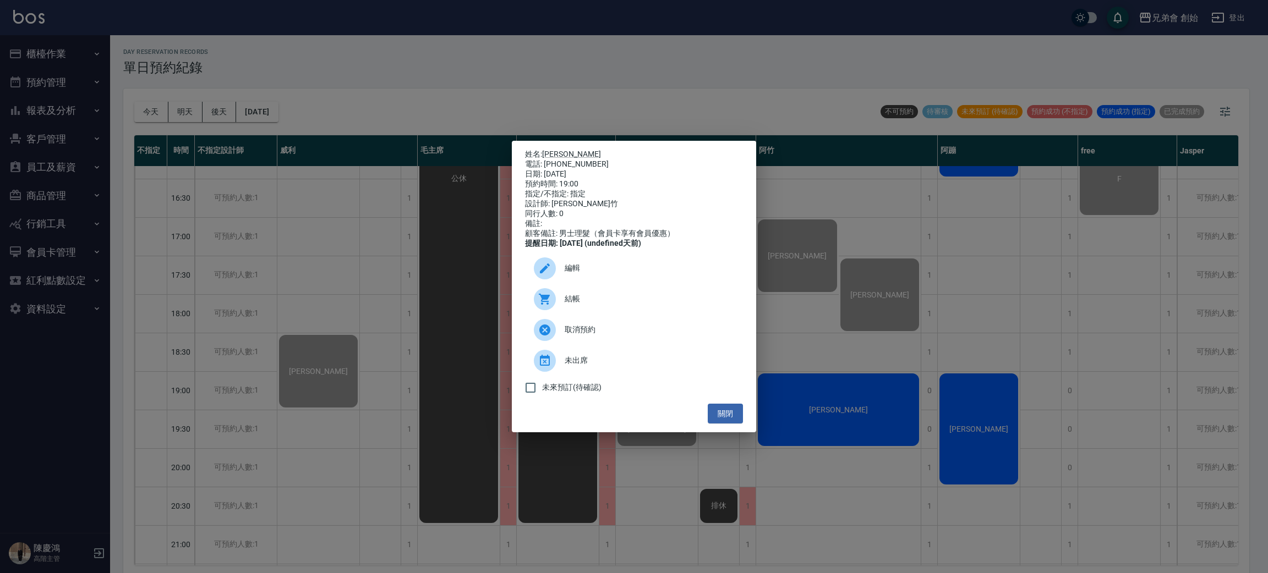
click at [565, 303] on span "結帳" at bounding box center [650, 299] width 170 height 12
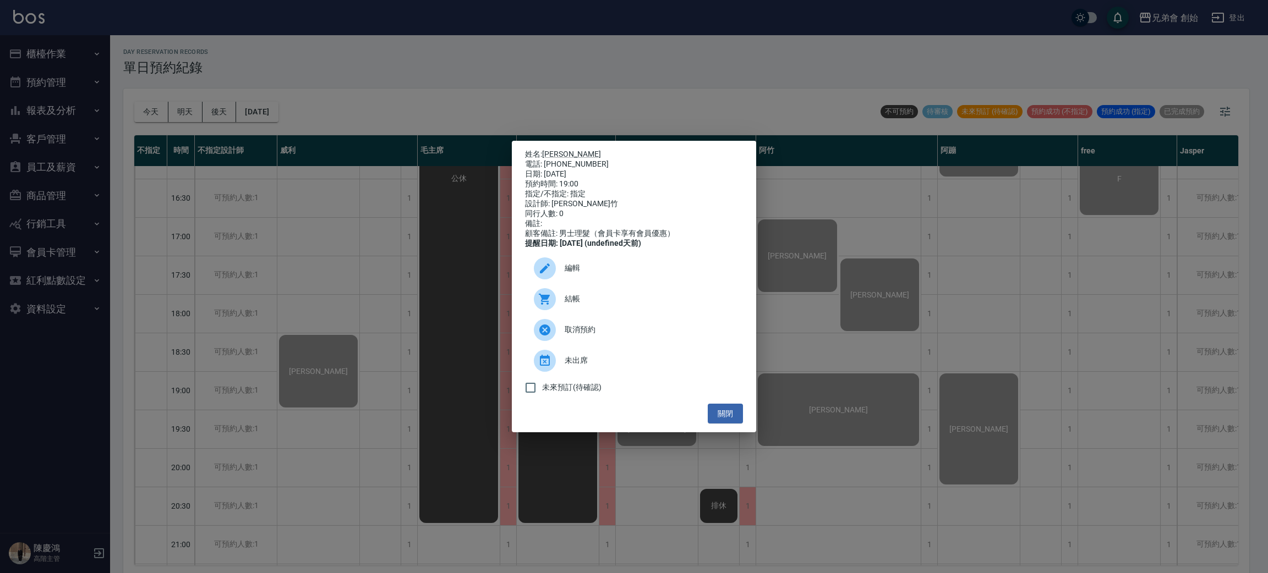
drag, startPoint x: 331, startPoint y: 91, endPoint x: 255, endPoint y: 65, distance: 80.8
click at [331, 92] on div "姓名: [PERSON_NAME] 電話: [PHONE_NUMBER] 日期: [DATE] 預約時間: 19:00 指定/不指定: 指定 設計師: [PE…" at bounding box center [634, 286] width 1268 height 573
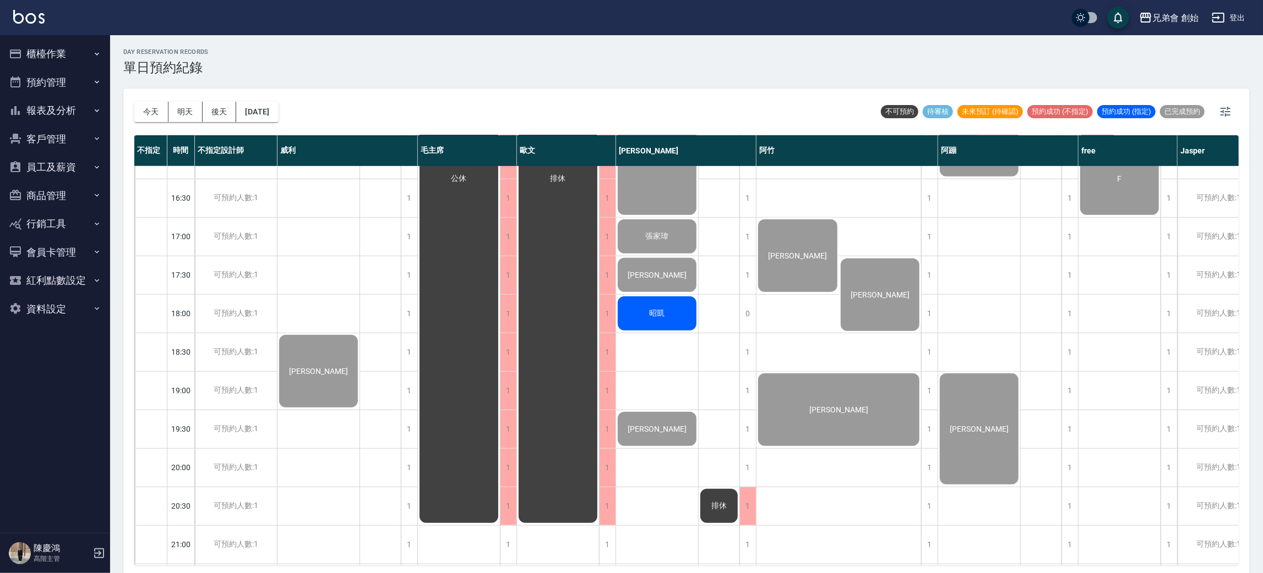
click at [471, 59] on div "day Reservation records 單日預約紀錄" at bounding box center [686, 61] width 1126 height 27
click at [390, 38] on div "day Reservation records 單日預約紀錄 今天 明天 後天 2025/10/07 不可預約 待審核 未來預訂 (待確認) 預約成功 (不指…" at bounding box center [686, 306] width 1152 height 542
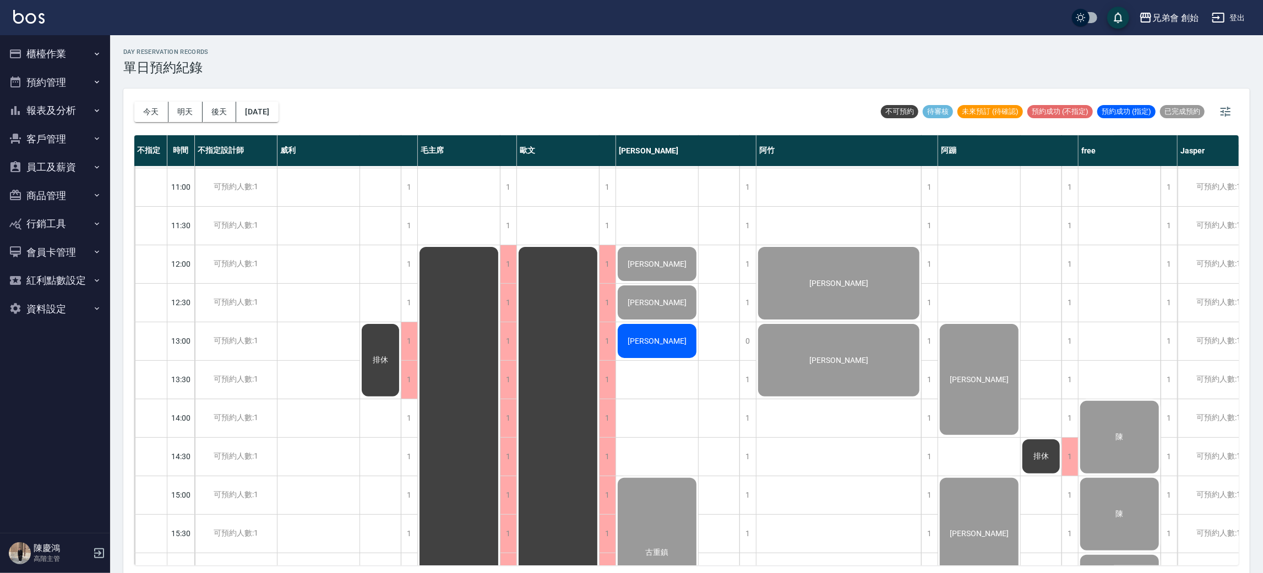
scroll to position [483, 0]
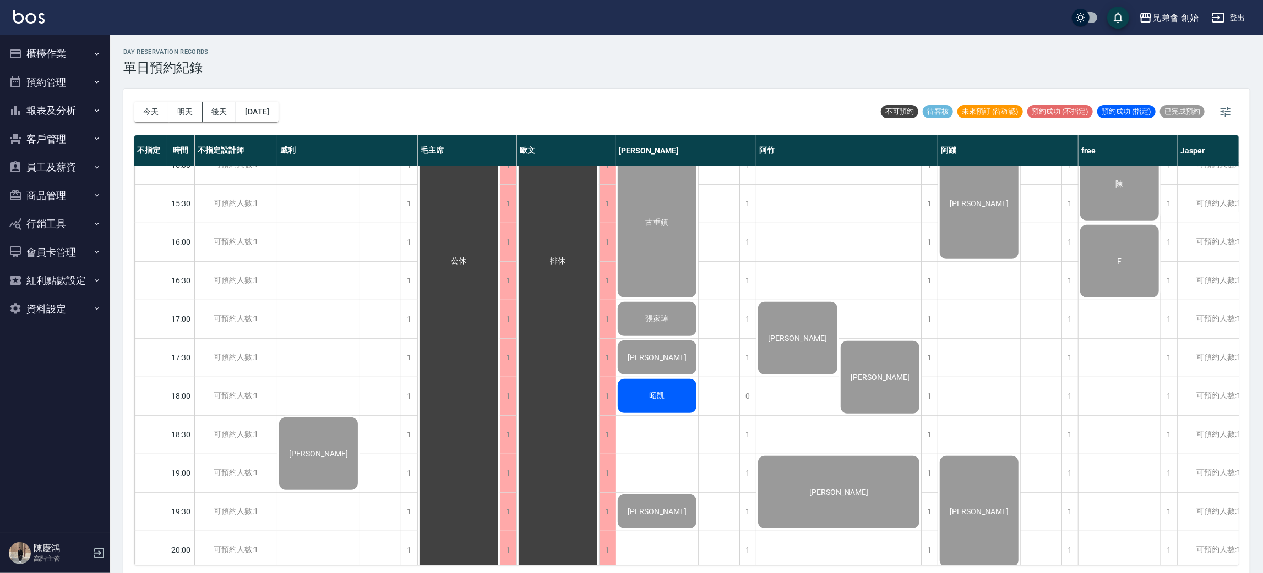
click at [328, 353] on div "[PERSON_NAME]" at bounding box center [318, 242] width 83 height 1117
click at [329, 386] on div "[PERSON_NAME]" at bounding box center [318, 242] width 83 height 1117
click at [326, 349] on div "[PERSON_NAME]" at bounding box center [318, 242] width 83 height 1117
click at [330, 398] on div "[PERSON_NAME]" at bounding box center [318, 242] width 83 height 1117
click at [335, 372] on div "[PERSON_NAME]" at bounding box center [318, 242] width 83 height 1117
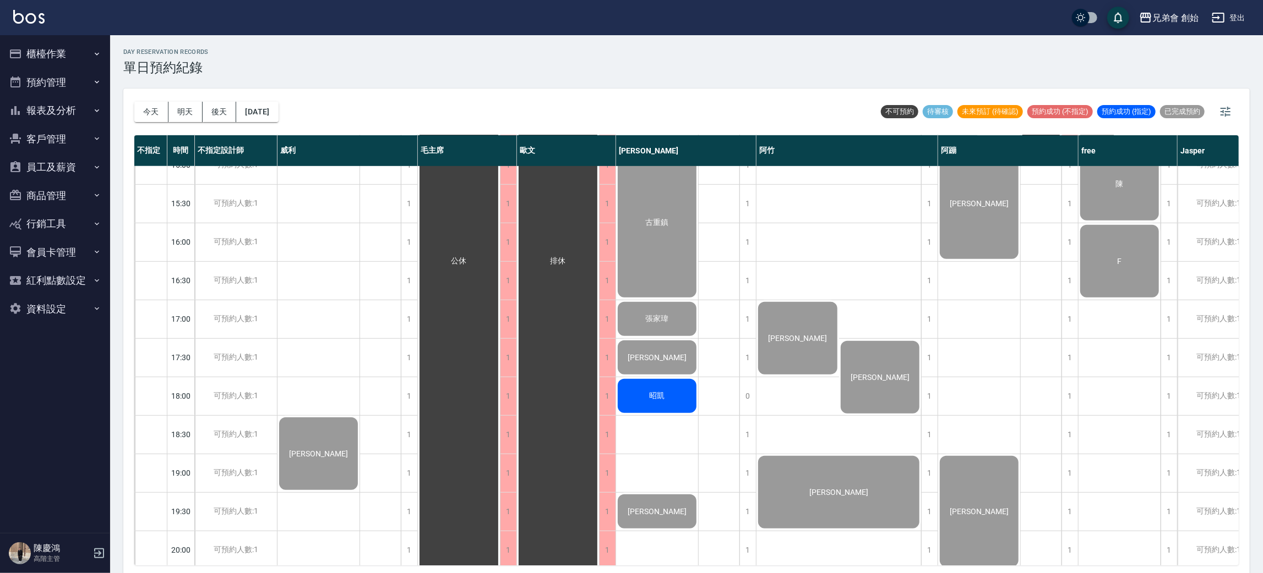
click at [335, 402] on div "[PERSON_NAME]" at bounding box center [318, 242] width 83 height 1117
click at [341, 369] on div "[PERSON_NAME]" at bounding box center [318, 242] width 83 height 1117
click at [340, 392] on div "[PERSON_NAME]" at bounding box center [318, 242] width 83 height 1117
drag, startPoint x: 335, startPoint y: 345, endPoint x: 341, endPoint y: 382, distance: 37.3
click at [335, 348] on div "[PERSON_NAME]" at bounding box center [318, 242] width 83 height 1117
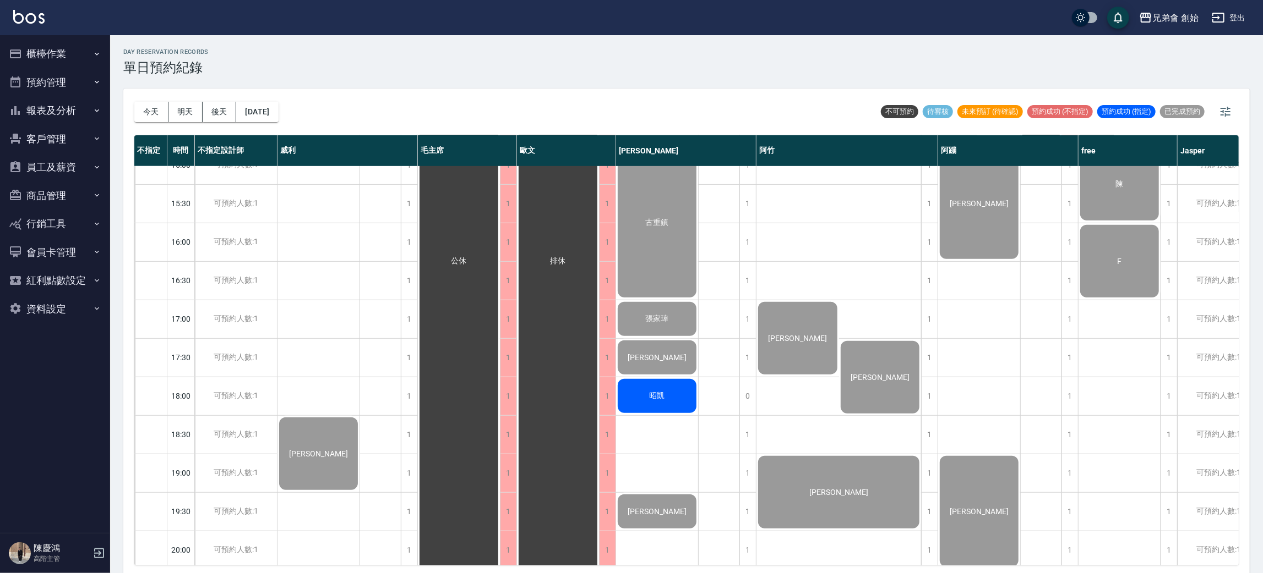
click at [341, 385] on div "[PERSON_NAME]" at bounding box center [318, 242] width 83 height 1117
click at [321, 405] on div "[PERSON_NAME]" at bounding box center [318, 242] width 83 height 1117
click at [318, 358] on div "[PERSON_NAME]" at bounding box center [318, 242] width 83 height 1117
click at [320, 385] on div "[PERSON_NAME]" at bounding box center [318, 242] width 83 height 1117
click at [156, 112] on button "今天" at bounding box center [151, 112] width 34 height 20
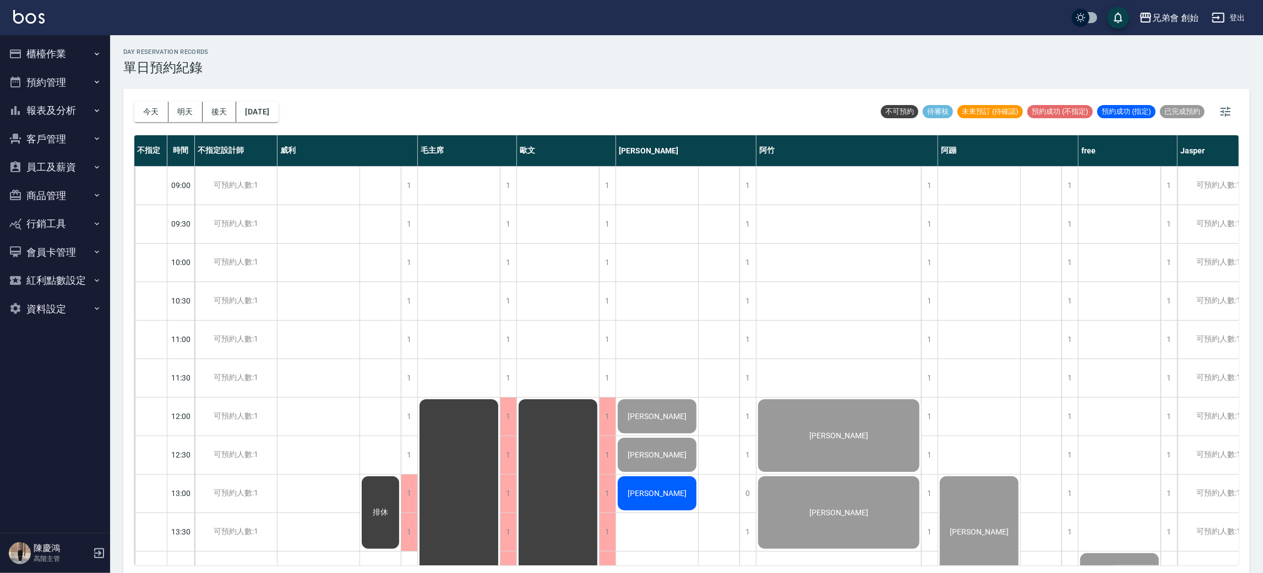
scroll to position [412, 0]
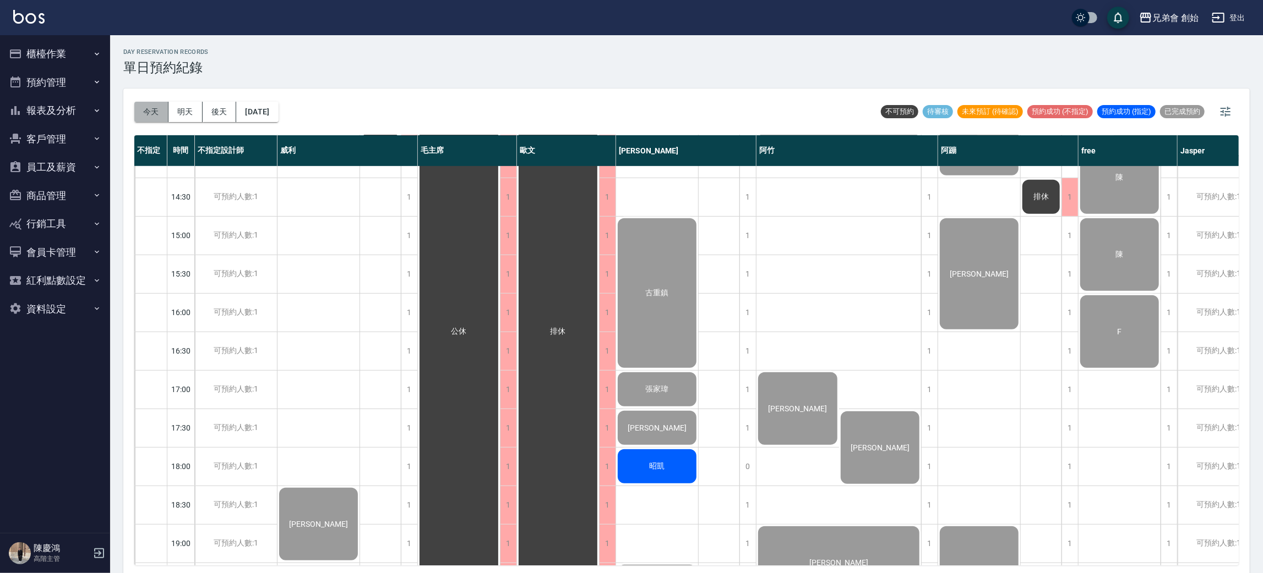
click at [149, 112] on button "今天" at bounding box center [151, 112] width 34 height 20
click at [195, 120] on button "明天" at bounding box center [185, 112] width 34 height 20
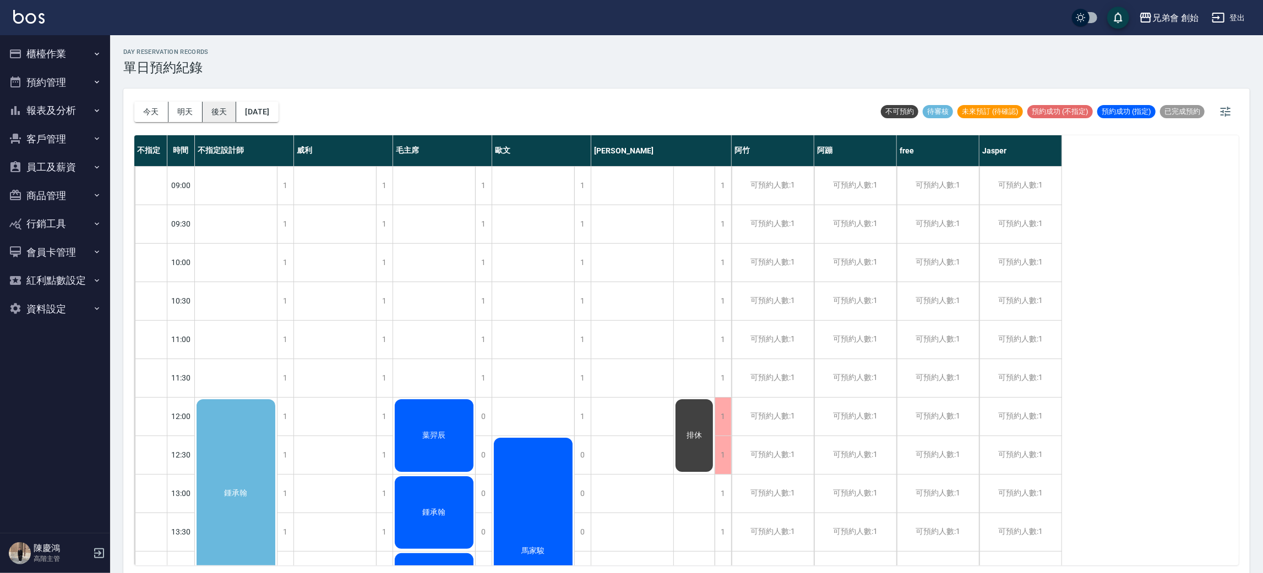
click at [225, 121] on button "後天" at bounding box center [220, 112] width 34 height 20
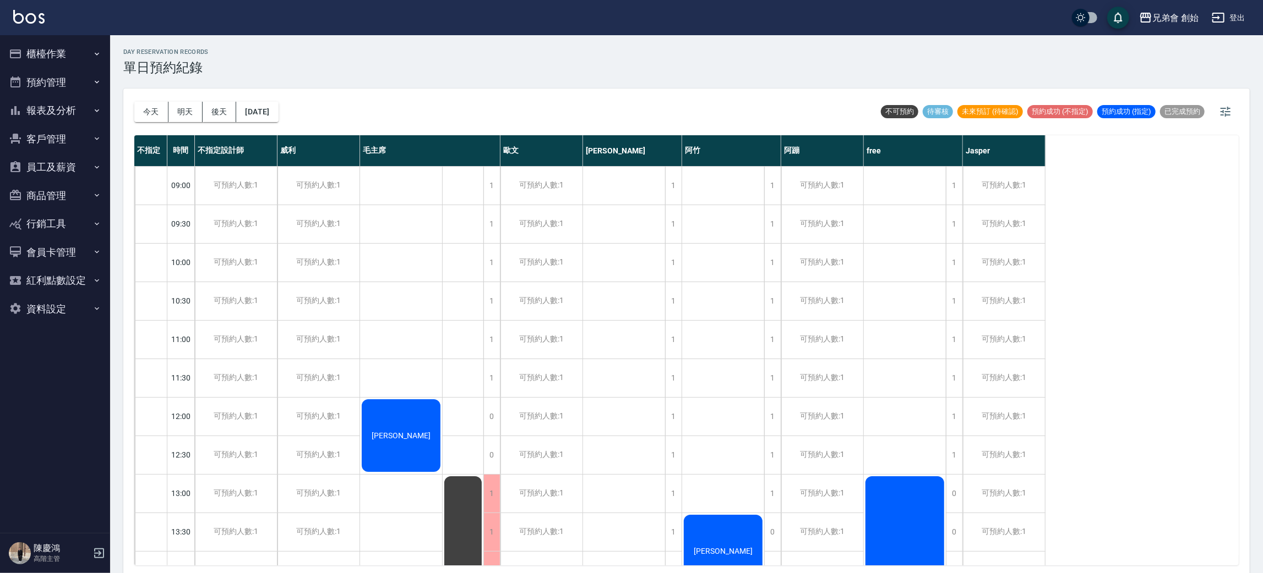
scroll to position [330, 0]
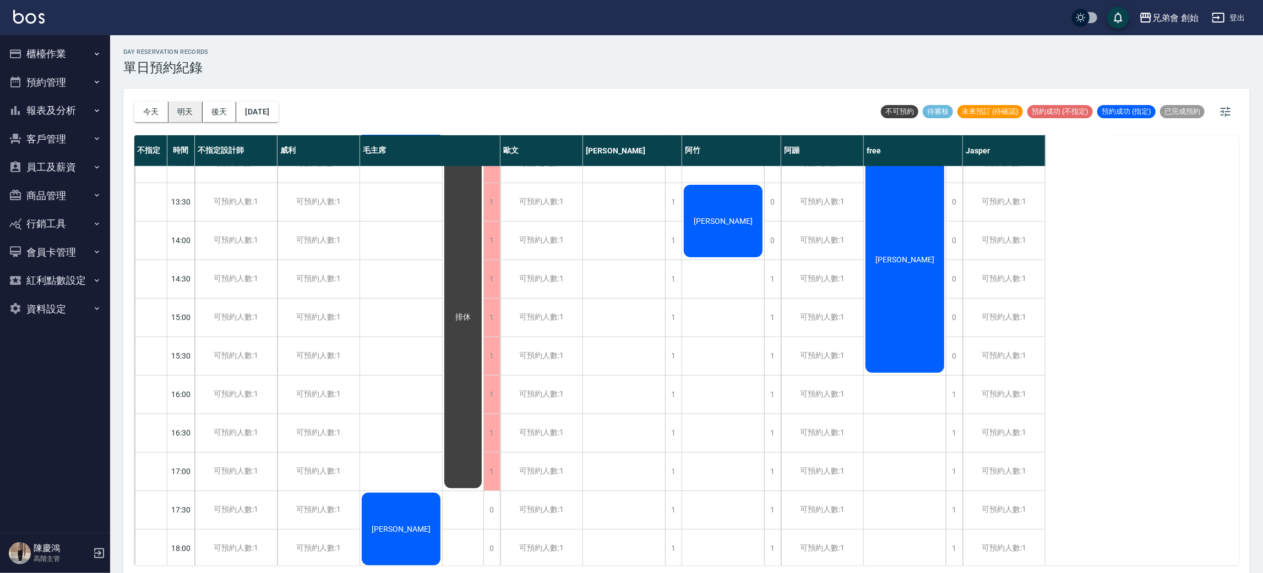
click at [189, 110] on button "明天" at bounding box center [185, 112] width 34 height 20
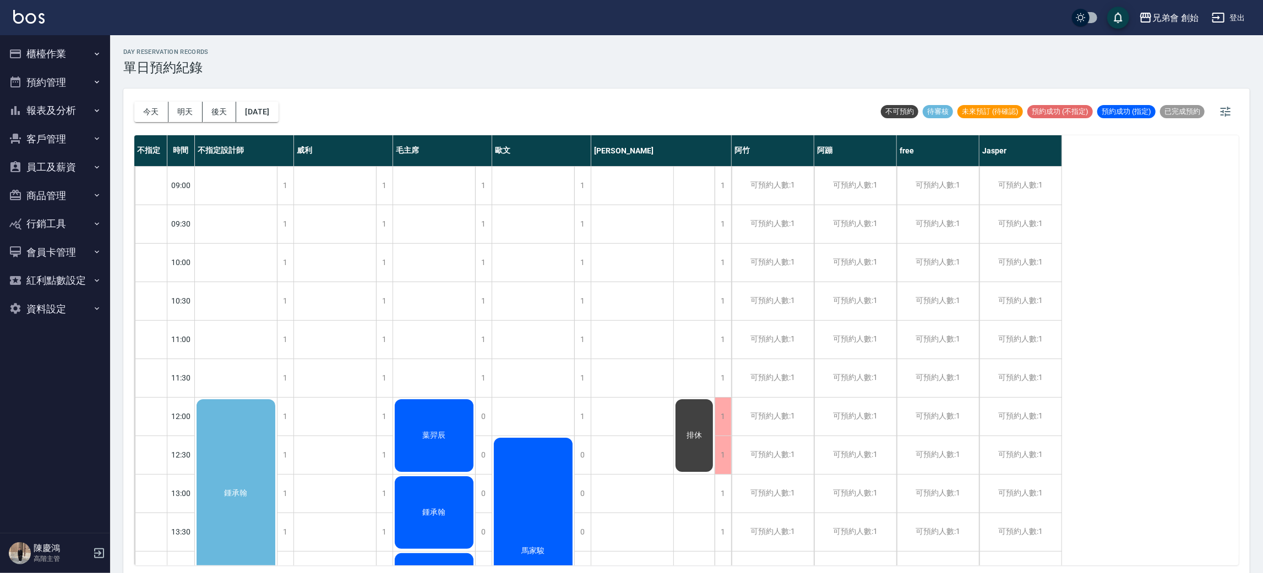
click at [156, 110] on button "今天" at bounding box center [151, 112] width 34 height 20
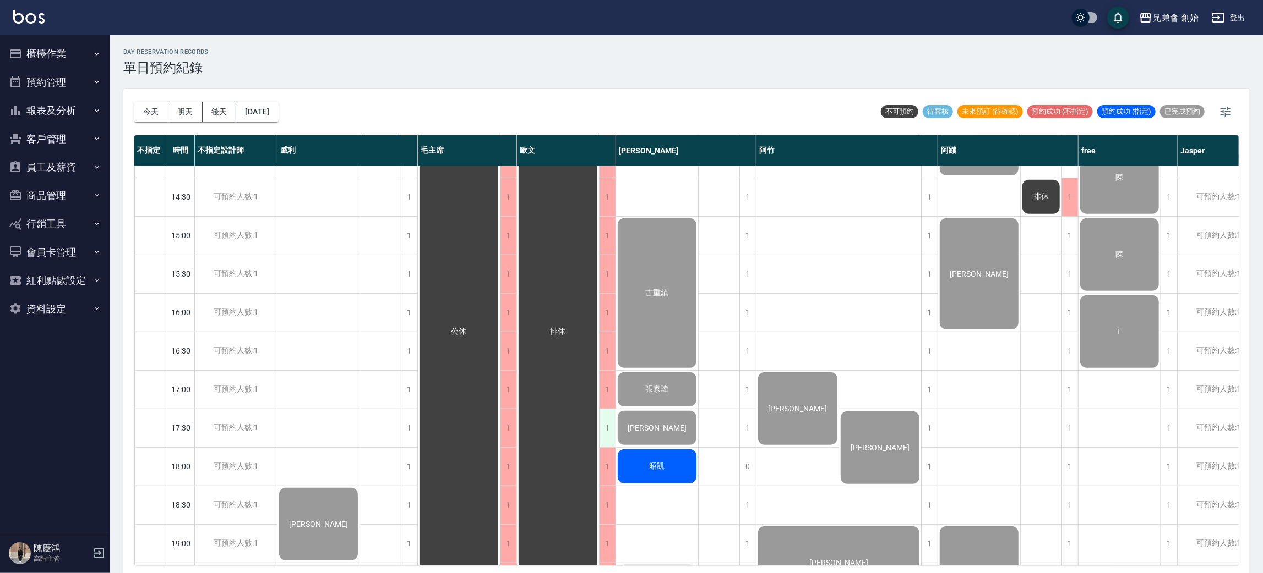
scroll to position [578, 0]
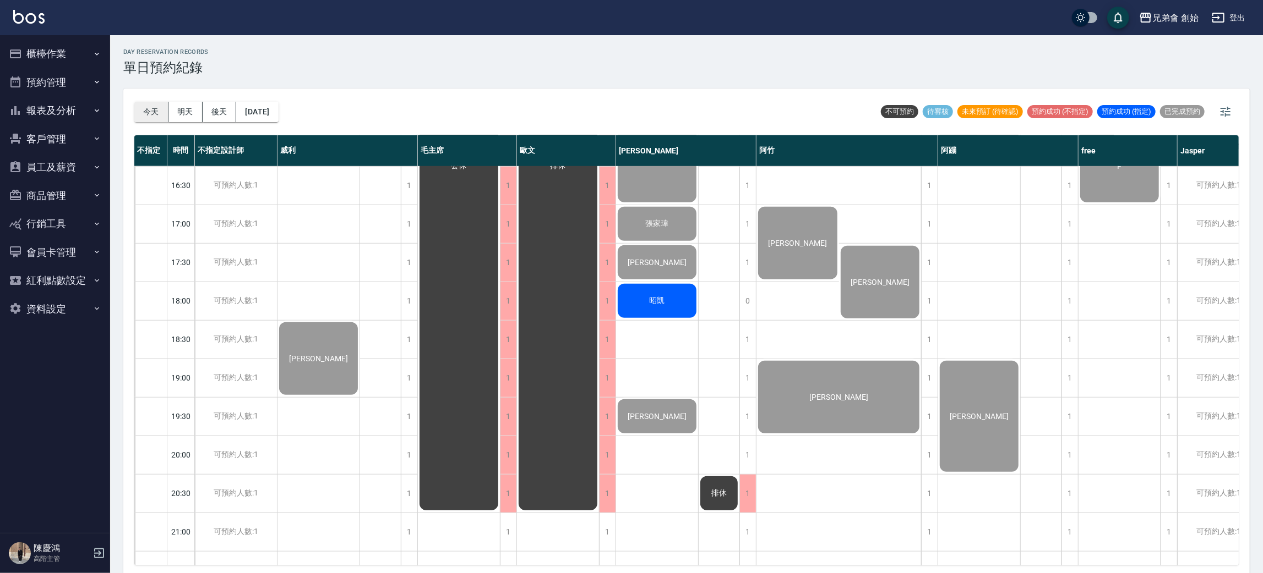
click at [154, 120] on button "今天" at bounding box center [151, 112] width 34 height 20
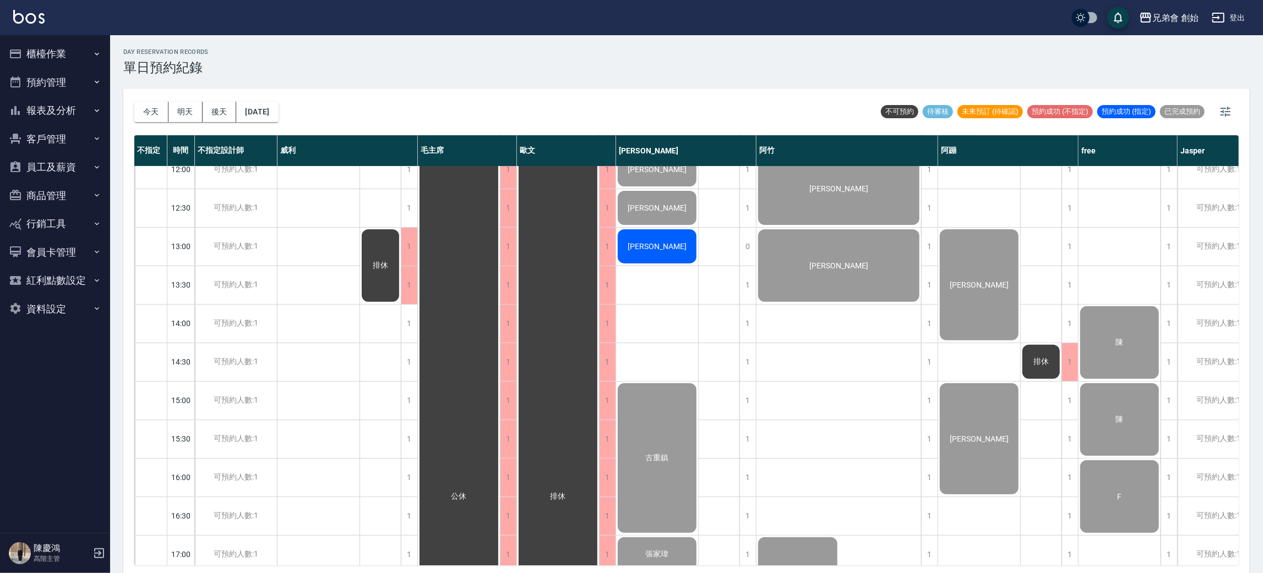
scroll to position [0, 0]
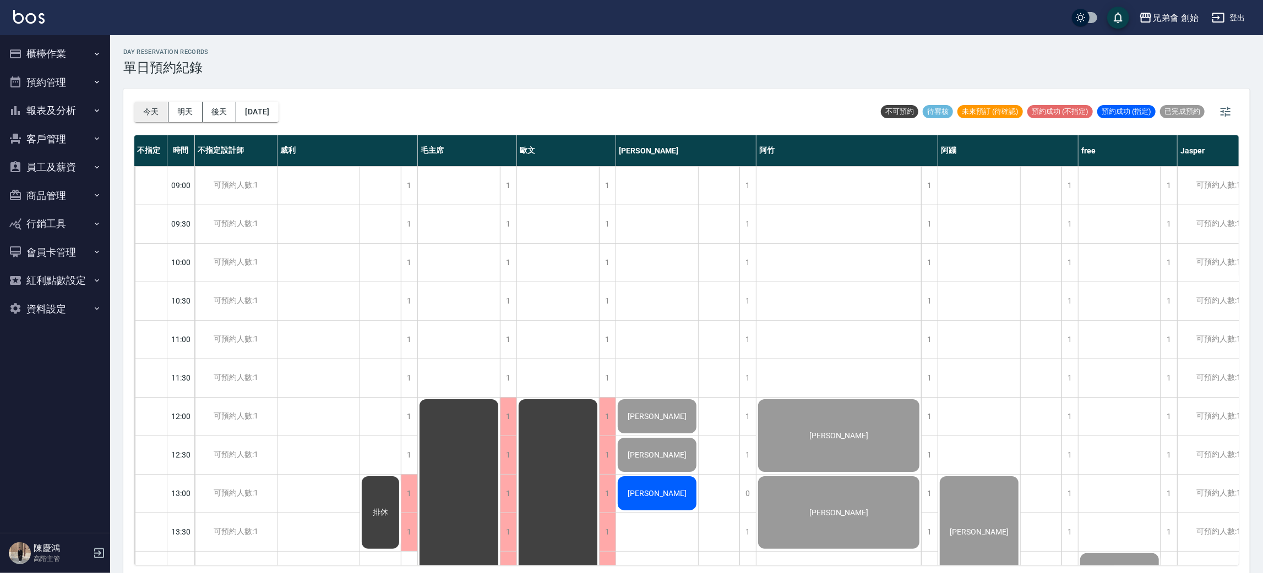
click at [152, 105] on button "今天" at bounding box center [151, 112] width 34 height 20
click at [194, 118] on button "明天" at bounding box center [185, 112] width 34 height 20
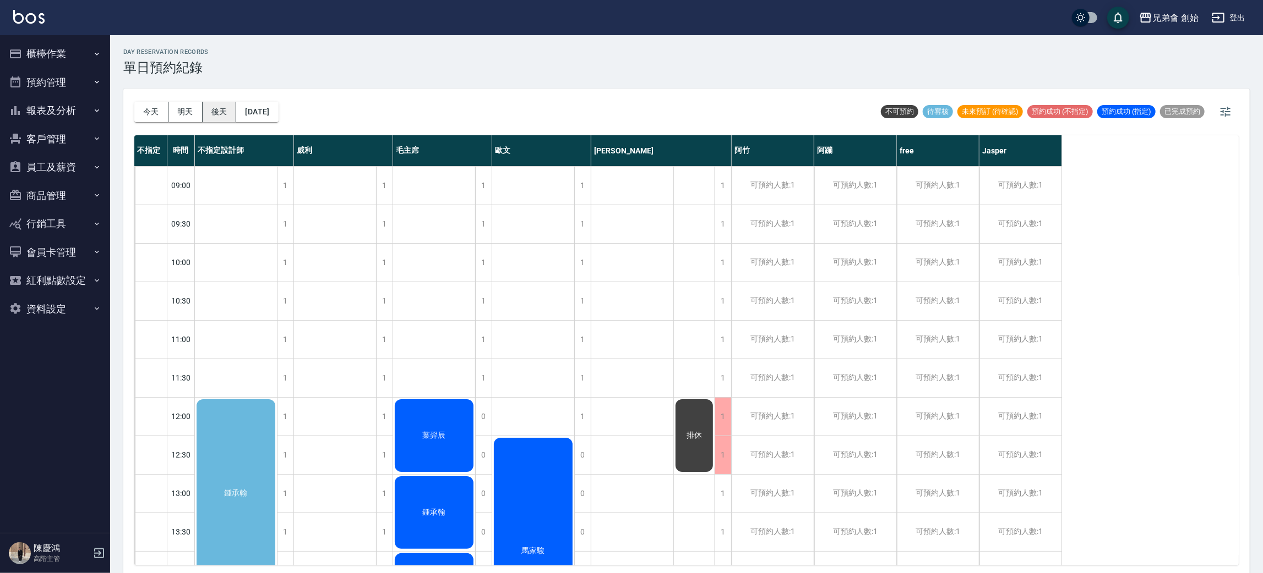
click at [222, 118] on button "後天" at bounding box center [220, 112] width 34 height 20
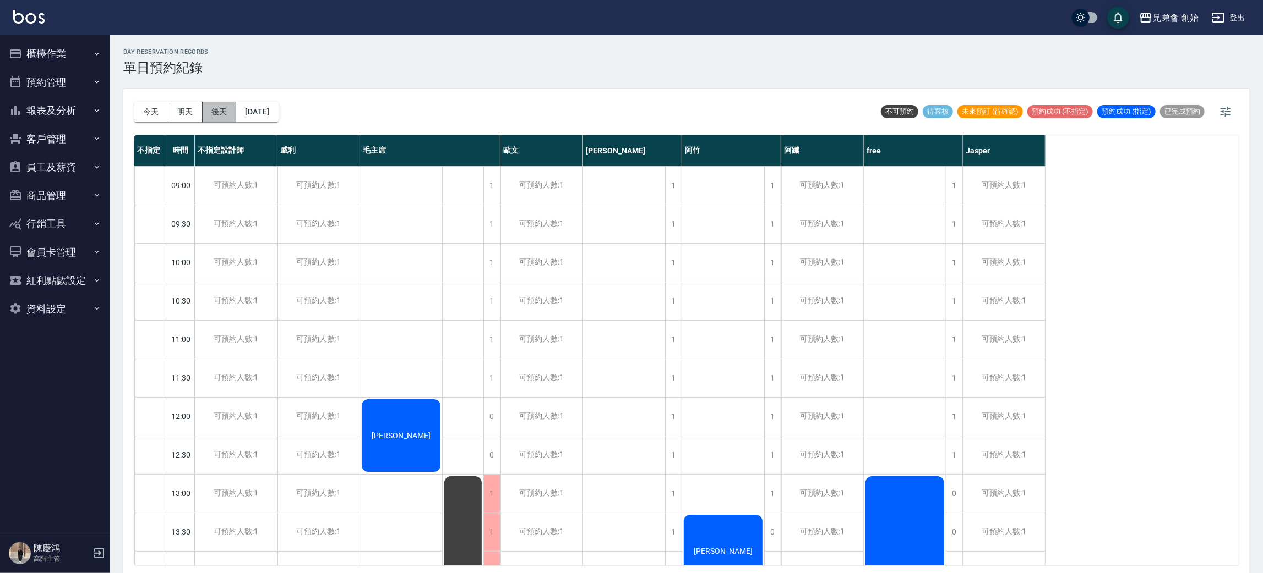
drag, startPoint x: 222, startPoint y: 115, endPoint x: 312, endPoint y: 75, distance: 97.6
click at [222, 115] on button "後天" at bounding box center [220, 112] width 34 height 20
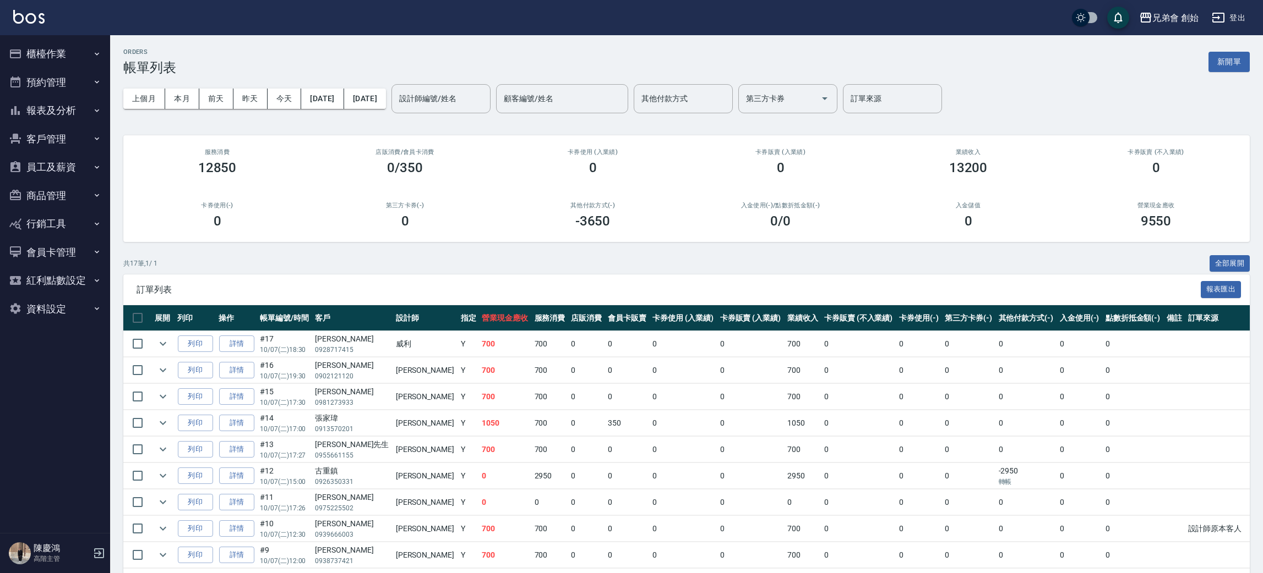
scroll to position [247, 0]
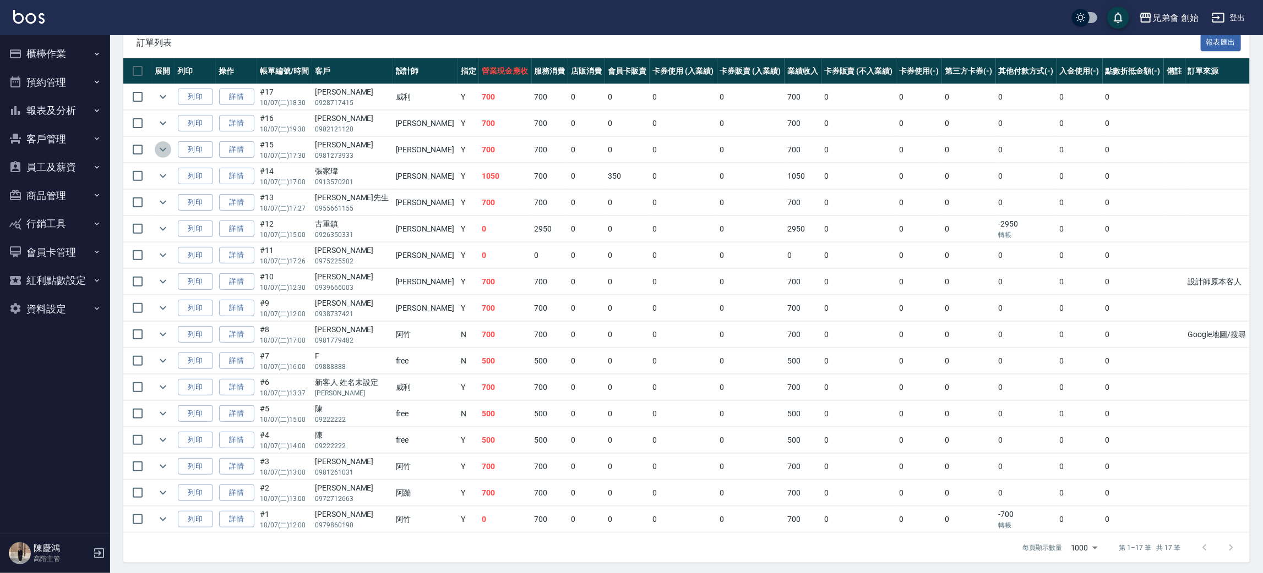
click at [166, 150] on icon "expand row" at bounding box center [162, 149] width 13 height 13
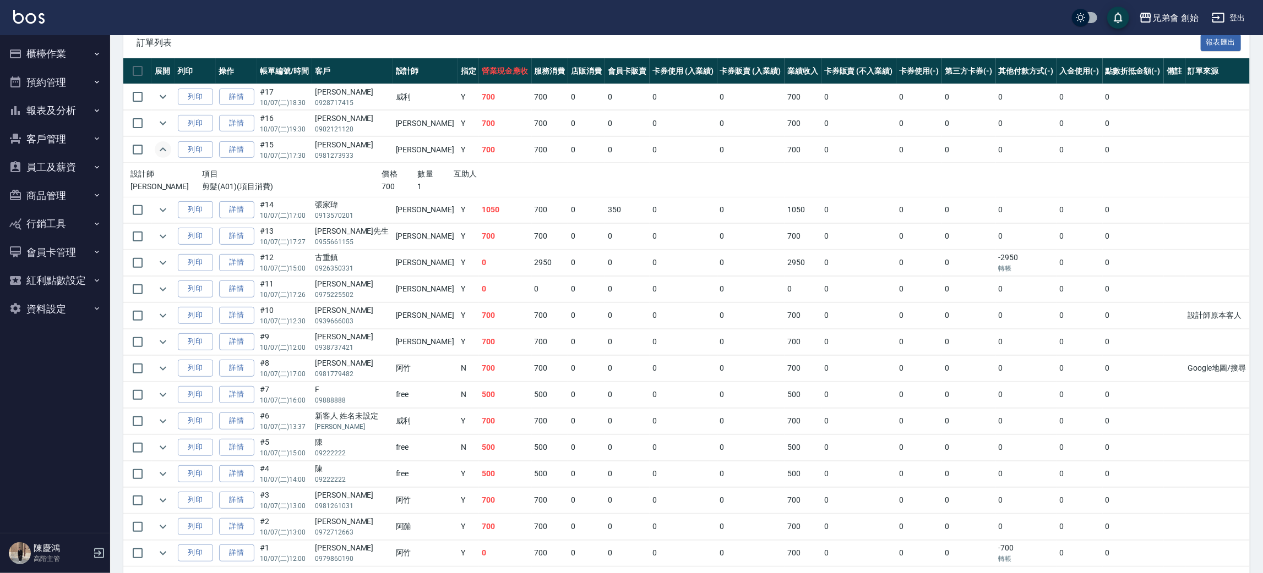
click at [165, 134] on td at bounding box center [163, 124] width 23 height 26
click at [165, 125] on icon "expand row" at bounding box center [162, 123] width 13 height 13
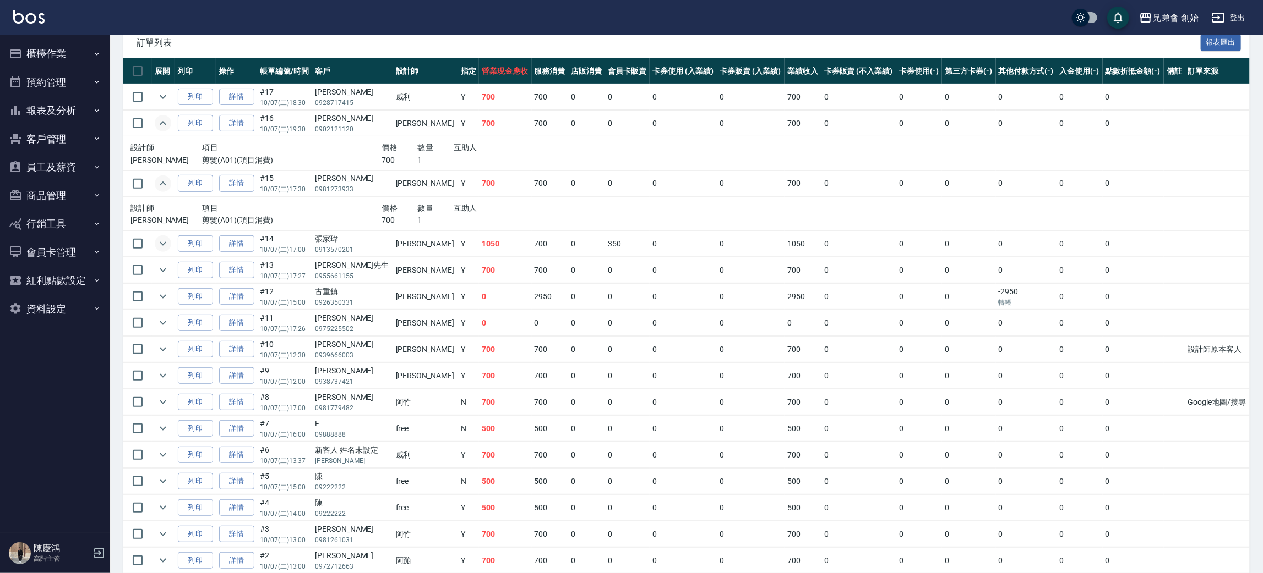
click at [164, 243] on icon "expand row" at bounding box center [163, 244] width 7 height 4
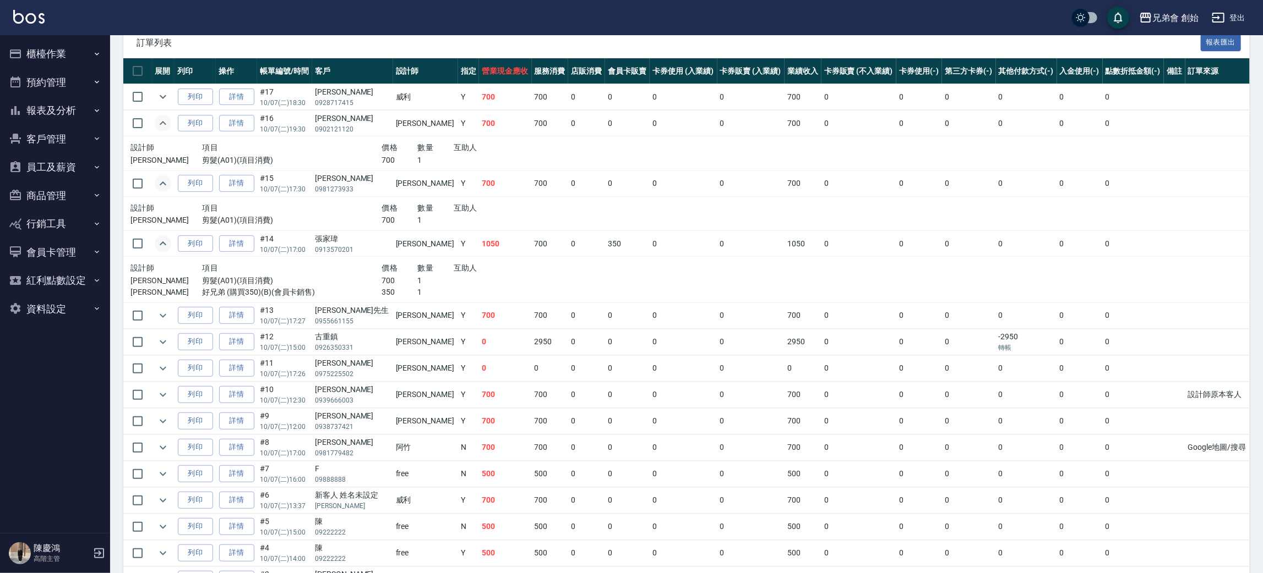
click at [164, 243] on icon "expand row" at bounding box center [163, 244] width 7 height 4
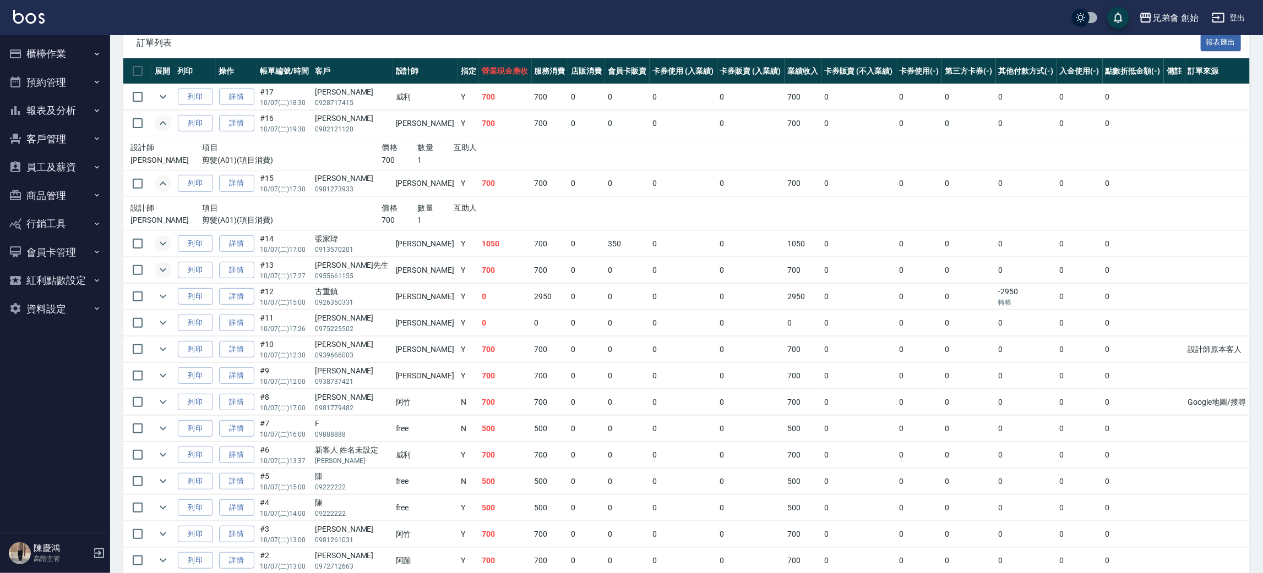
click at [159, 269] on icon "expand row" at bounding box center [162, 270] width 13 height 13
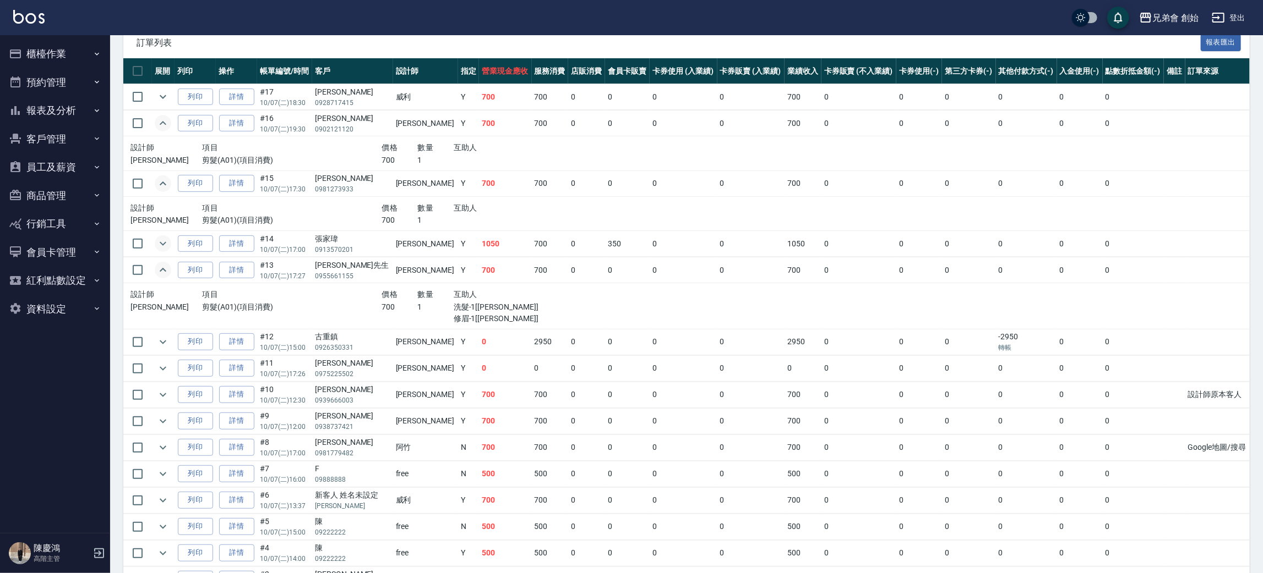
click at [161, 272] on icon "expand row" at bounding box center [162, 270] width 13 height 13
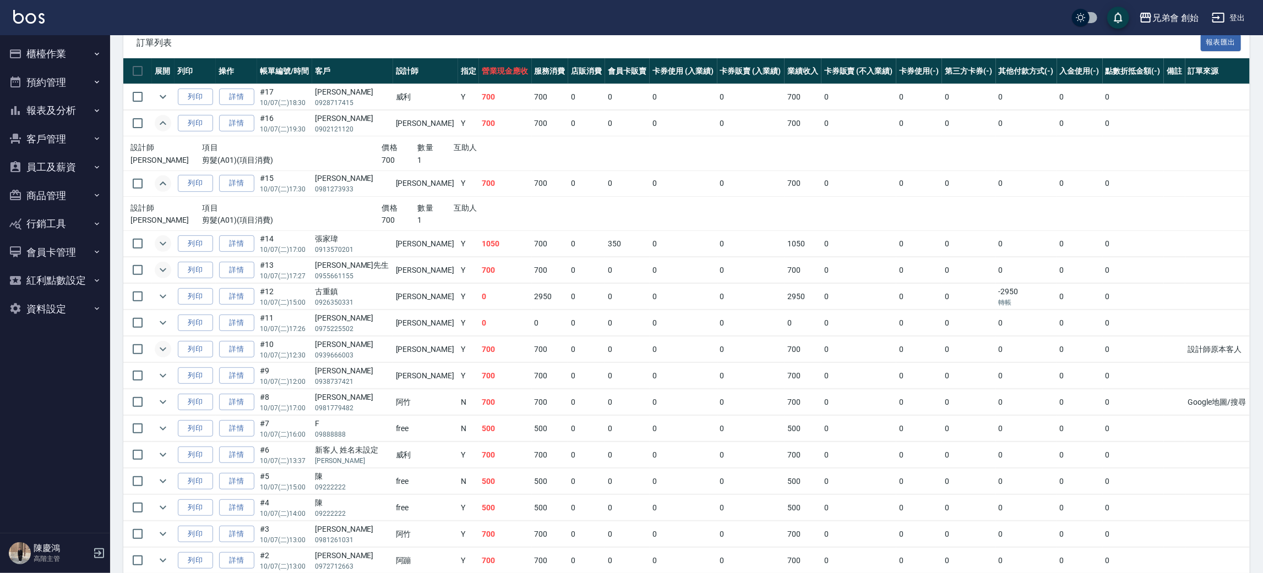
click at [164, 345] on icon "expand row" at bounding box center [162, 349] width 13 height 13
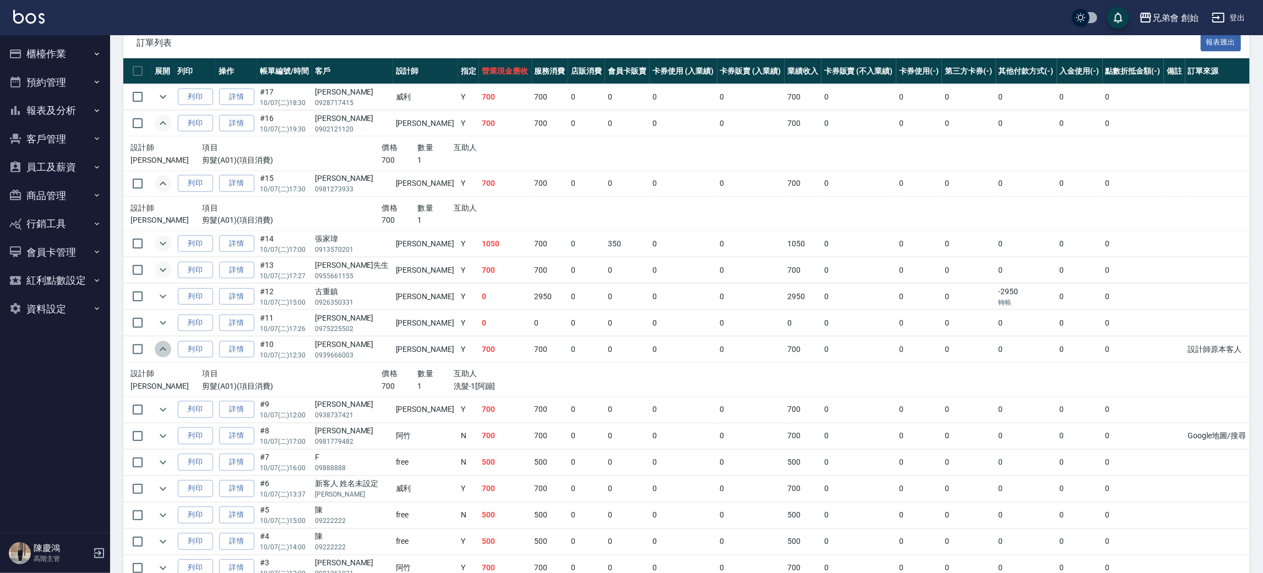
click at [164, 345] on icon "expand row" at bounding box center [162, 349] width 13 height 13
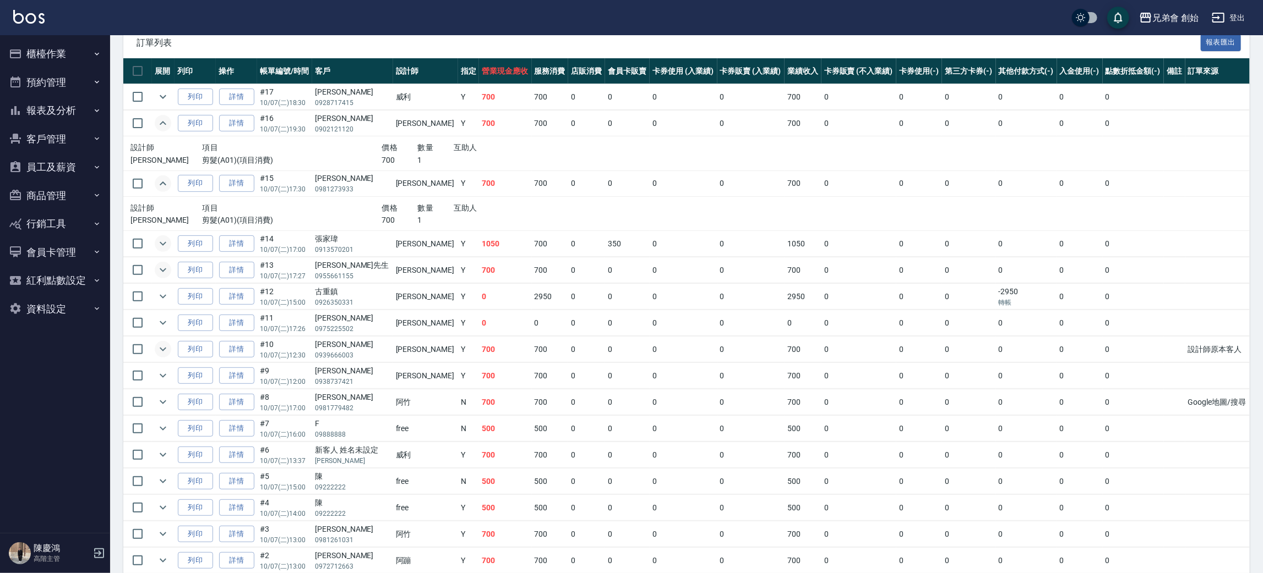
click at [165, 313] on td at bounding box center [163, 323] width 23 height 26
click at [156, 296] on icon "expand row" at bounding box center [162, 296] width 13 height 13
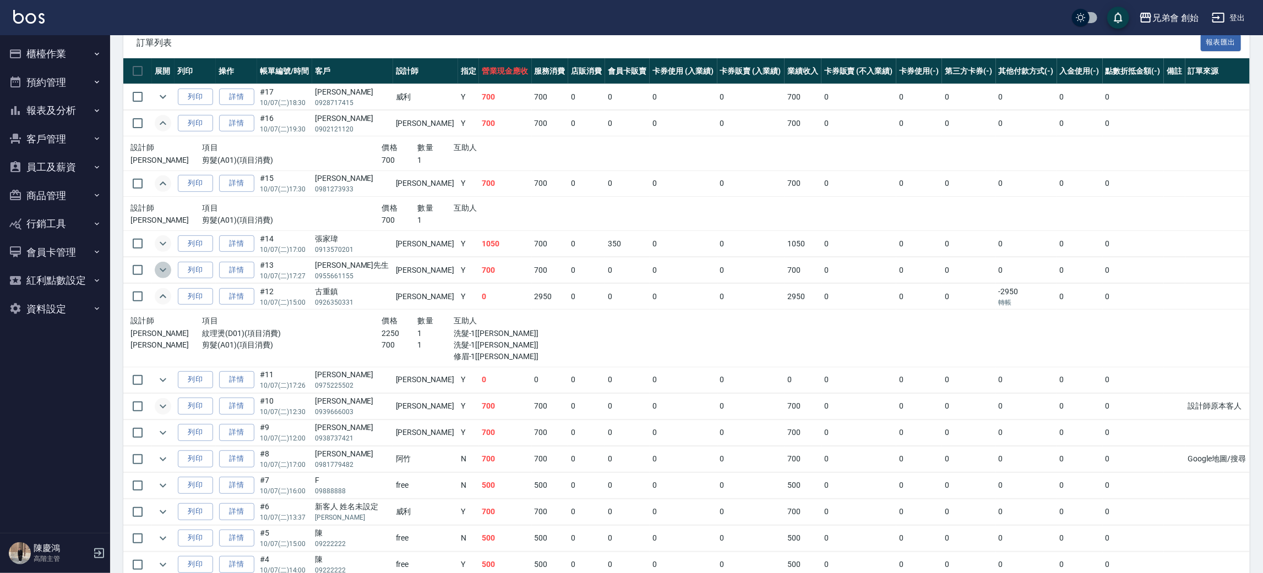
click at [163, 270] on icon "expand row" at bounding box center [162, 270] width 13 height 13
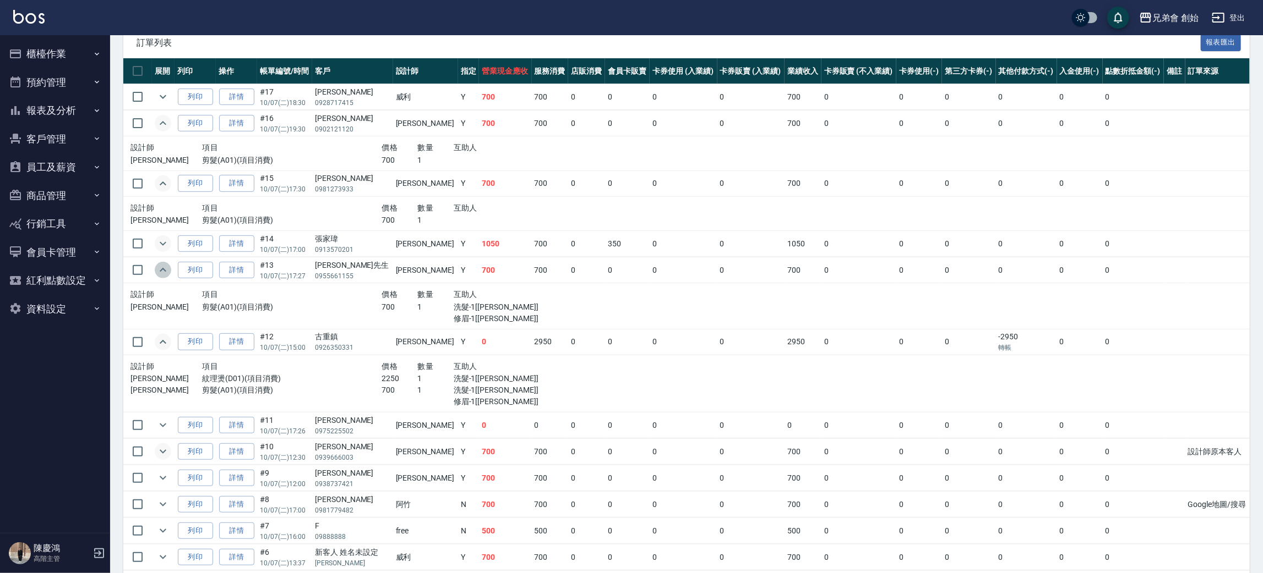
click at [162, 270] on icon "expand row" at bounding box center [163, 270] width 7 height 4
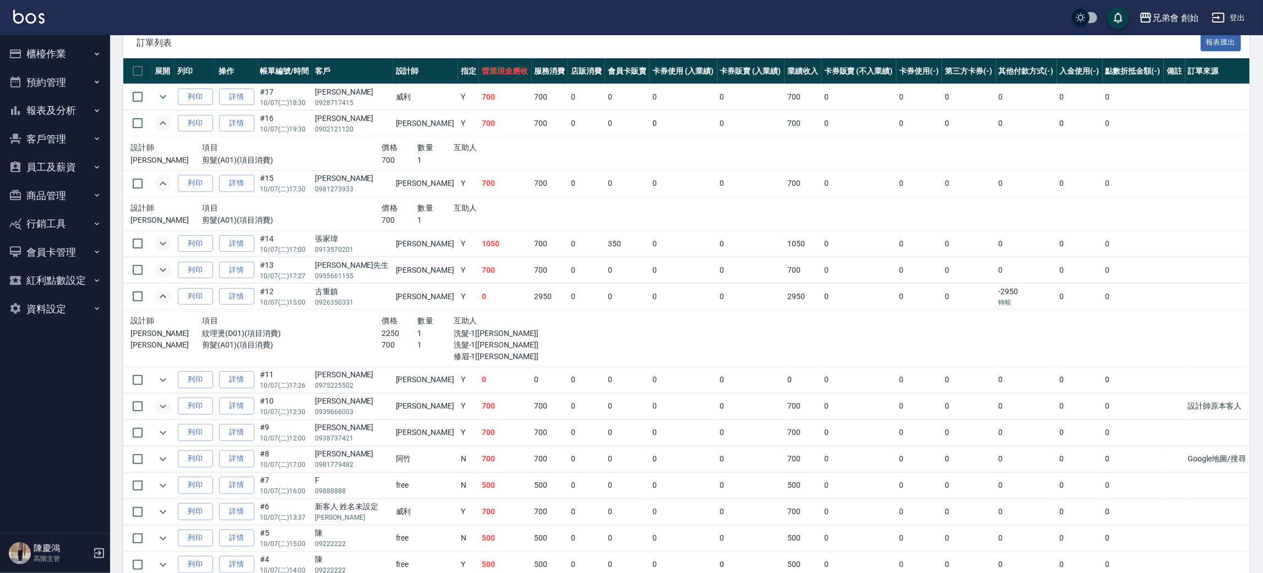
click at [159, 296] on icon "expand row" at bounding box center [162, 296] width 13 height 13
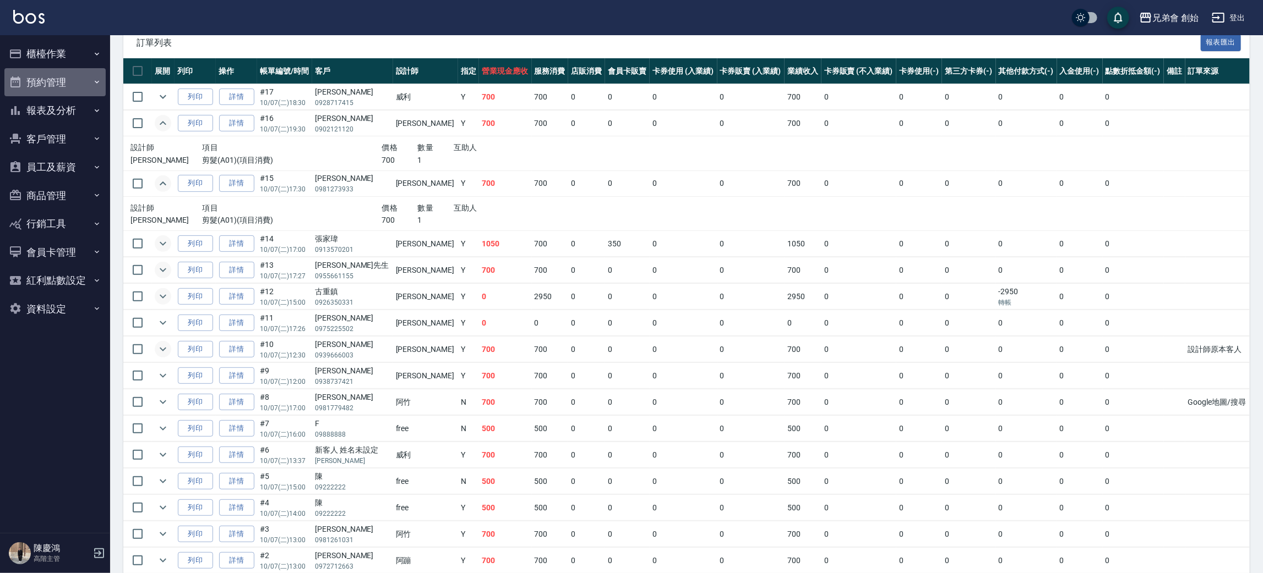
click at [57, 81] on button "預約管理" at bounding box center [54, 82] width 101 height 29
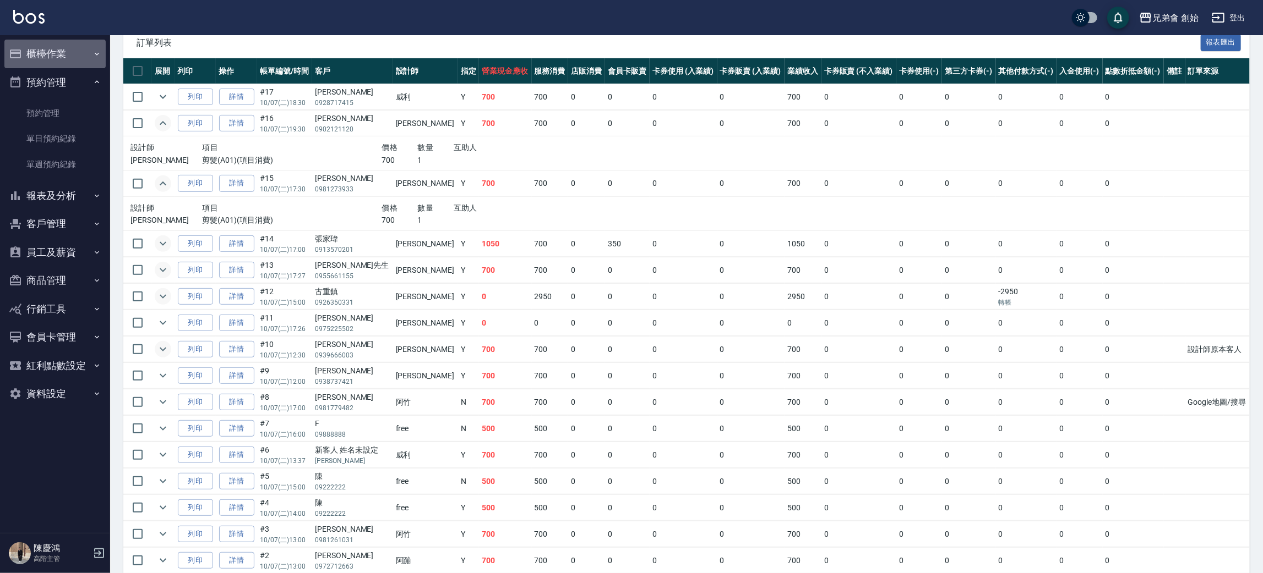
click at [71, 54] on button "櫃檯作業" at bounding box center [54, 54] width 101 height 29
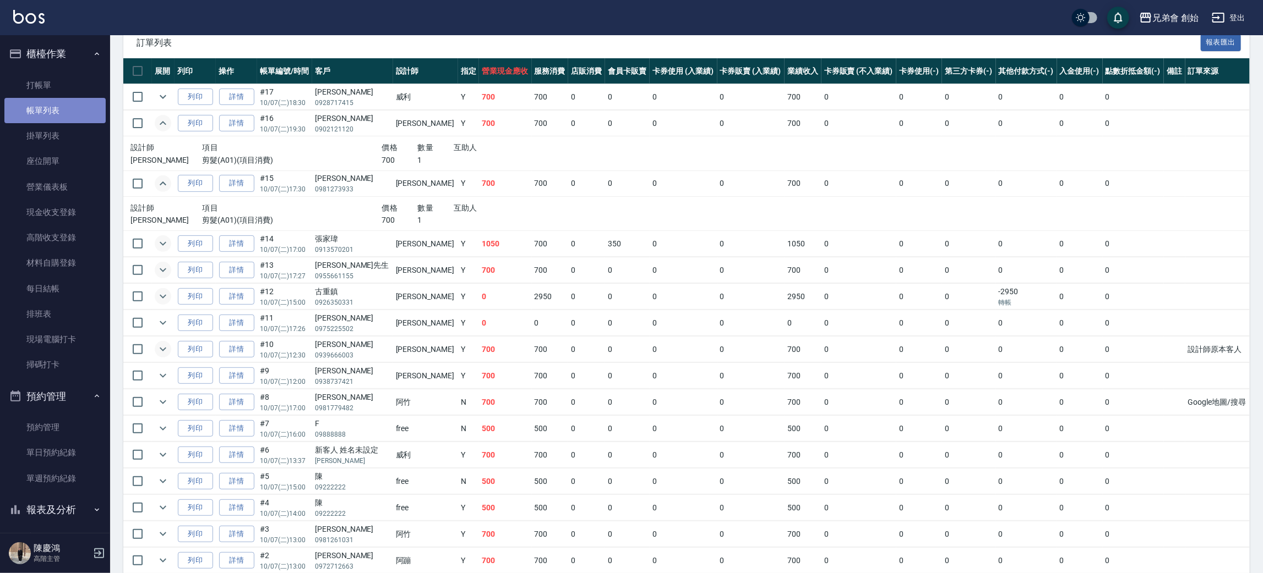
click at [77, 110] on link "帳單列表" at bounding box center [54, 110] width 101 height 25
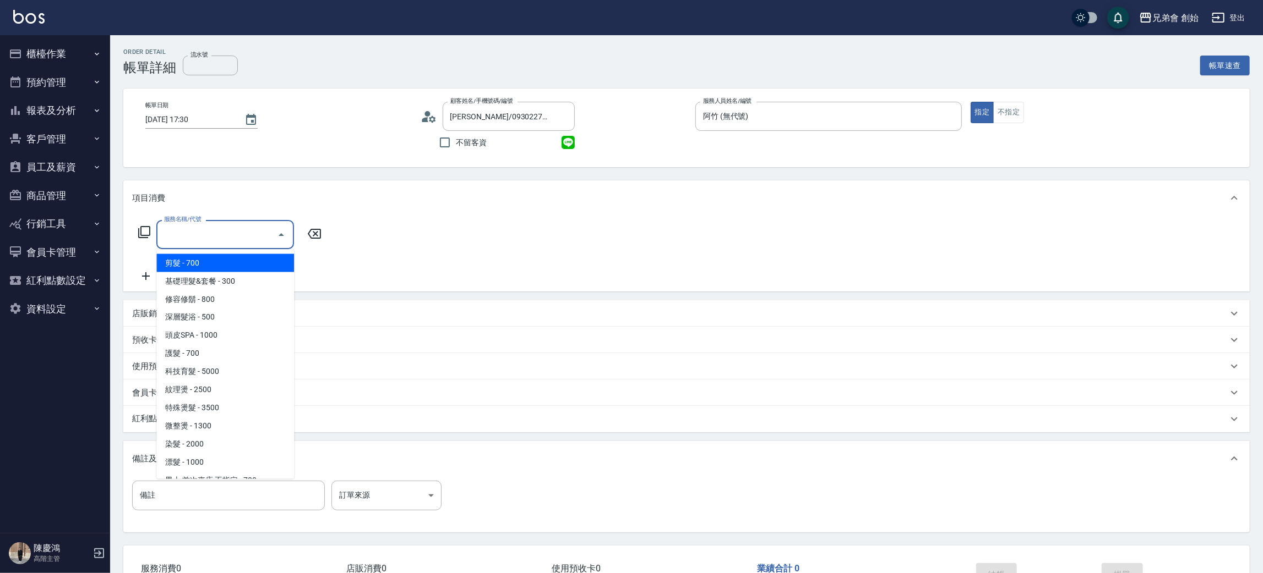
click at [210, 264] on span "剪髮 - 700" at bounding box center [225, 263] width 138 height 18
type input "剪髮(A01)"
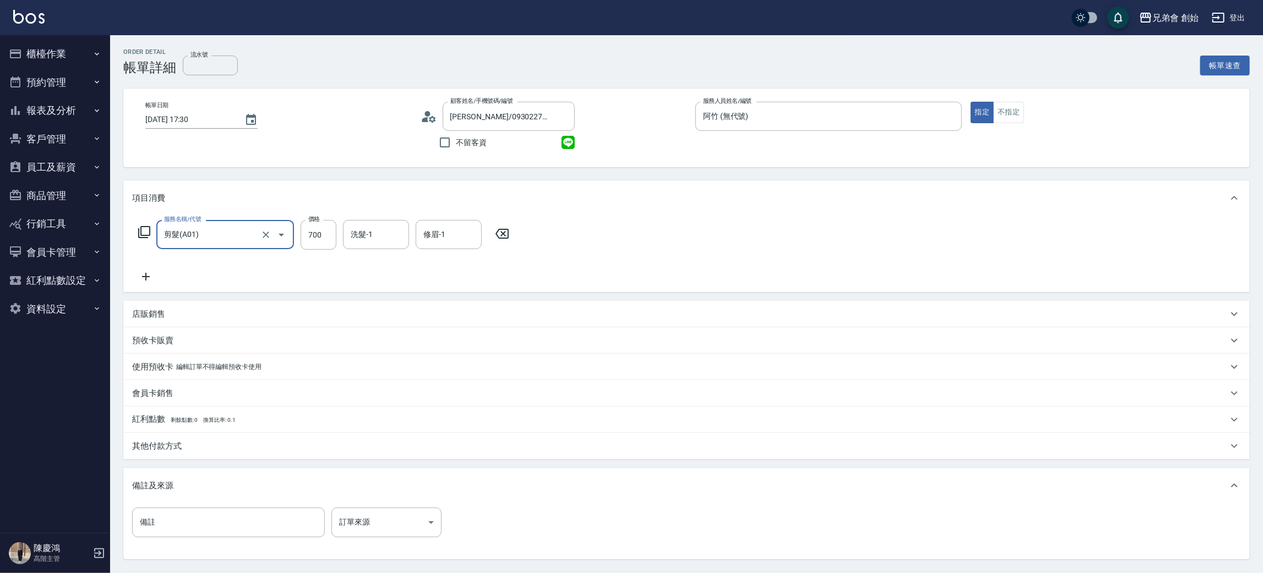
scroll to position [103, 0]
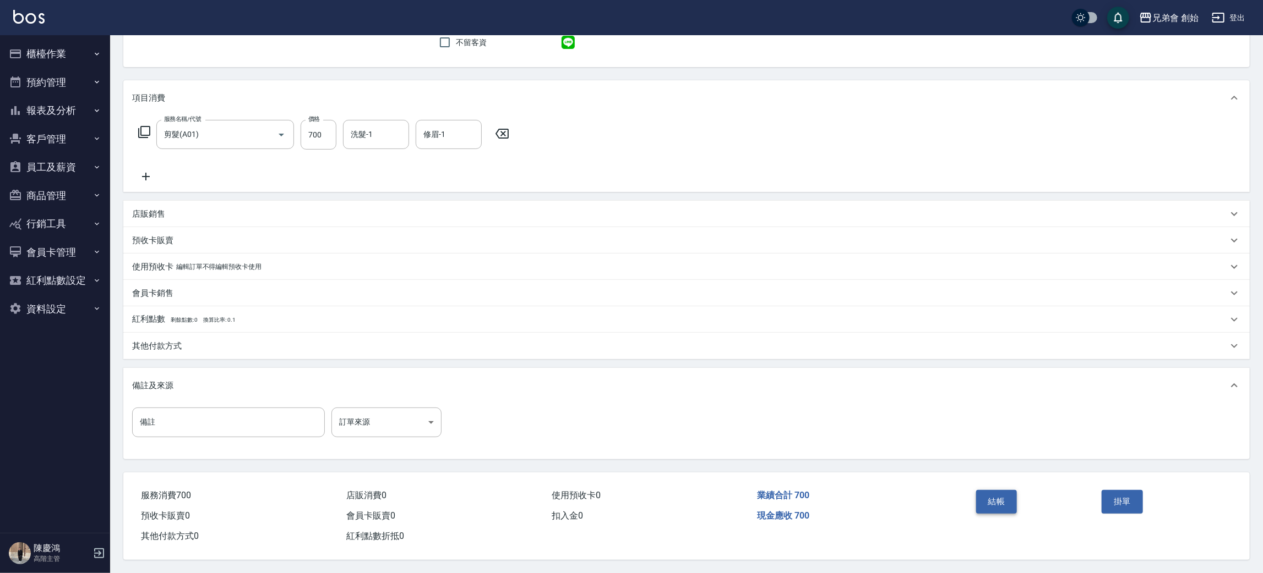
click at [993, 487] on div "結帳" at bounding box center [1034, 510] width 126 height 48
drag, startPoint x: 996, startPoint y: 498, endPoint x: 979, endPoint y: 467, distance: 35.5
click at [997, 498] on button "結帳" at bounding box center [996, 501] width 41 height 23
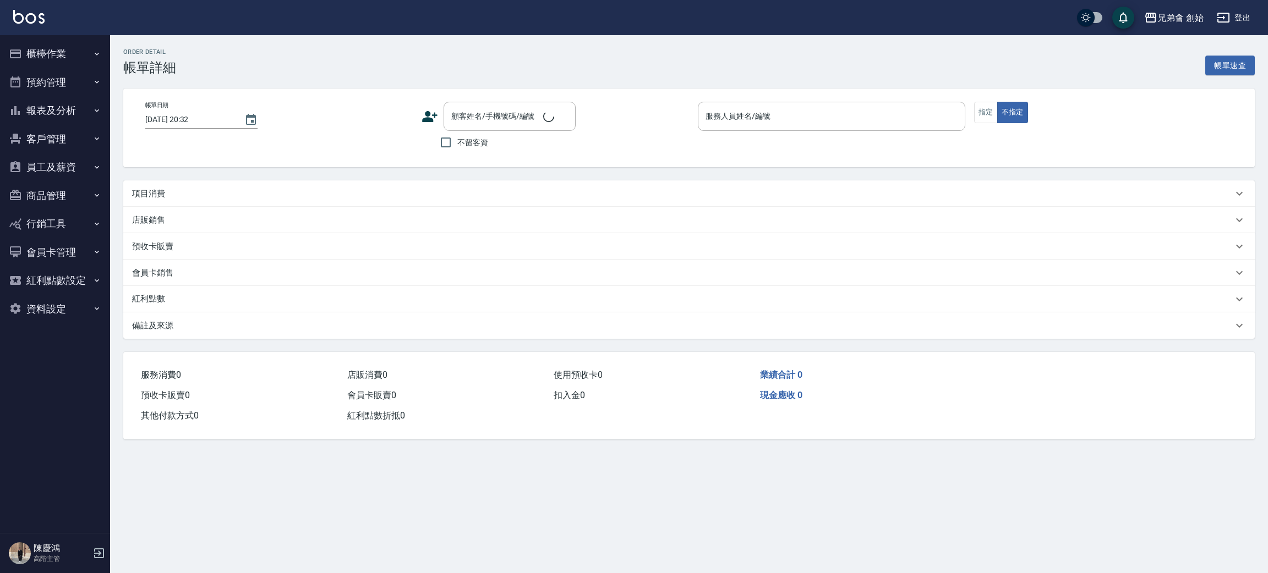
click at [187, 196] on div "項目消費" at bounding box center [682, 194] width 1101 height 12
type input "[DATE] 19:00"
type input "阿竹 (無代號)"
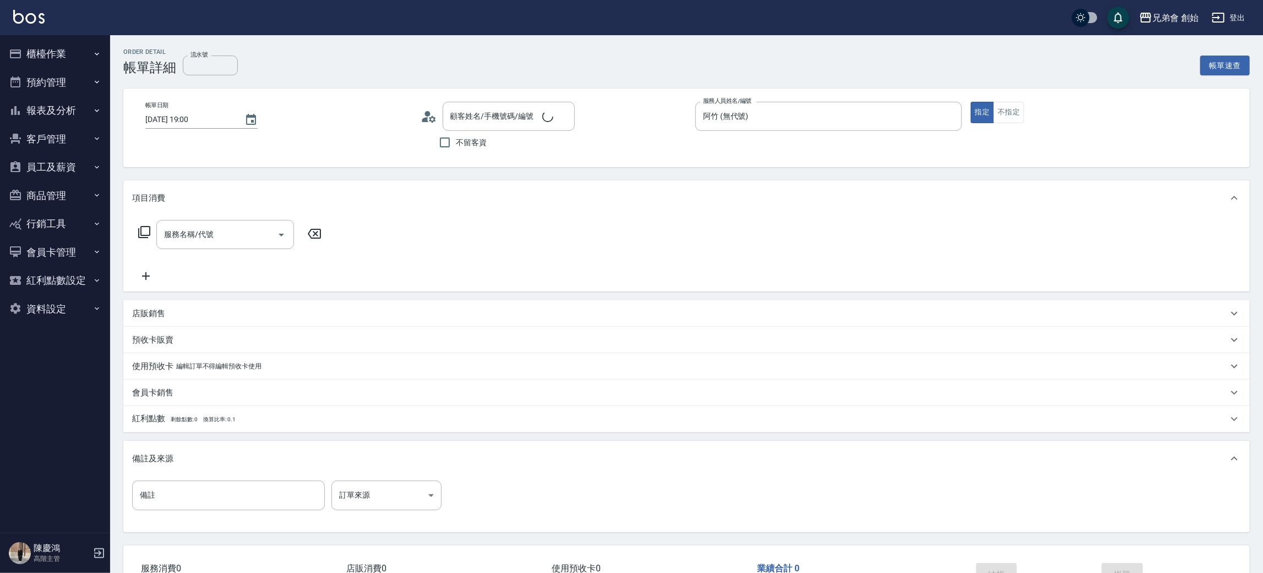
click at [206, 247] on div "服務名稱/代號" at bounding box center [225, 234] width 138 height 29
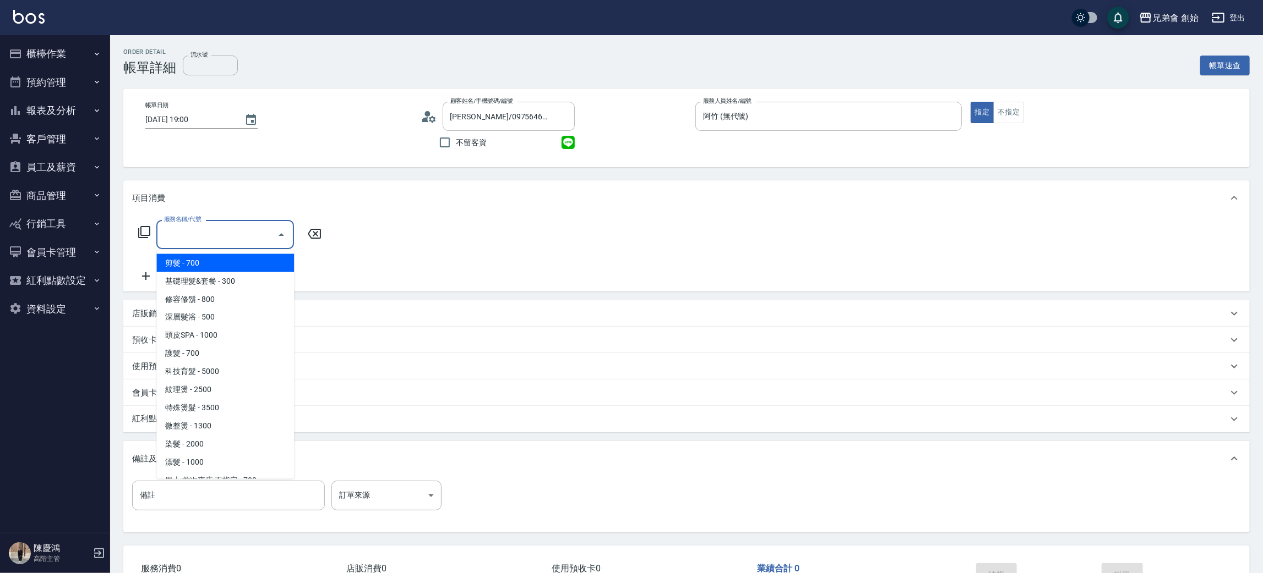
type input "[PERSON_NAME]/0975646815/null"
click at [212, 262] on span "剪髮 - 700" at bounding box center [225, 263] width 138 height 18
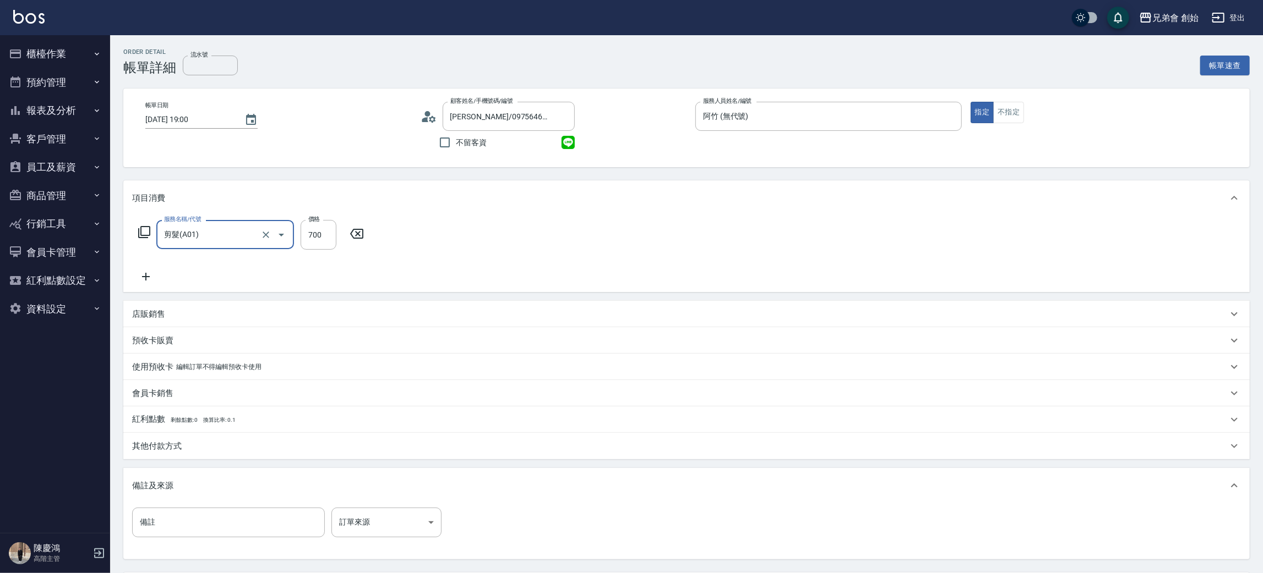
type input "剪髮(A01)"
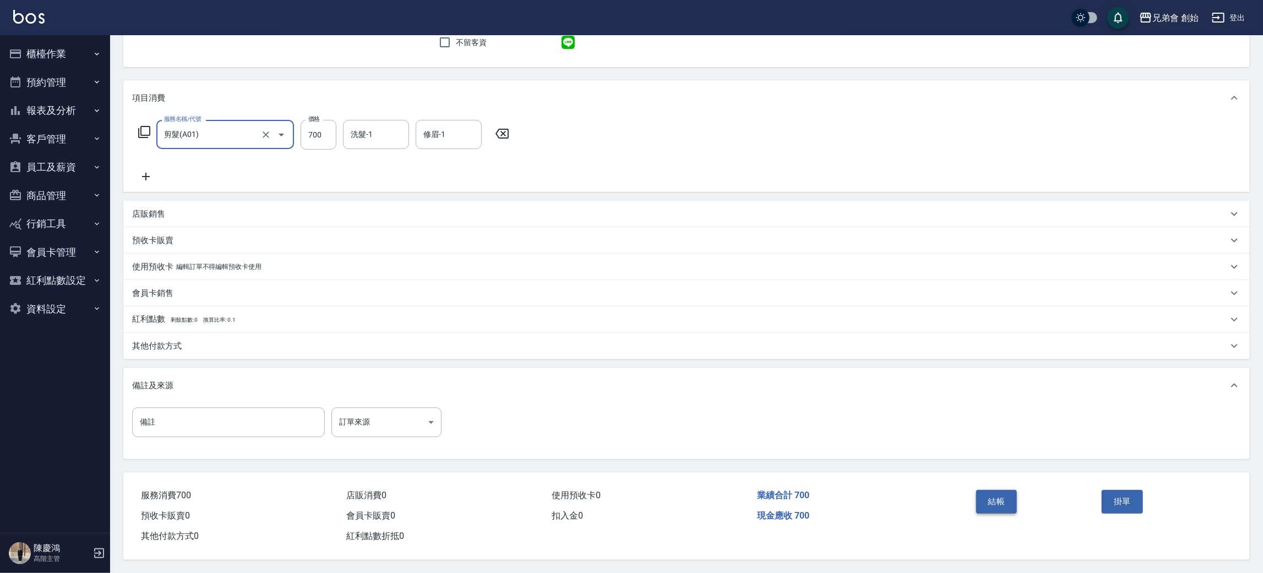
click at [989, 508] on button "結帳" at bounding box center [996, 501] width 41 height 23
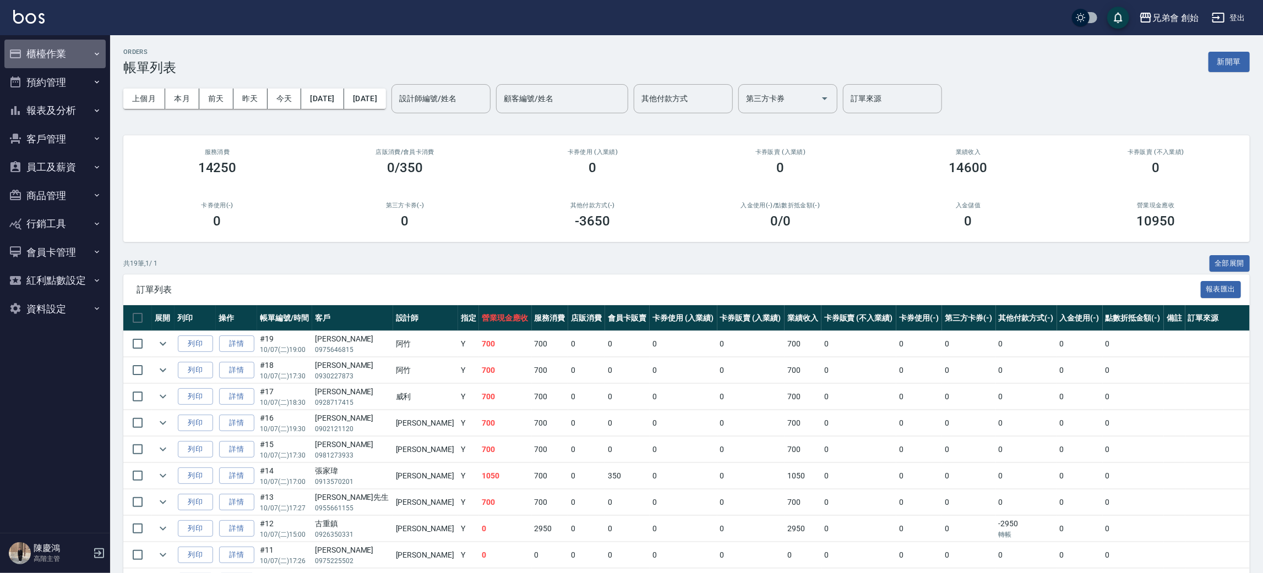
click at [73, 59] on button "櫃檯作業" at bounding box center [54, 54] width 101 height 29
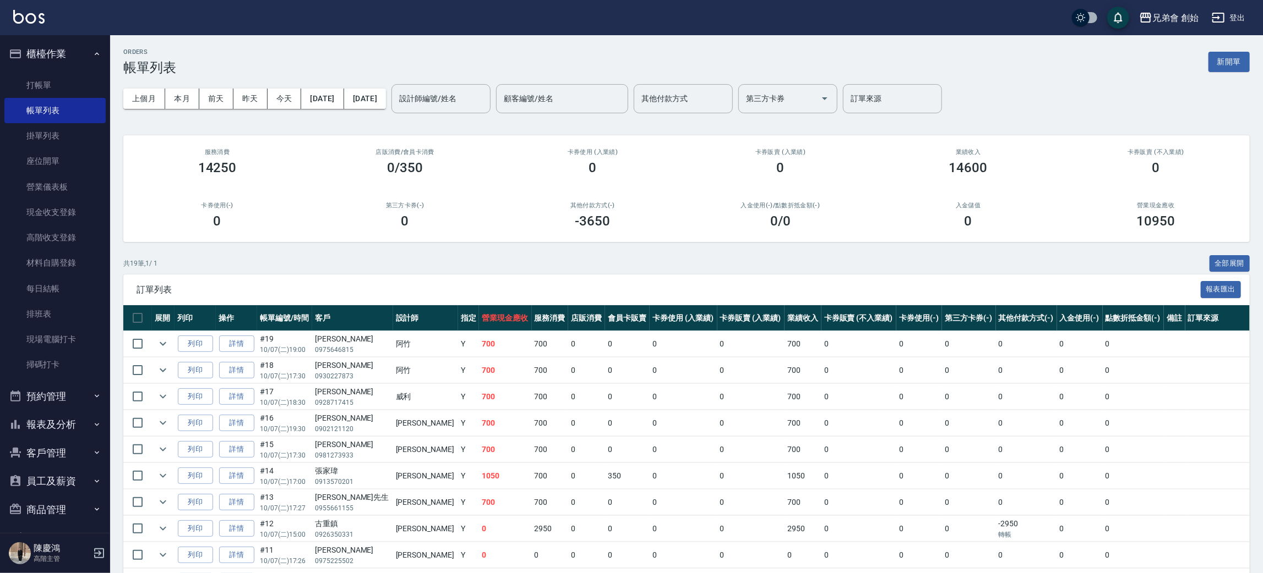
drag, startPoint x: 58, startPoint y: 398, endPoint x: 58, endPoint y: 383, distance: 16.0
click at [58, 392] on button "預約管理" at bounding box center [54, 397] width 101 height 29
click at [74, 454] on link "單日預約紀錄" at bounding box center [54, 452] width 101 height 25
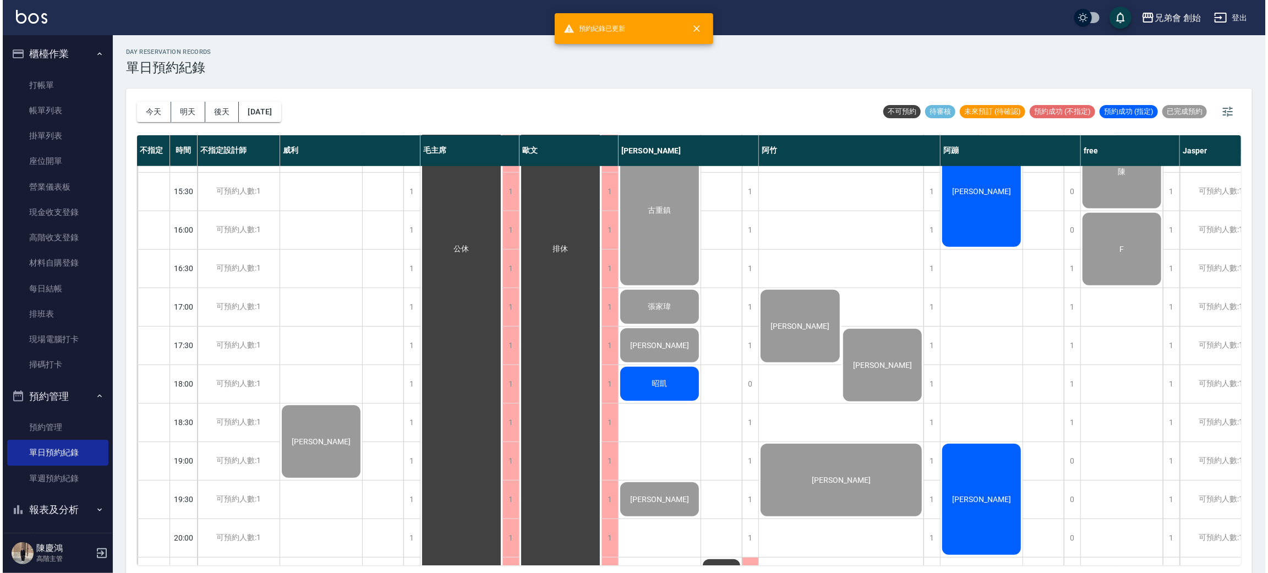
scroll to position [330, 0]
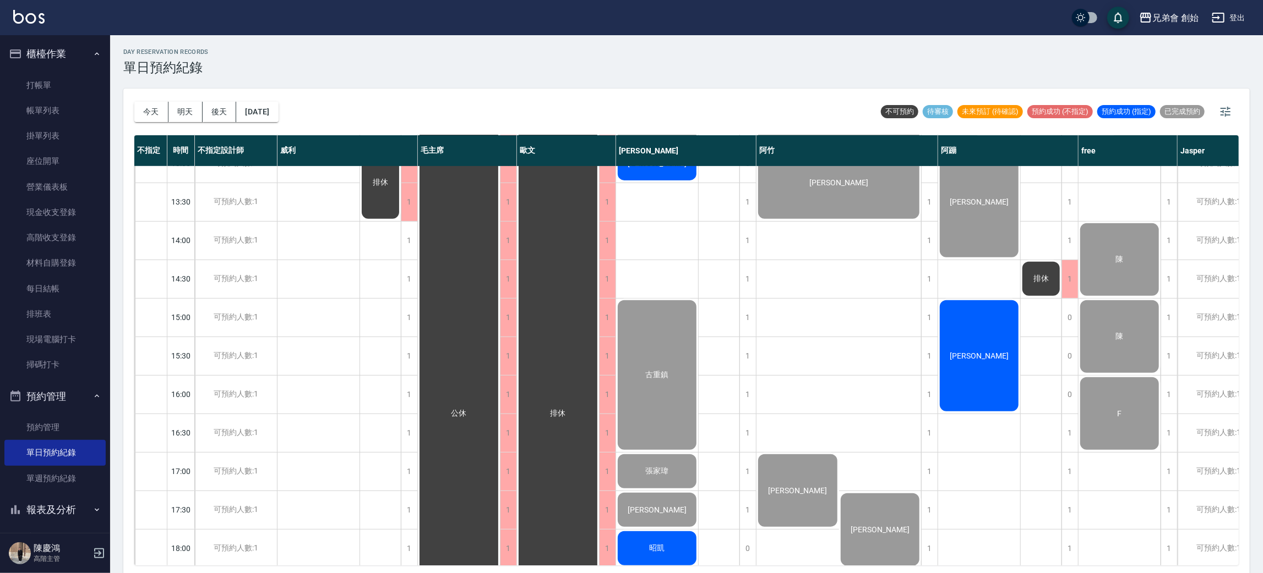
click at [980, 359] on div "[PERSON_NAME]" at bounding box center [979, 356] width 82 height 114
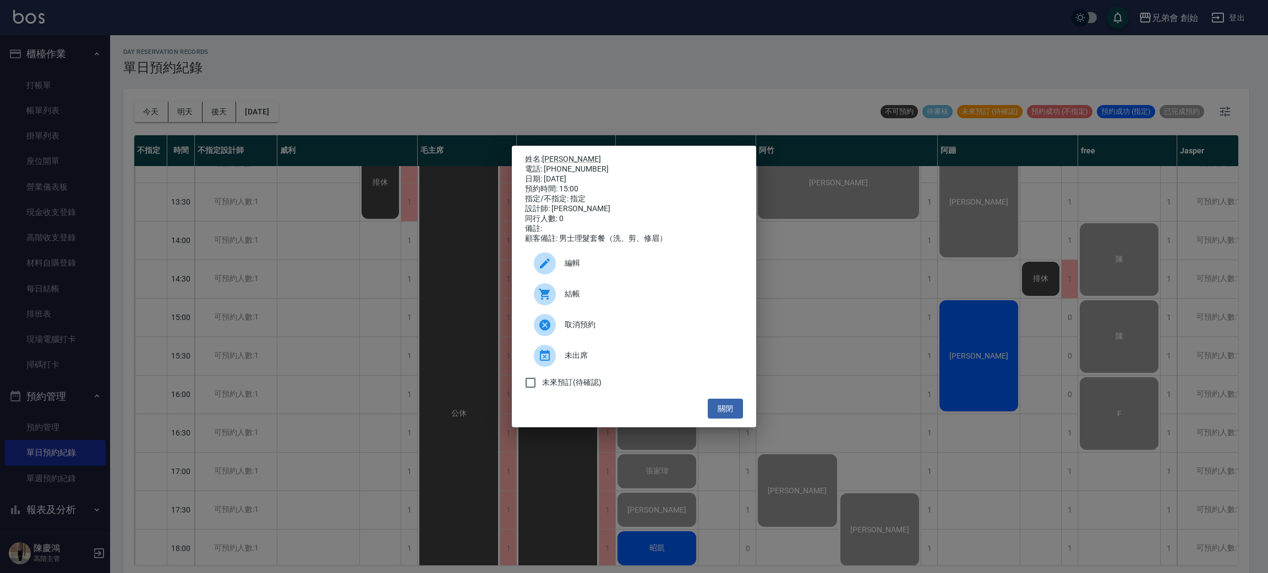
click at [708, 296] on span "結帳" at bounding box center [650, 294] width 170 height 12
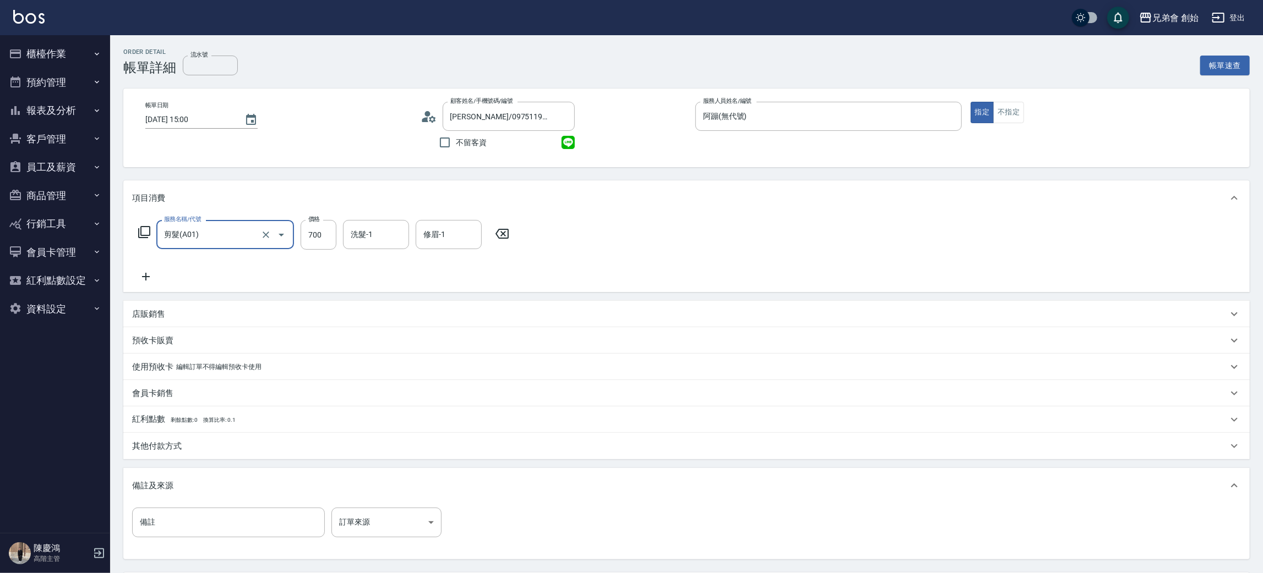
scroll to position [103, 0]
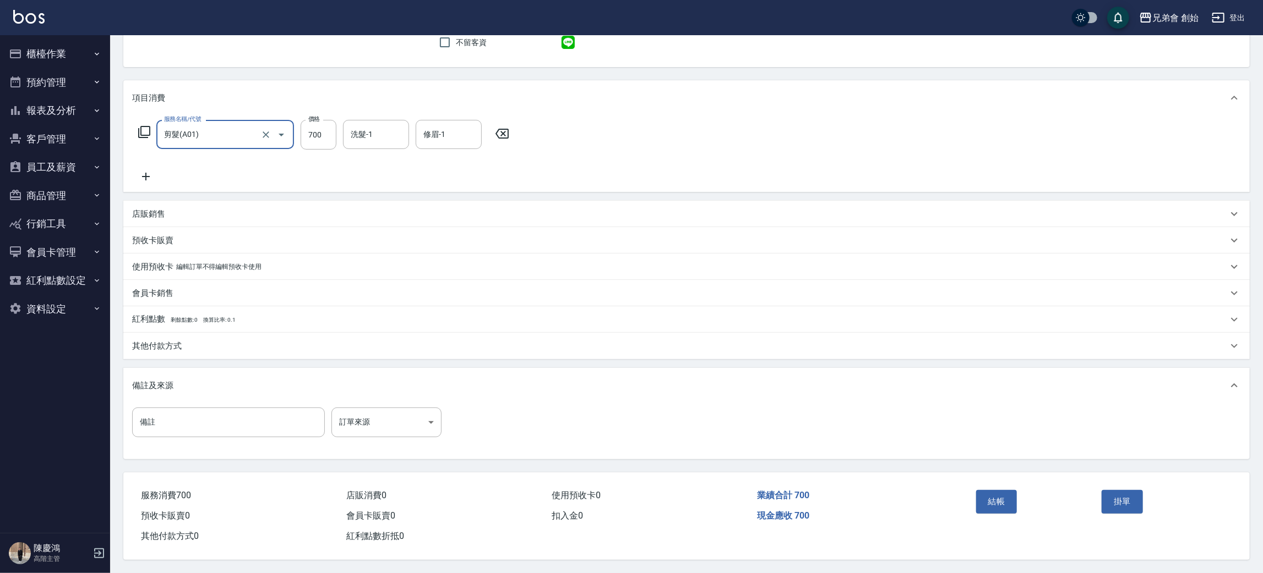
click at [998, 502] on button "結帳" at bounding box center [996, 501] width 41 height 23
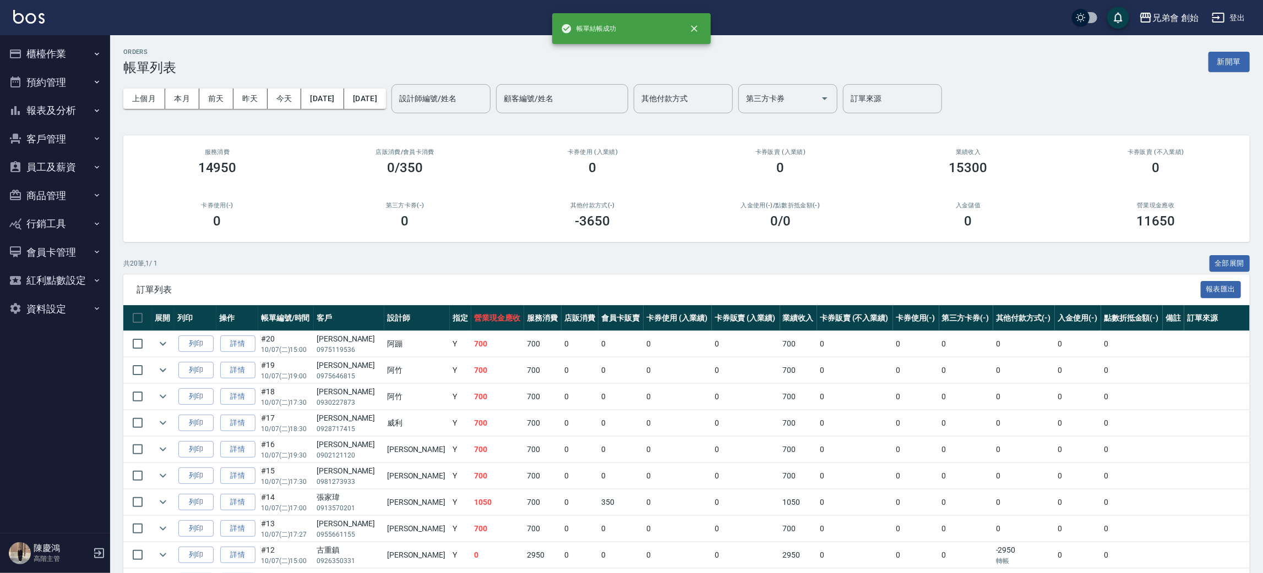
scroll to position [332, 0]
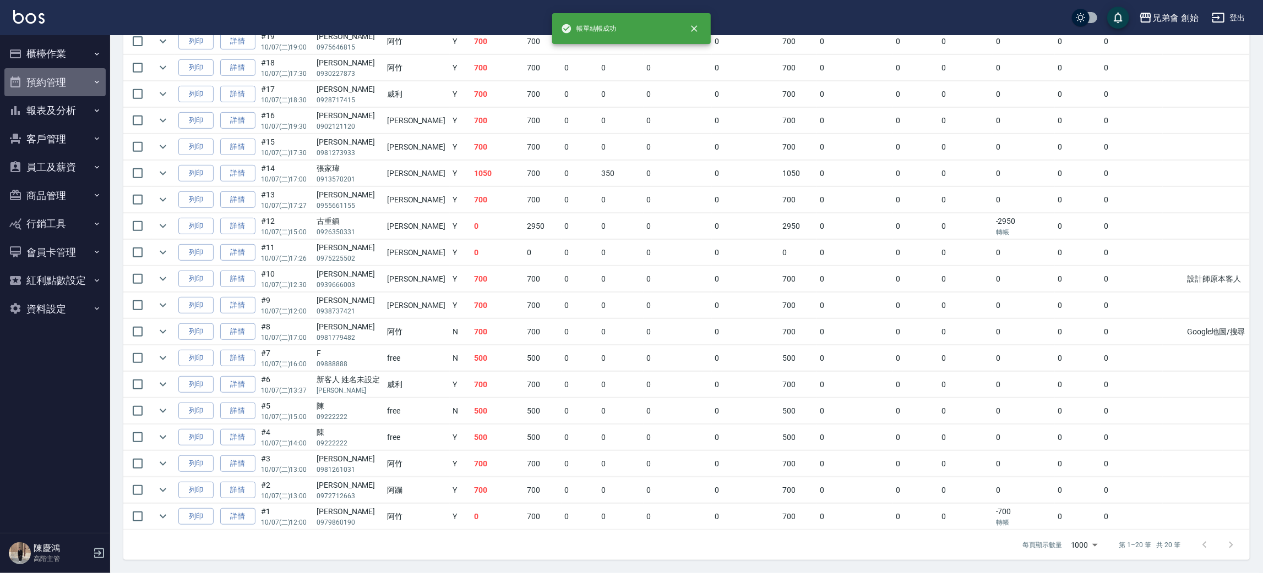
click at [47, 84] on button "預約管理" at bounding box center [54, 82] width 101 height 29
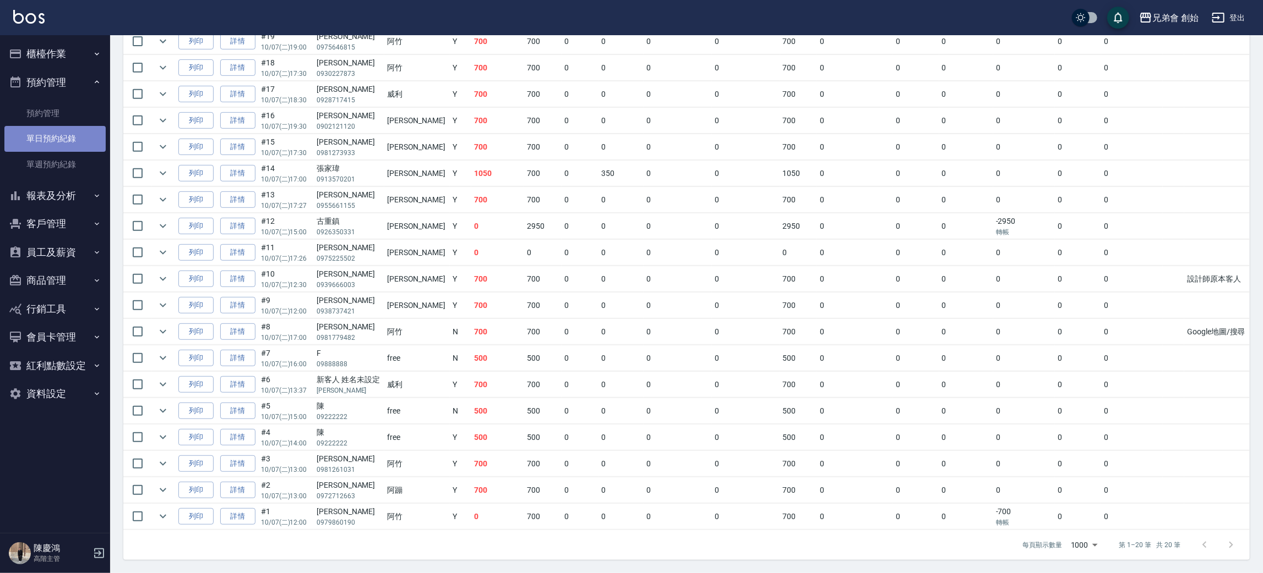
click at [75, 139] on link "單日預約紀錄" at bounding box center [54, 138] width 101 height 25
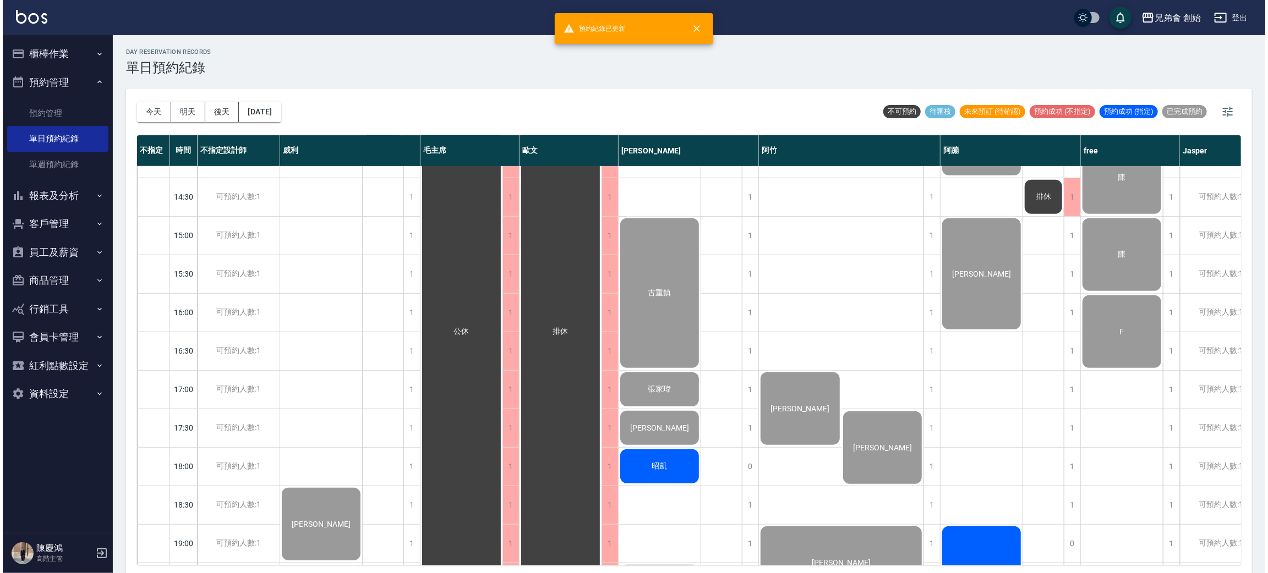
scroll to position [730, 0]
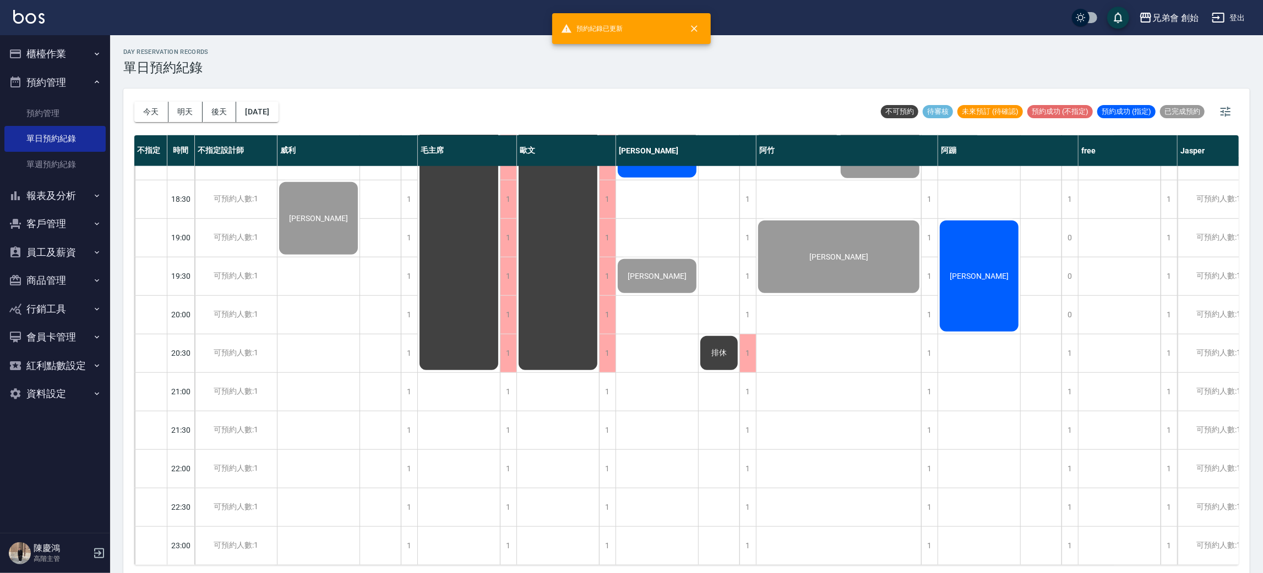
click at [998, 274] on div "[PERSON_NAME]" at bounding box center [979, 276] width 82 height 114
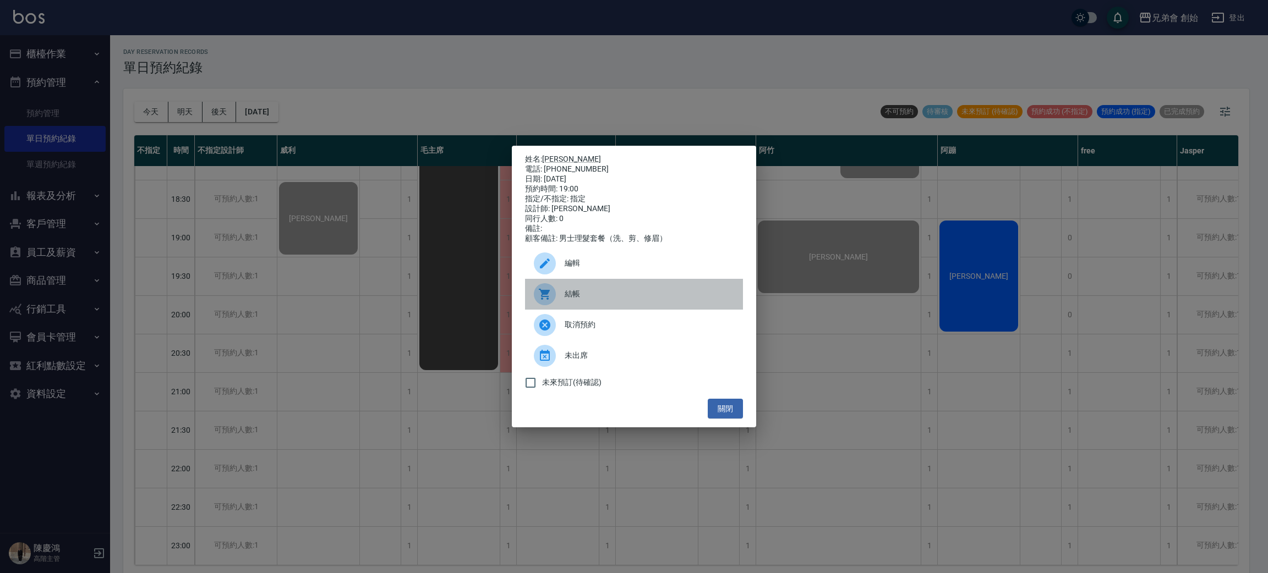
click at [642, 297] on span "結帳" at bounding box center [650, 294] width 170 height 12
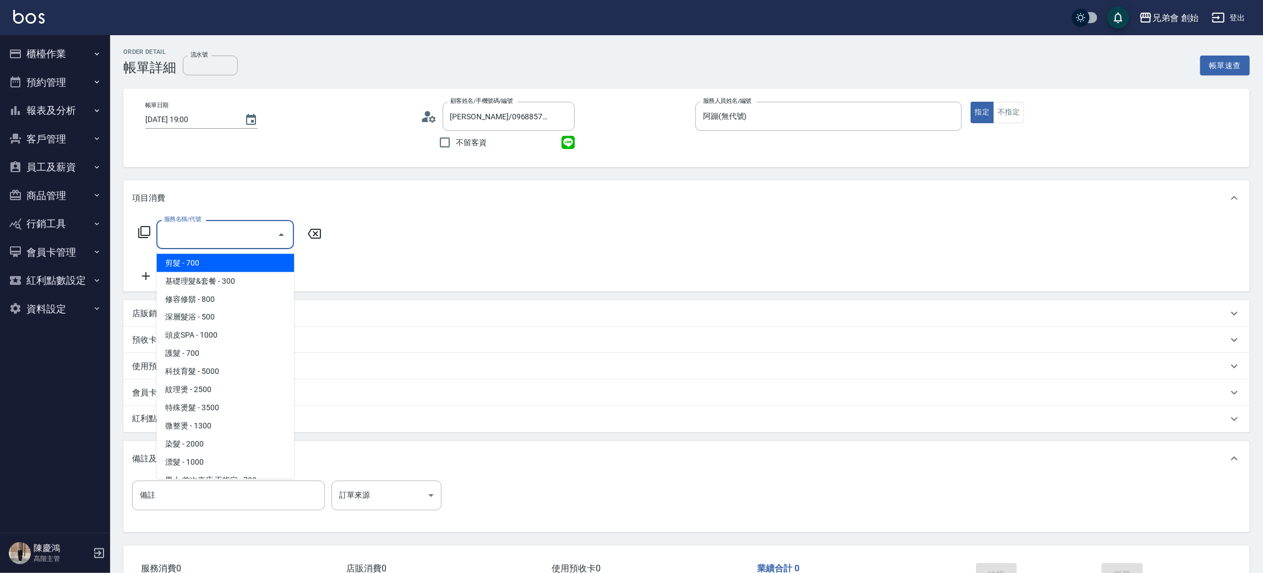
click at [267, 260] on span "剪髮 - 700" at bounding box center [225, 263] width 138 height 18
type input "剪髮(A01)"
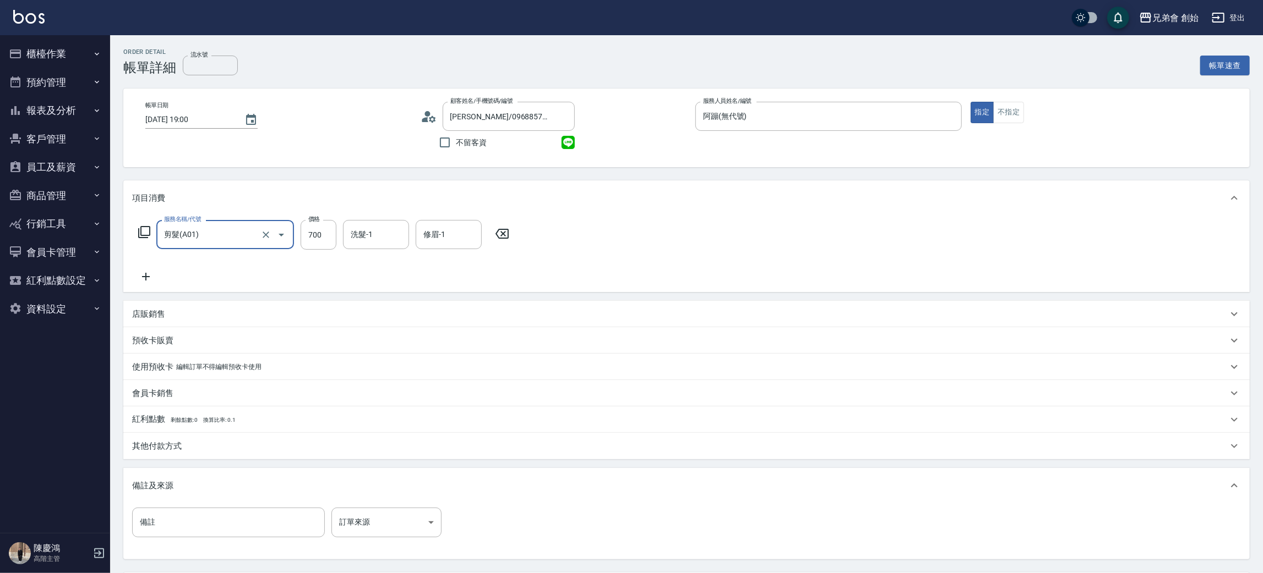
scroll to position [103, 0]
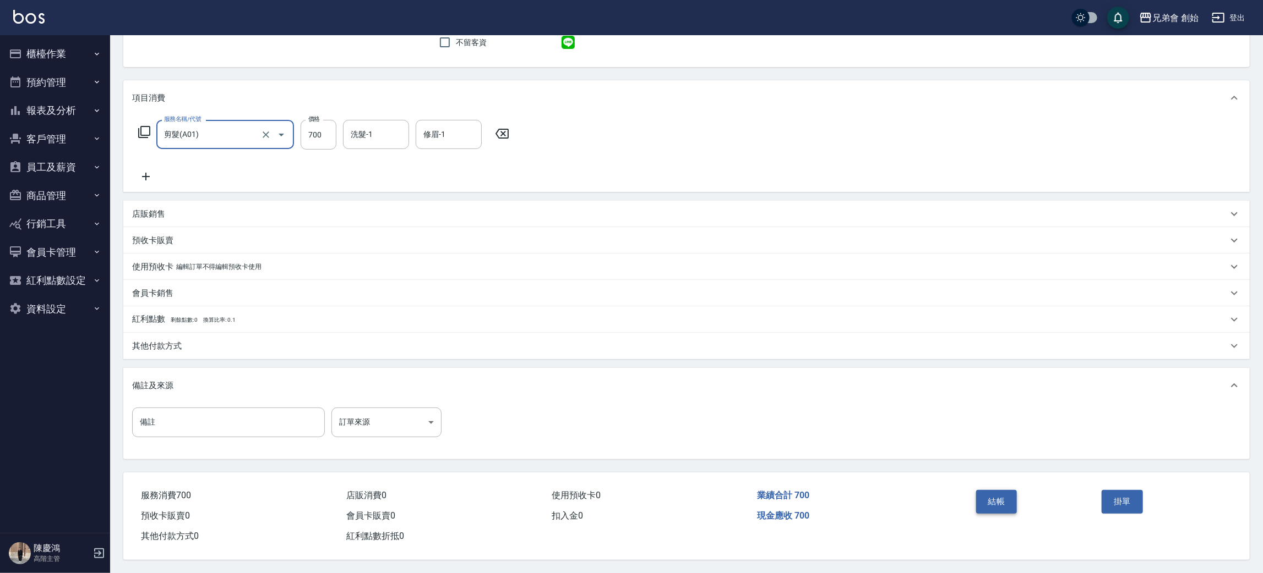
click at [1000, 505] on button "結帳" at bounding box center [996, 501] width 41 height 23
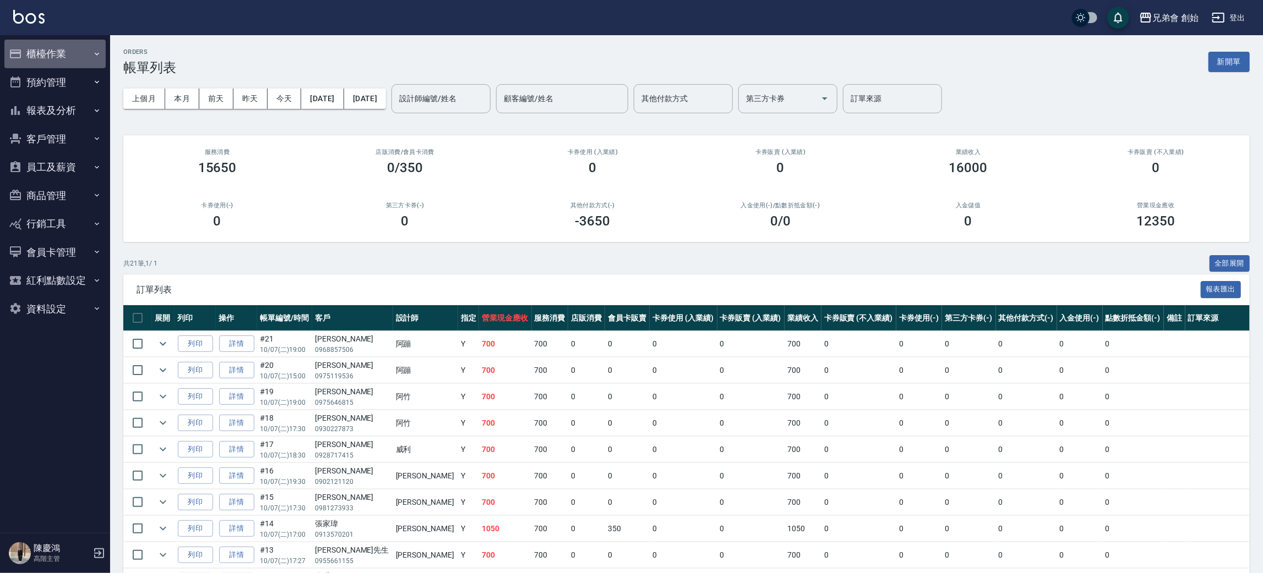
drag, startPoint x: 90, startPoint y: 62, endPoint x: 81, endPoint y: 73, distance: 14.1
click at [89, 62] on button "櫃檯作業" at bounding box center [54, 54] width 101 height 29
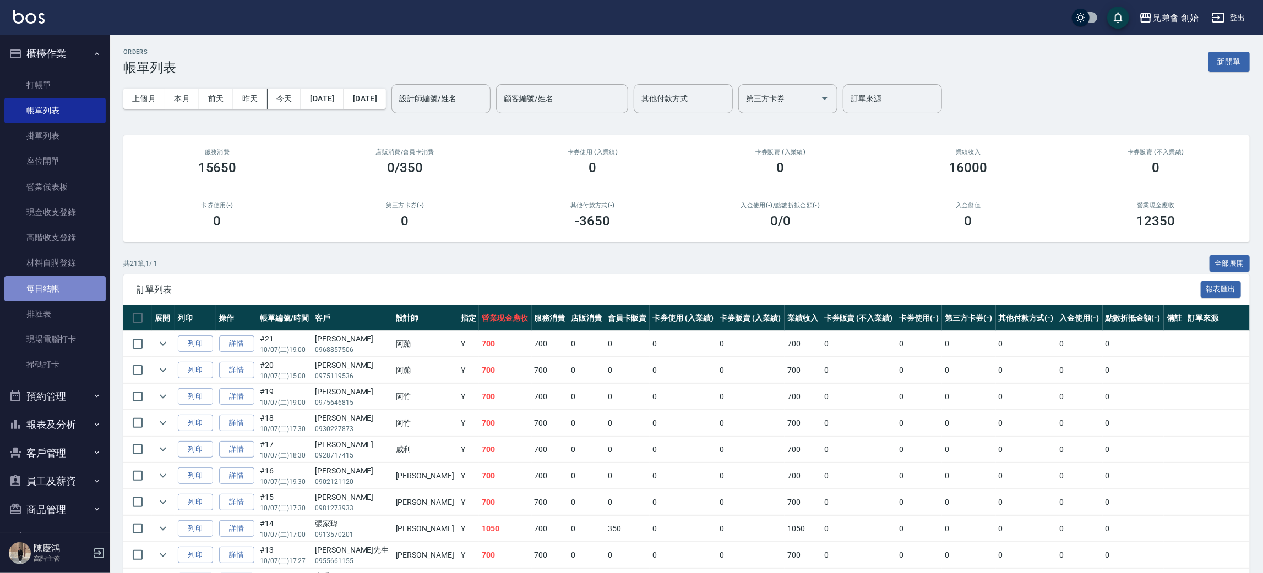
click at [82, 300] on link "每日結帳" at bounding box center [54, 288] width 101 height 25
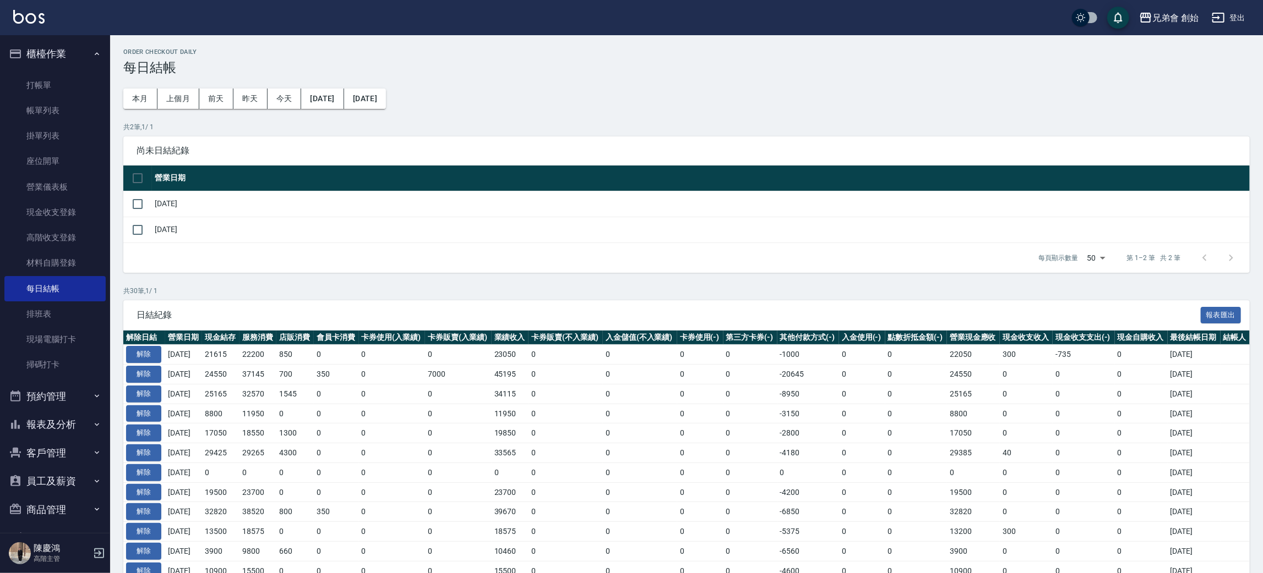
drag, startPoint x: 114, startPoint y: 172, endPoint x: 117, endPoint y: 178, distance: 6.9
click at [114, 174] on div "Order checkout daily 每日結帳 本月 上個月 前天 昨天 今天 2025/09/06 2025/10/07 共 2 筆, 1 / 1 尚未…" at bounding box center [686, 514] width 1152 height 958
click at [127, 178] on input "checkbox" at bounding box center [137, 178] width 23 height 23
checkbox input "true"
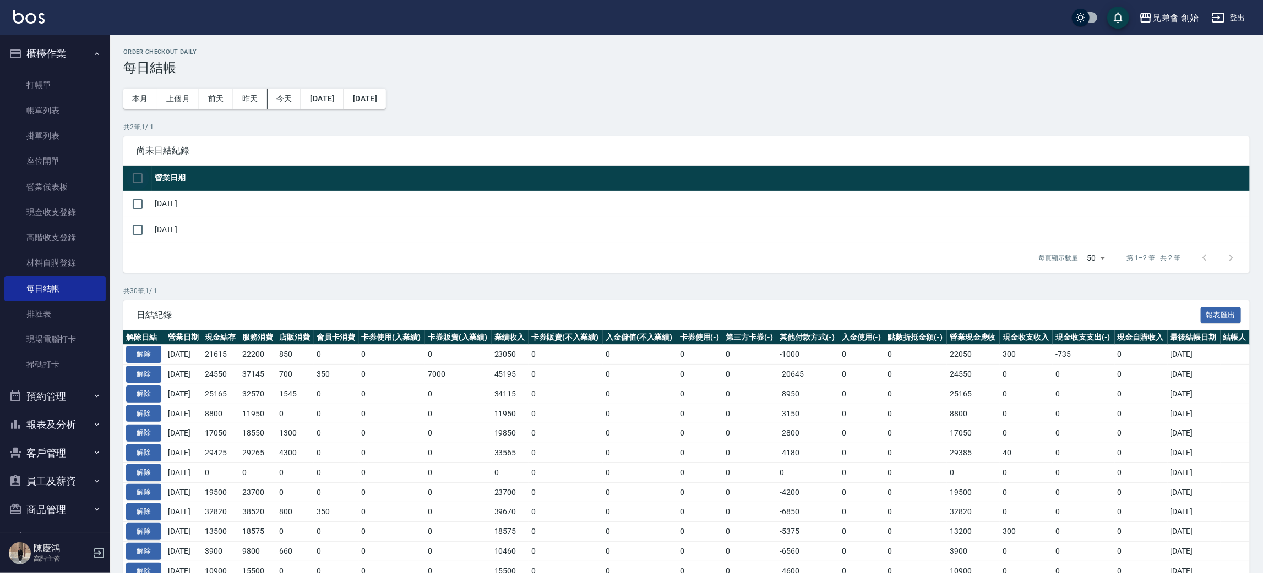
checkbox input "true"
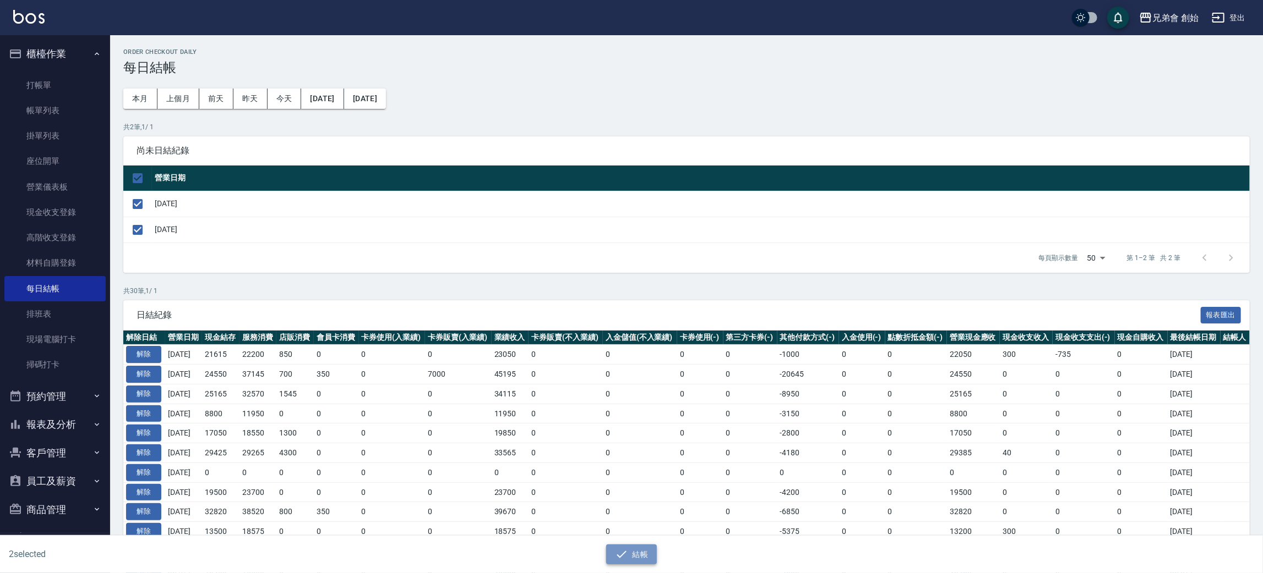
click at [645, 561] on button "結帳" at bounding box center [631, 555] width 51 height 20
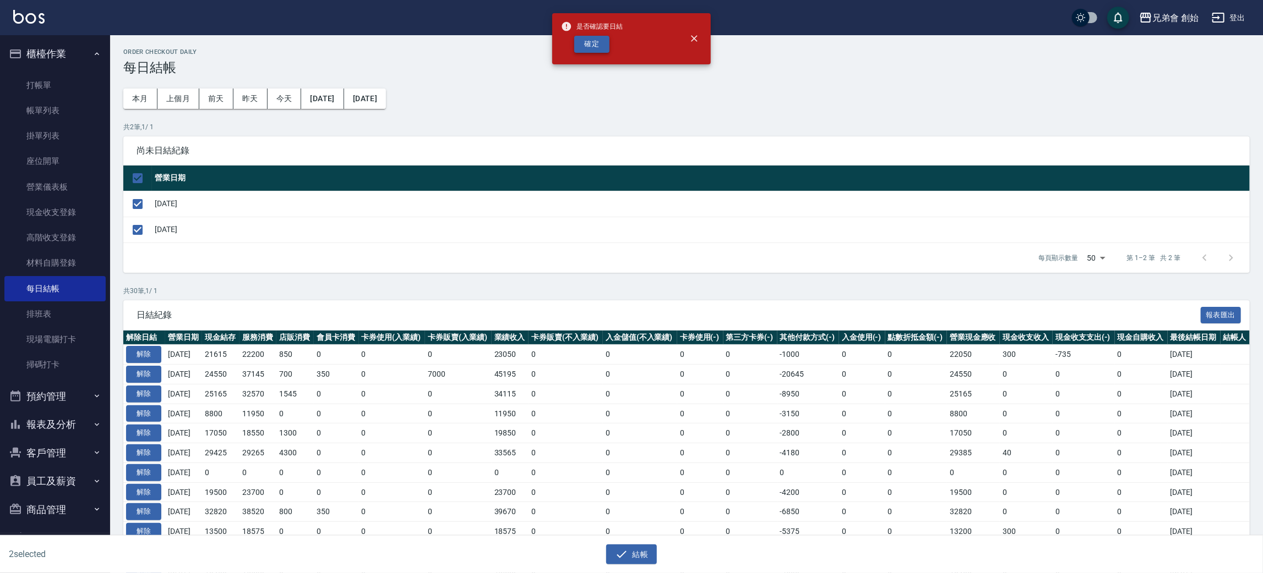
click at [582, 44] on button "確定" at bounding box center [591, 44] width 35 height 17
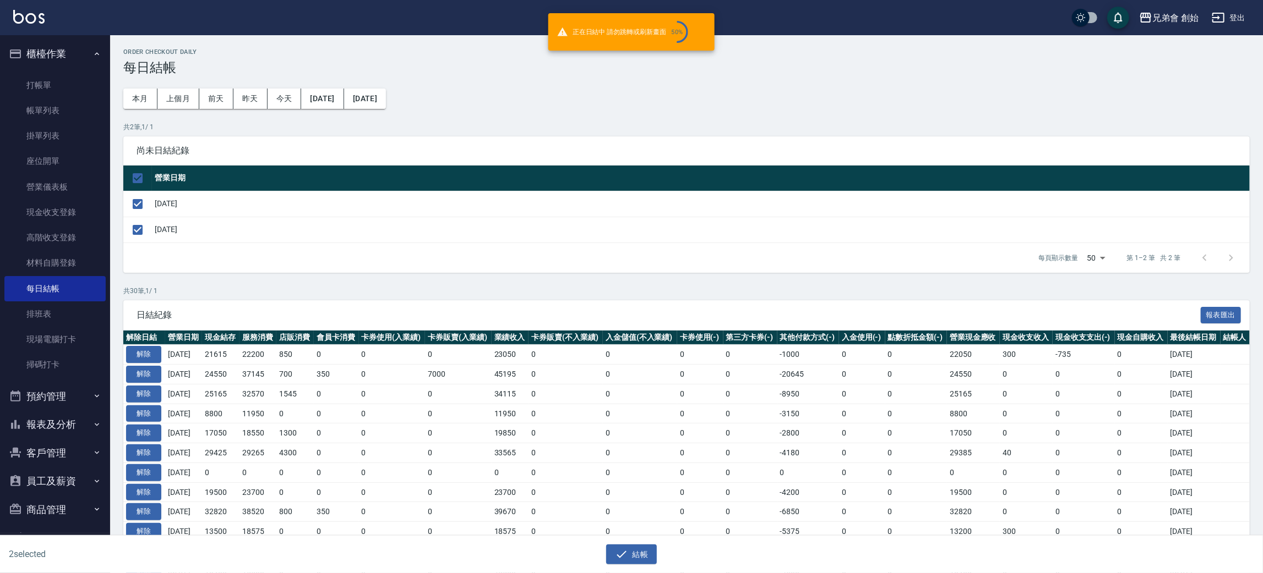
checkbox input "false"
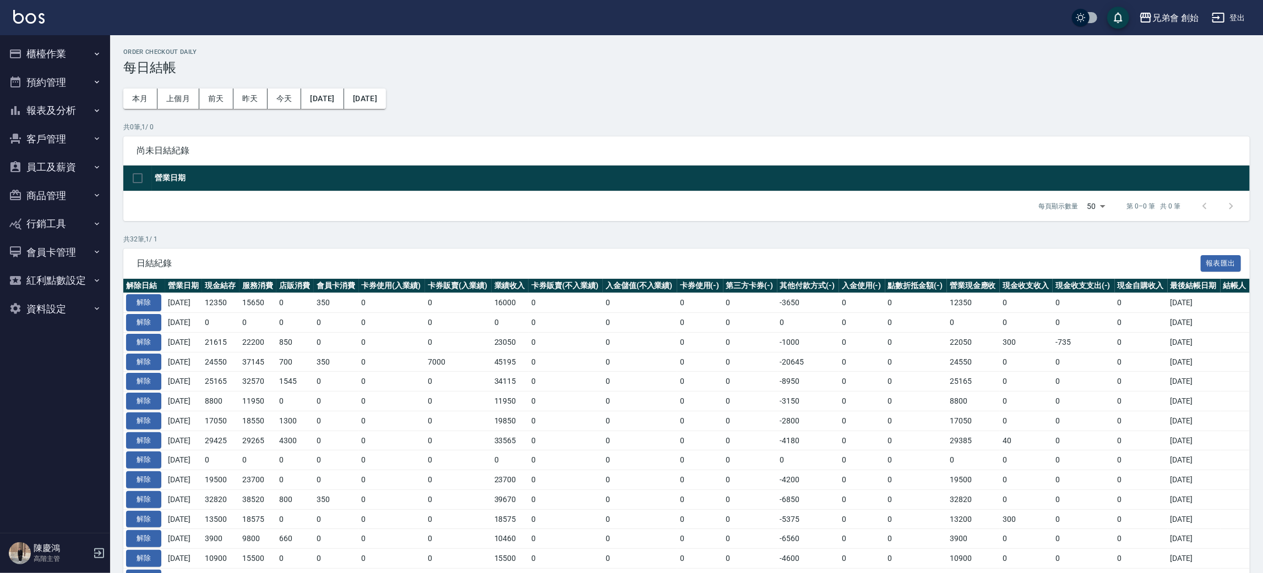
scroll to position [165, 0]
